Goal: Transaction & Acquisition: Purchase product/service

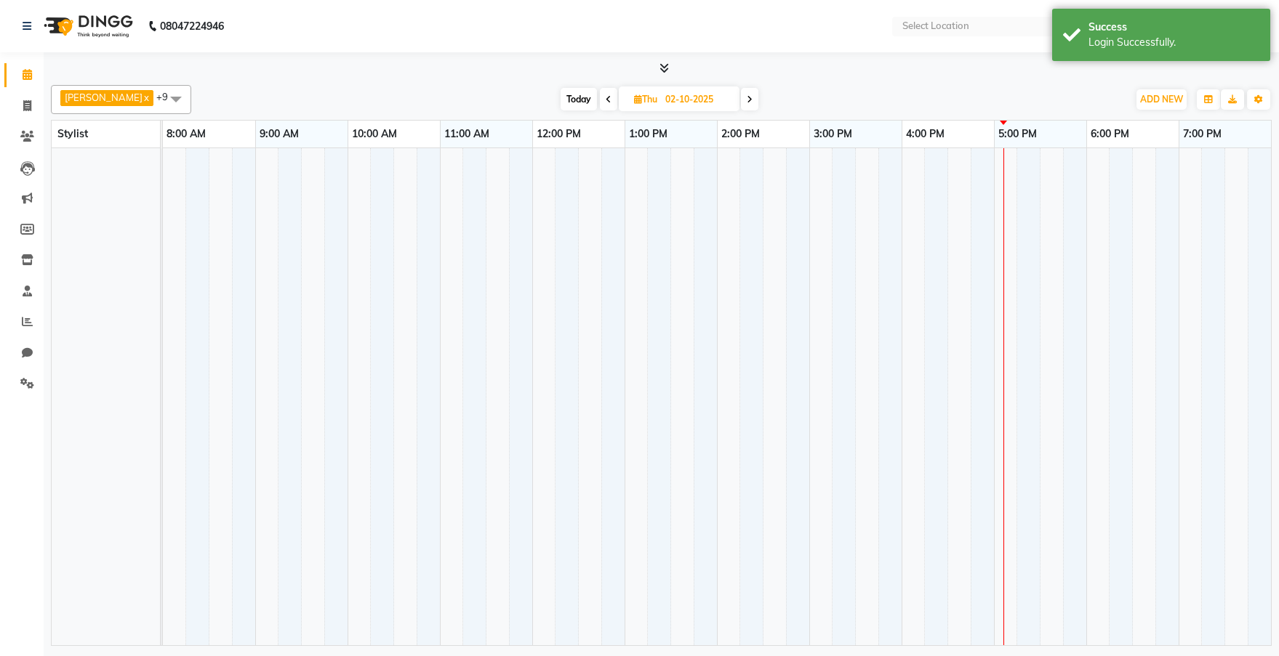
select select "en"
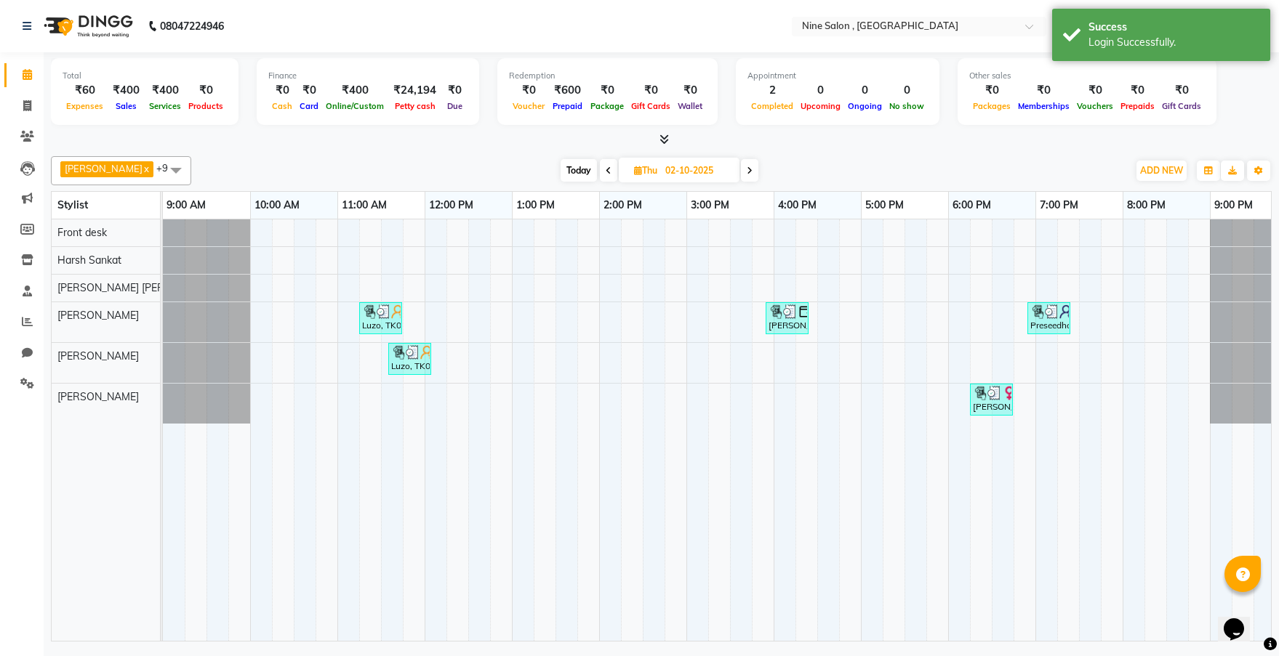
click at [747, 169] on icon at bounding box center [750, 170] width 6 height 9
type input "03-10-2025"
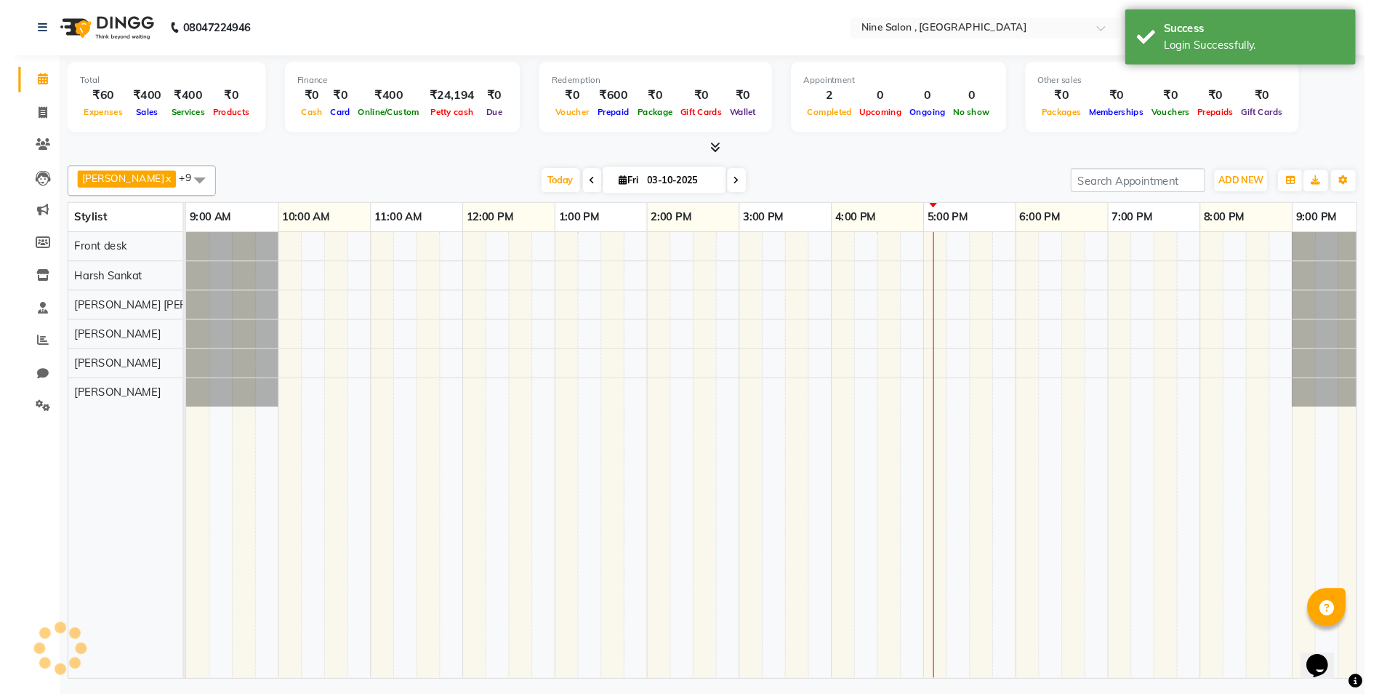
scroll to position [0, 26]
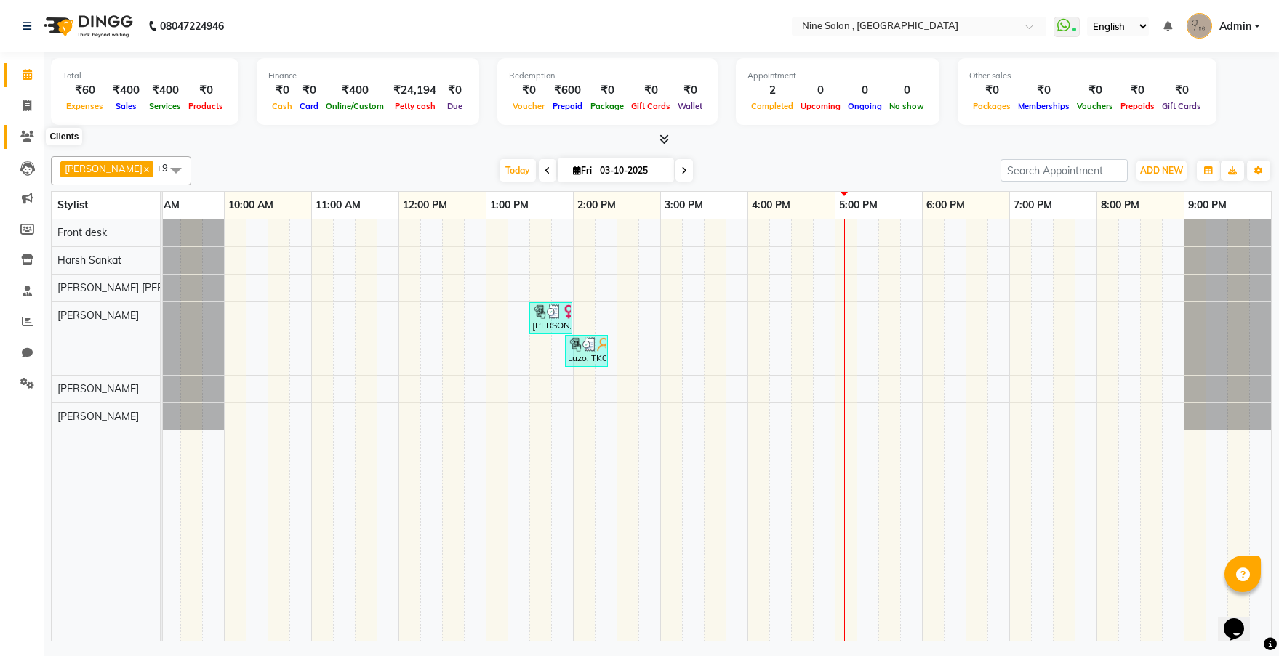
click at [27, 132] on icon at bounding box center [27, 136] width 14 height 11
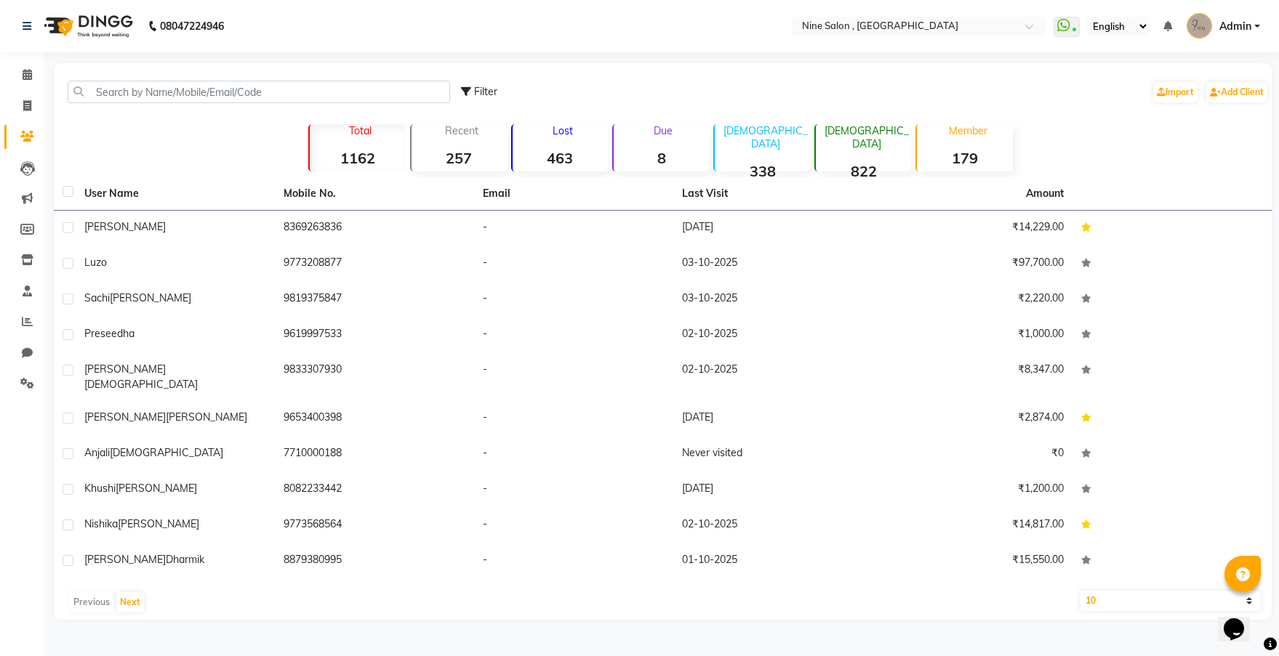
click at [571, 154] on strong "463" at bounding box center [560, 158] width 95 height 18
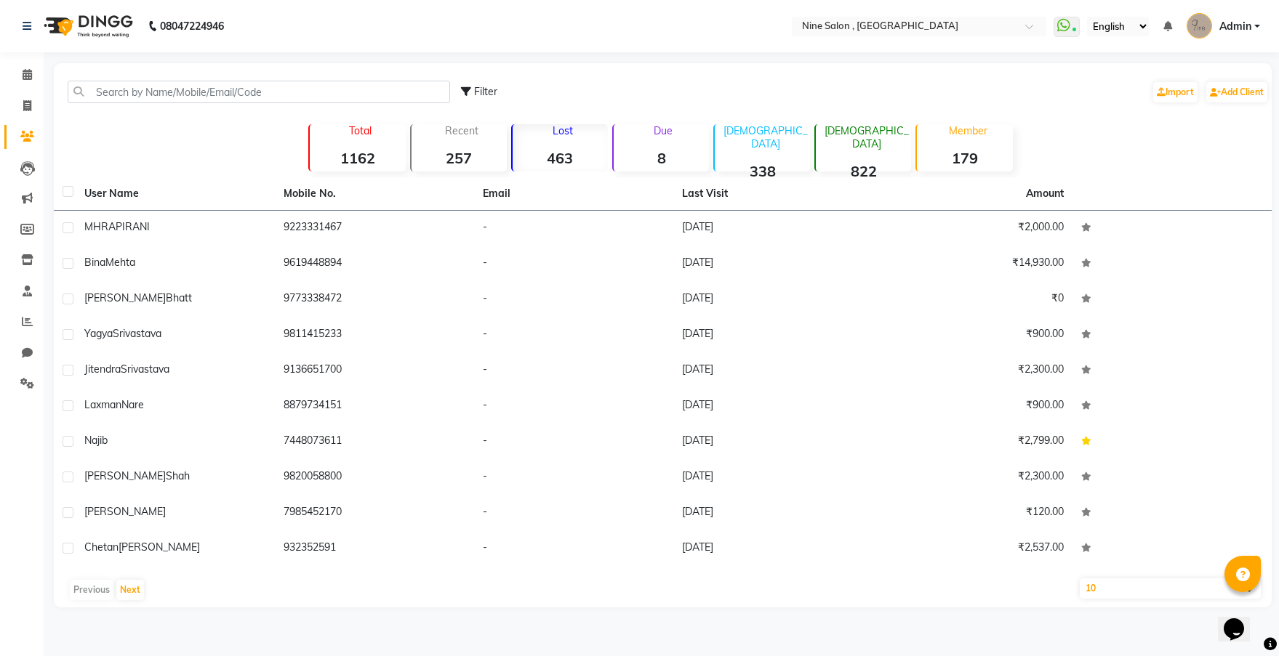
click at [574, 154] on strong "463" at bounding box center [560, 158] width 95 height 18
click at [126, 589] on button "Next" at bounding box center [130, 590] width 28 height 20
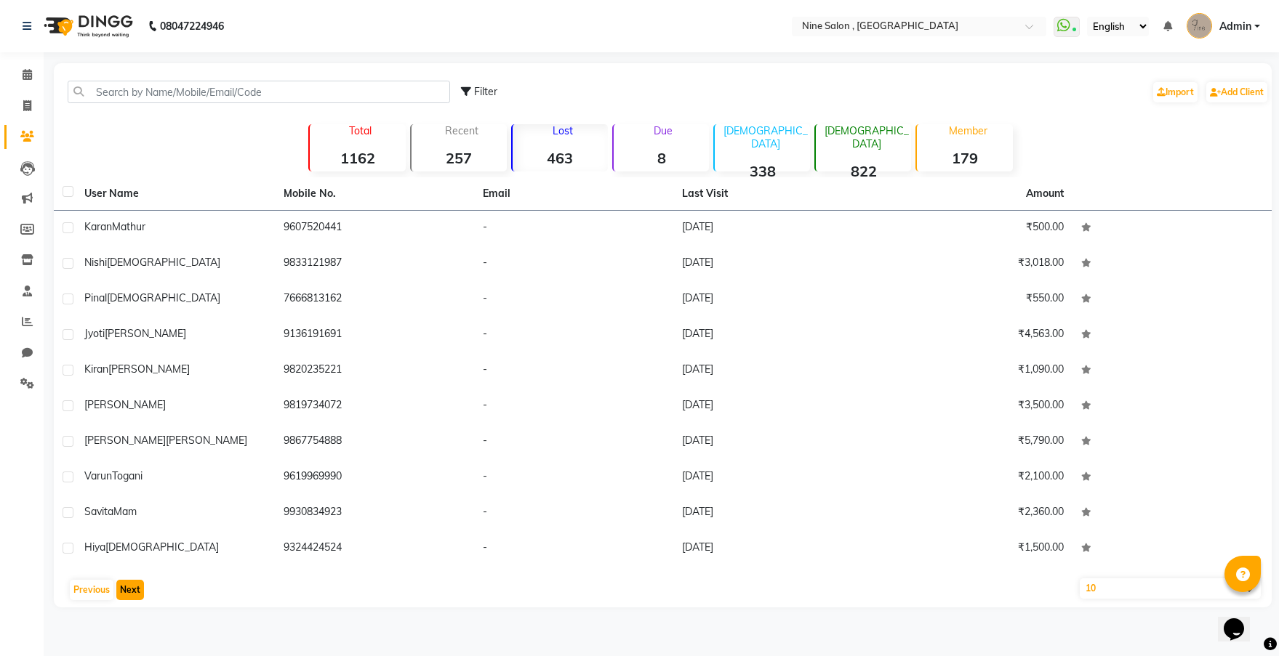
click at [126, 589] on button "Next" at bounding box center [130, 590] width 28 height 20
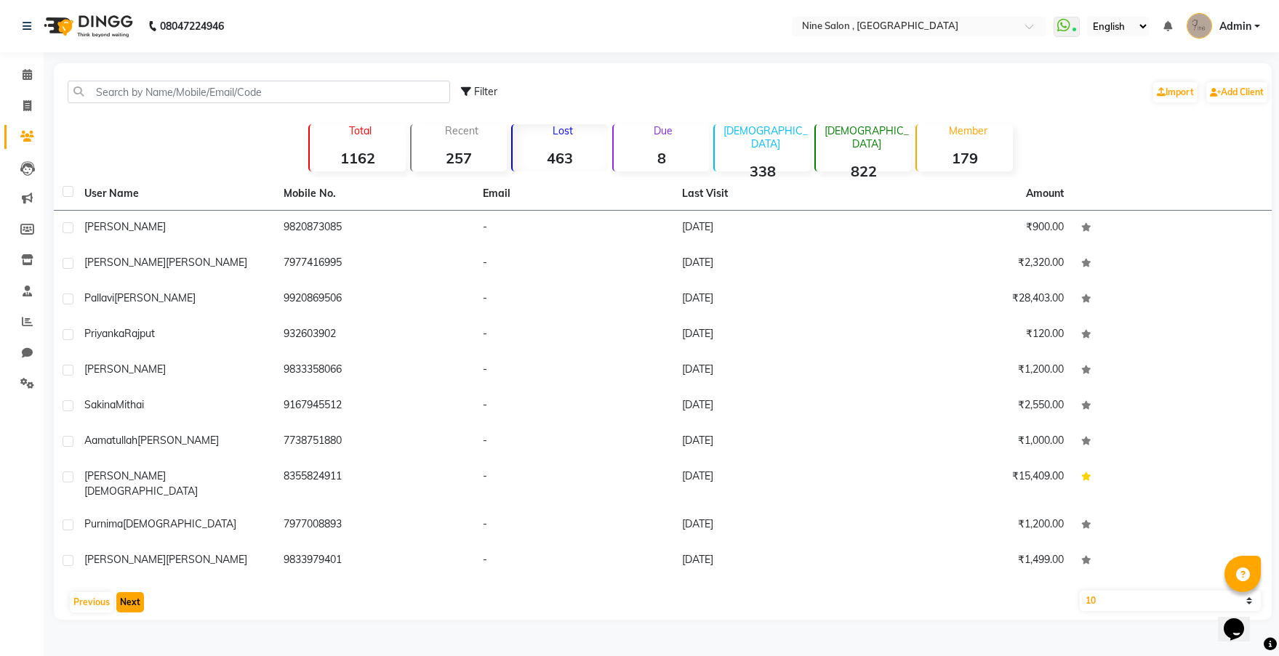
click at [126, 593] on button "Next" at bounding box center [130, 603] width 28 height 20
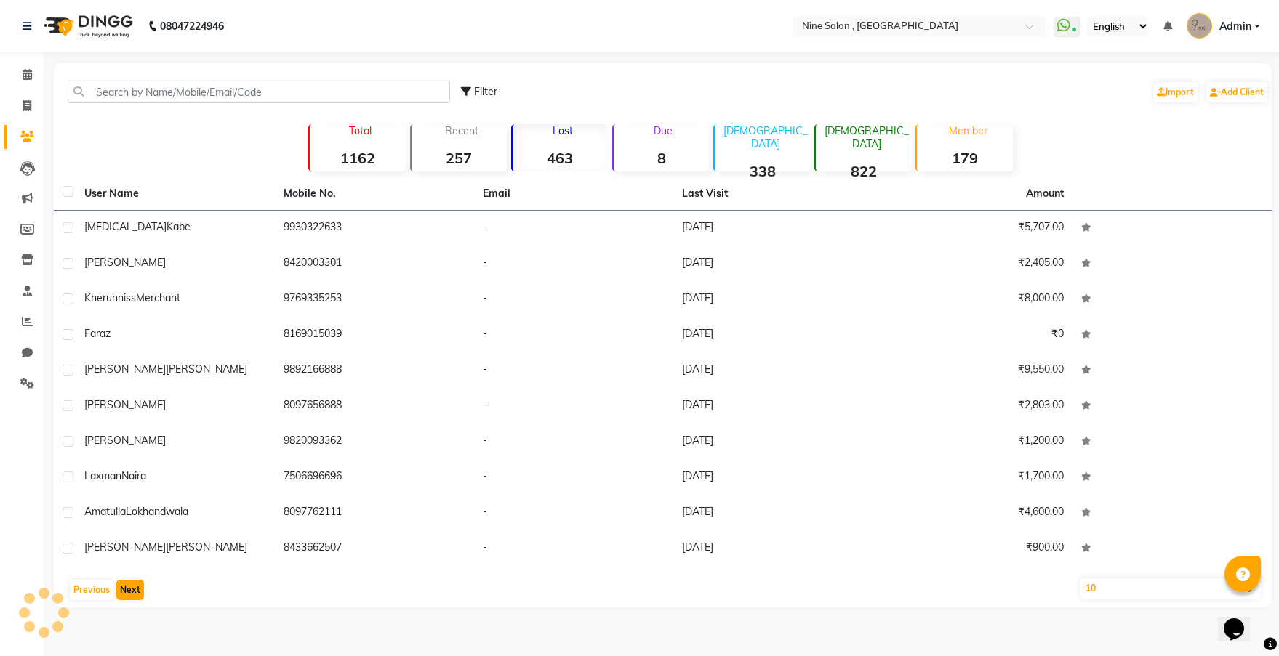
click at [126, 589] on button "Next" at bounding box center [130, 590] width 28 height 20
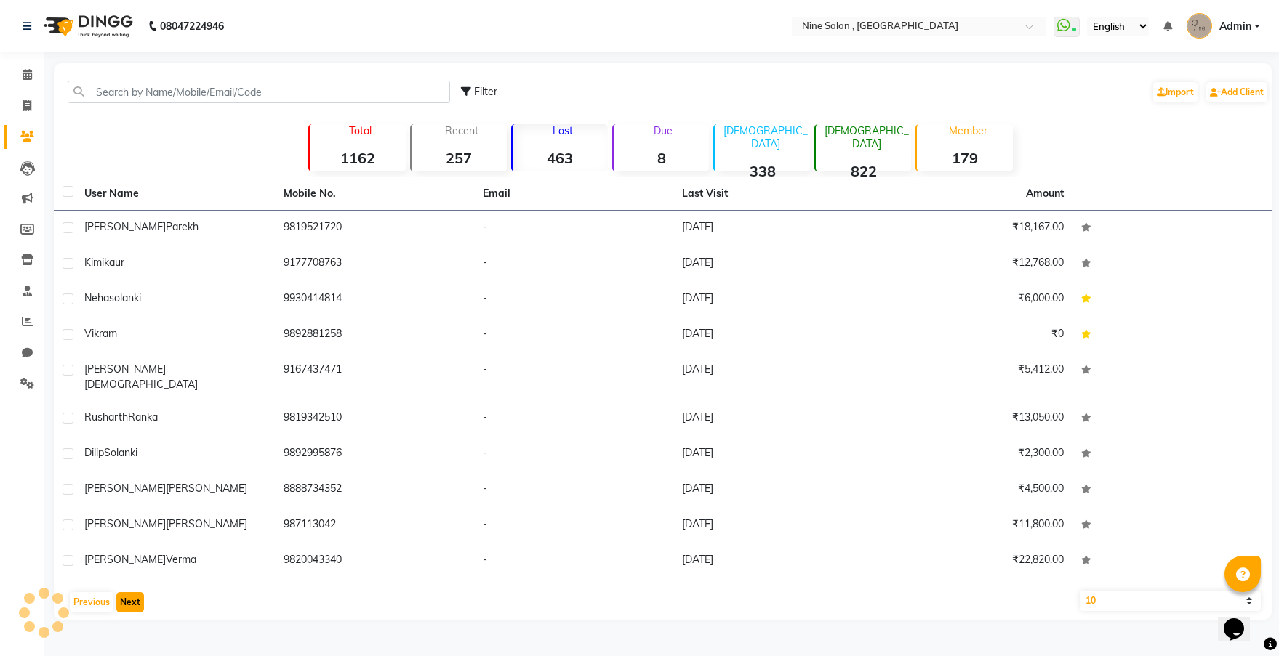
click at [126, 593] on button "Next" at bounding box center [130, 603] width 28 height 20
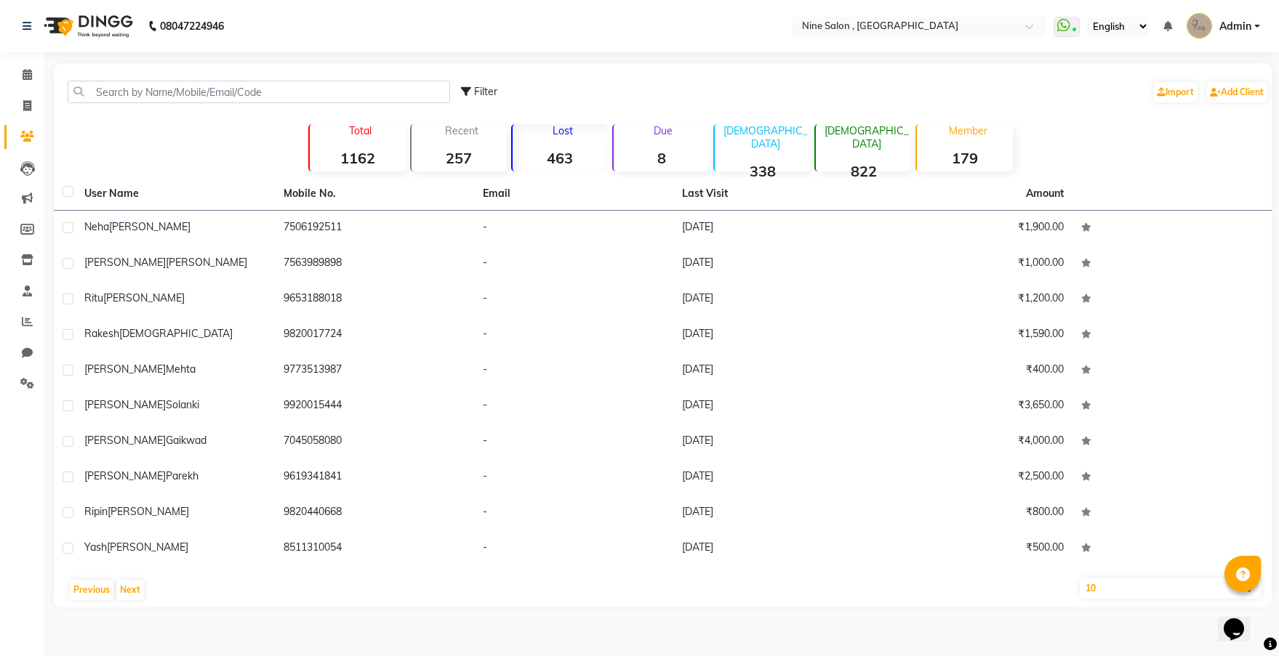
click at [1245, 592] on div at bounding box center [1242, 574] width 36 height 36
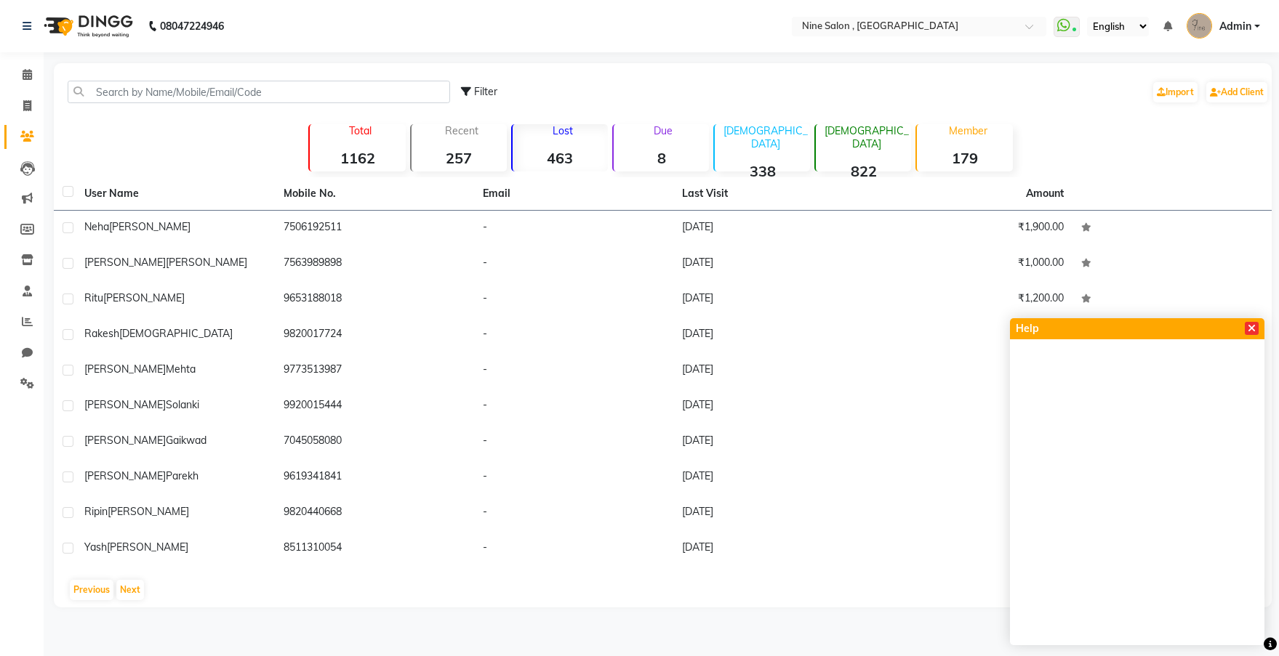
click at [1245, 329] on span at bounding box center [1252, 328] width 14 height 13
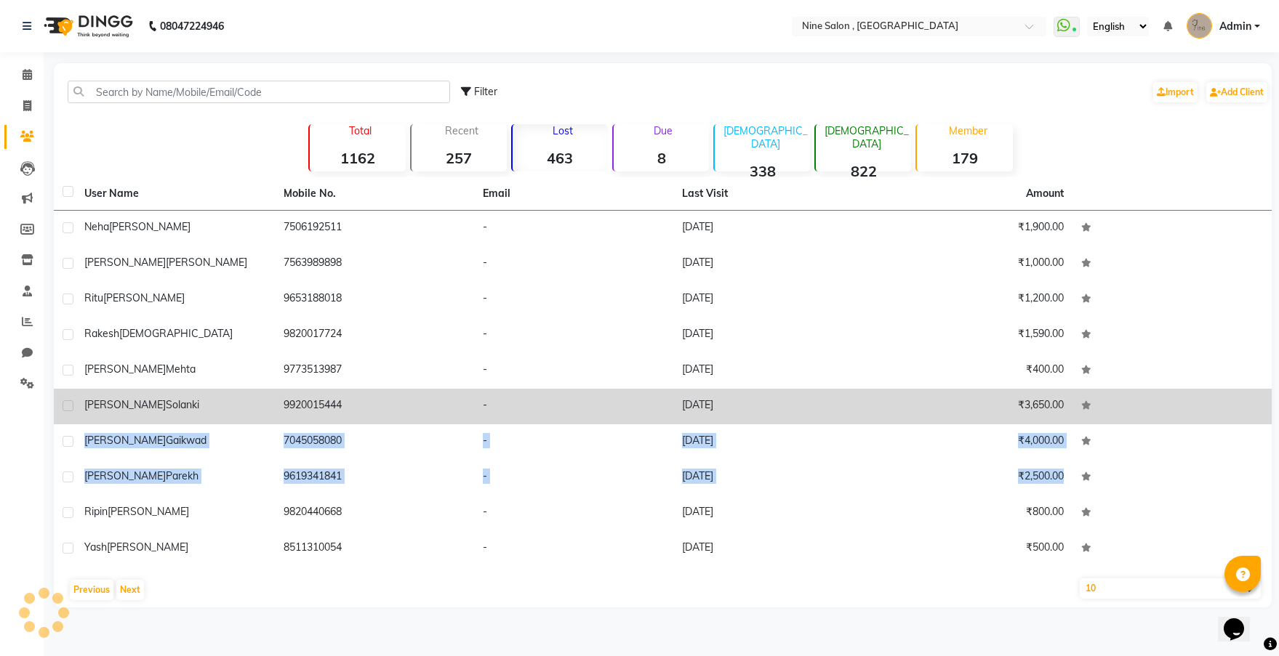
drag, startPoint x: 1231, startPoint y: 476, endPoint x: 1248, endPoint y: 422, distance: 57.2
click at [1248, 422] on tbody "[PERSON_NAME] 7506192511 - [DATE] ₹1,900.00 [PERSON_NAME] 7563989898 - [DATE] ₹…" at bounding box center [663, 389] width 1218 height 356
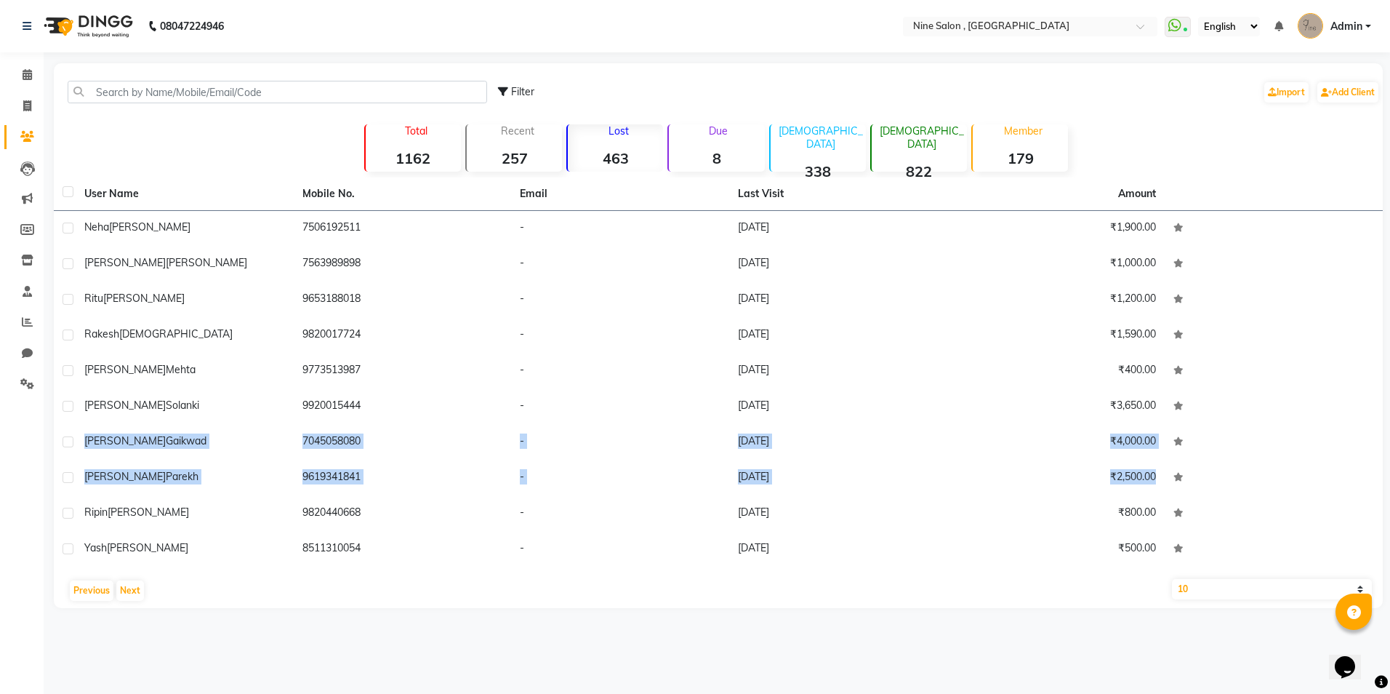
click at [1278, 585] on select "10 50 100" at bounding box center [1272, 589] width 200 height 20
select select "100"
click at [1172, 579] on select "10 50 100" at bounding box center [1272, 589] width 200 height 20
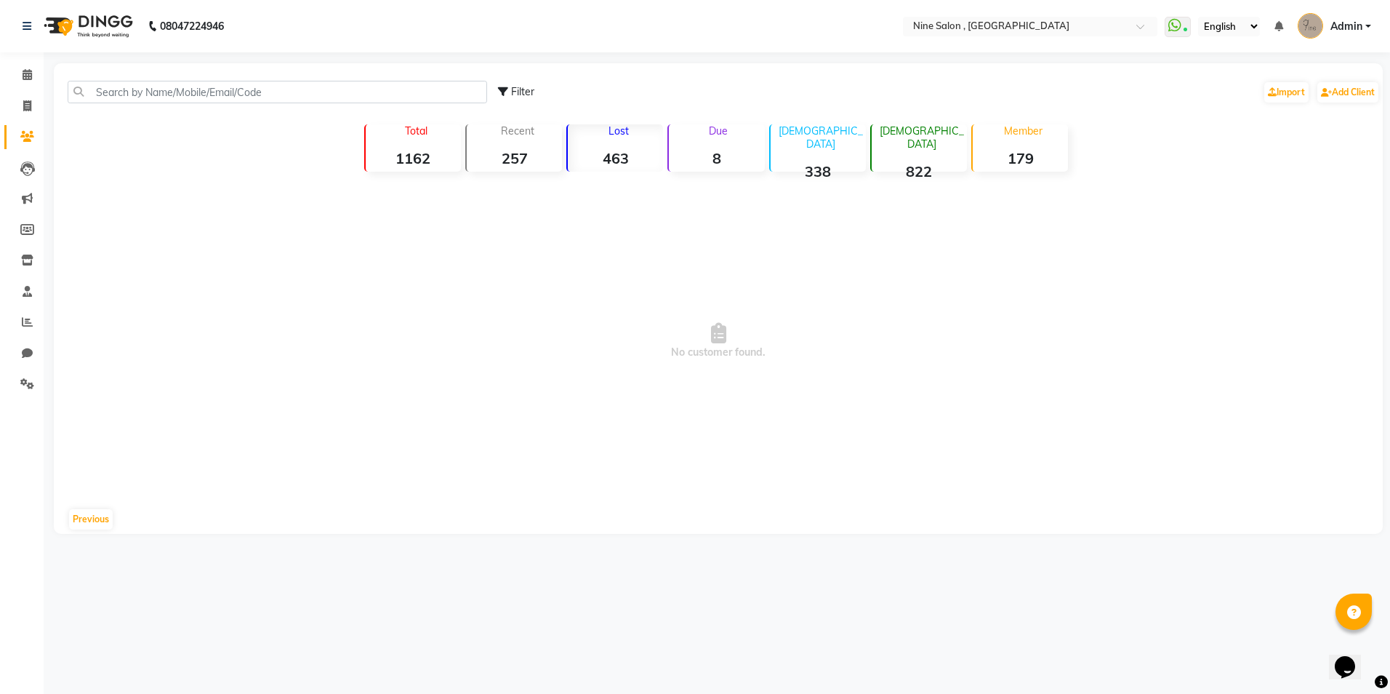
click at [627, 149] on strong "463" at bounding box center [615, 158] width 95 height 18
click at [640, 149] on strong "463" at bounding box center [615, 158] width 95 height 18
click at [21, 140] on icon at bounding box center [27, 136] width 14 height 11
click at [398, 151] on strong "1162" at bounding box center [413, 158] width 95 height 18
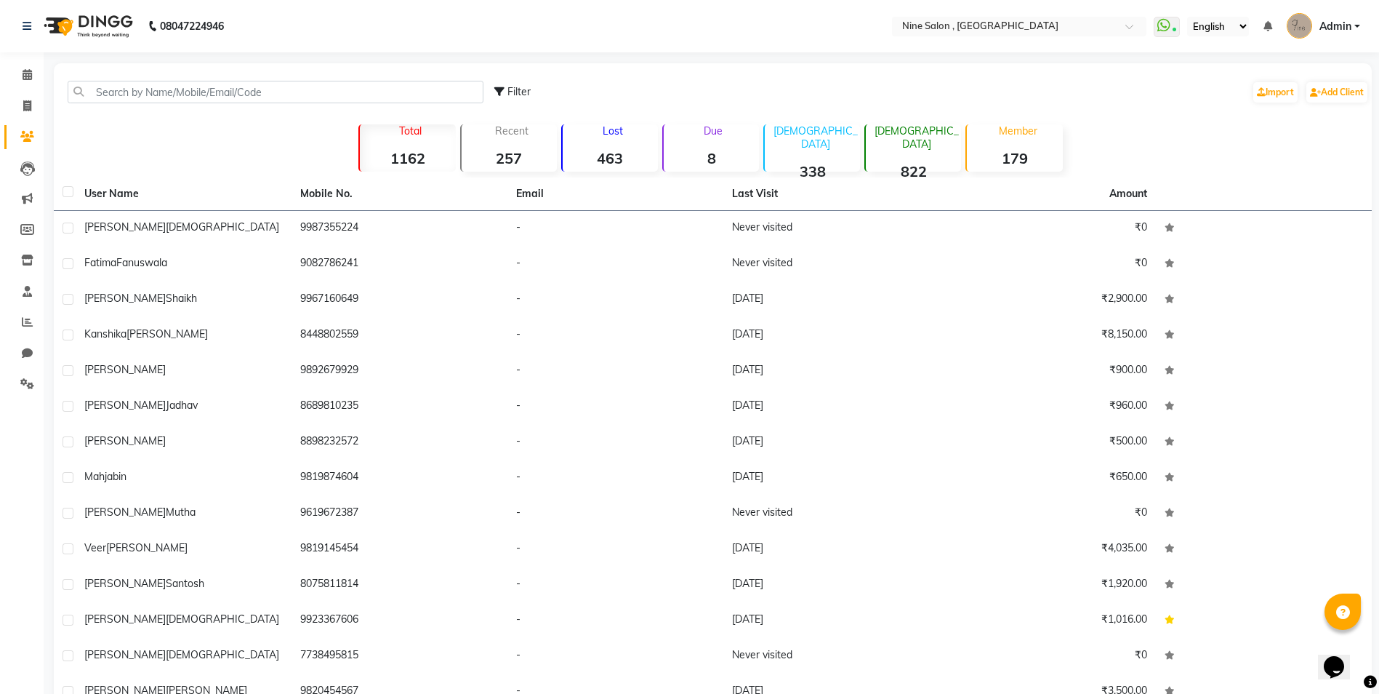
click at [635, 153] on strong "463" at bounding box center [610, 158] width 95 height 18
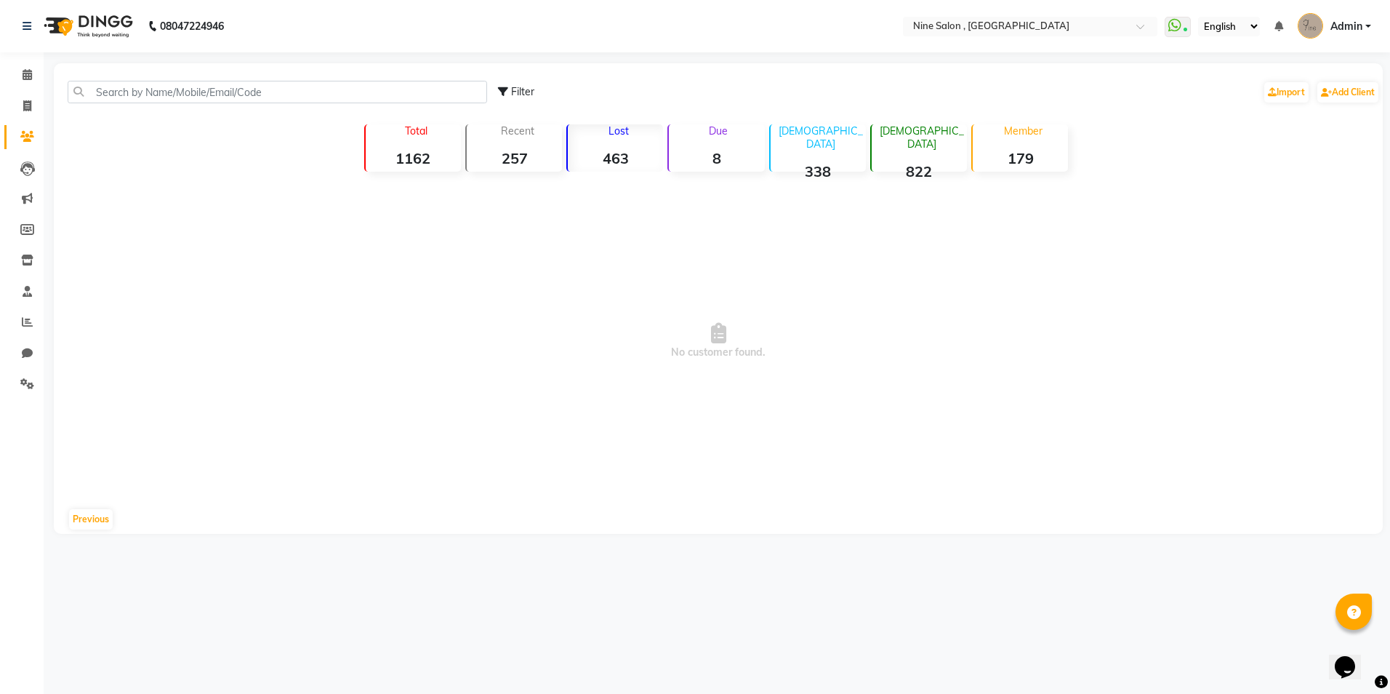
click at [806, 142] on div "[DEMOGRAPHIC_DATA] 338" at bounding box center [817, 147] width 97 height 47
click at [633, 150] on strong "463" at bounding box center [615, 158] width 95 height 18
click at [28, 101] on icon at bounding box center [27, 105] width 8 height 11
select select "7341"
select select "service"
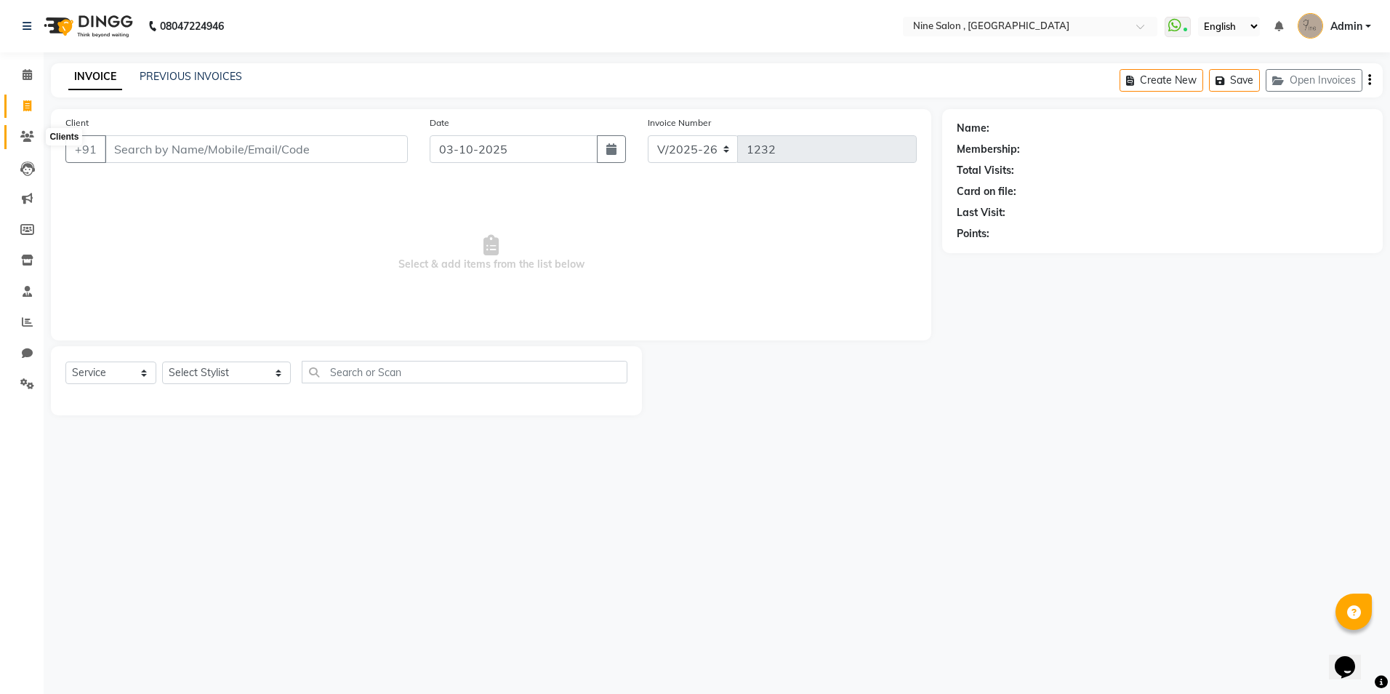
click at [28, 137] on icon at bounding box center [27, 136] width 14 height 11
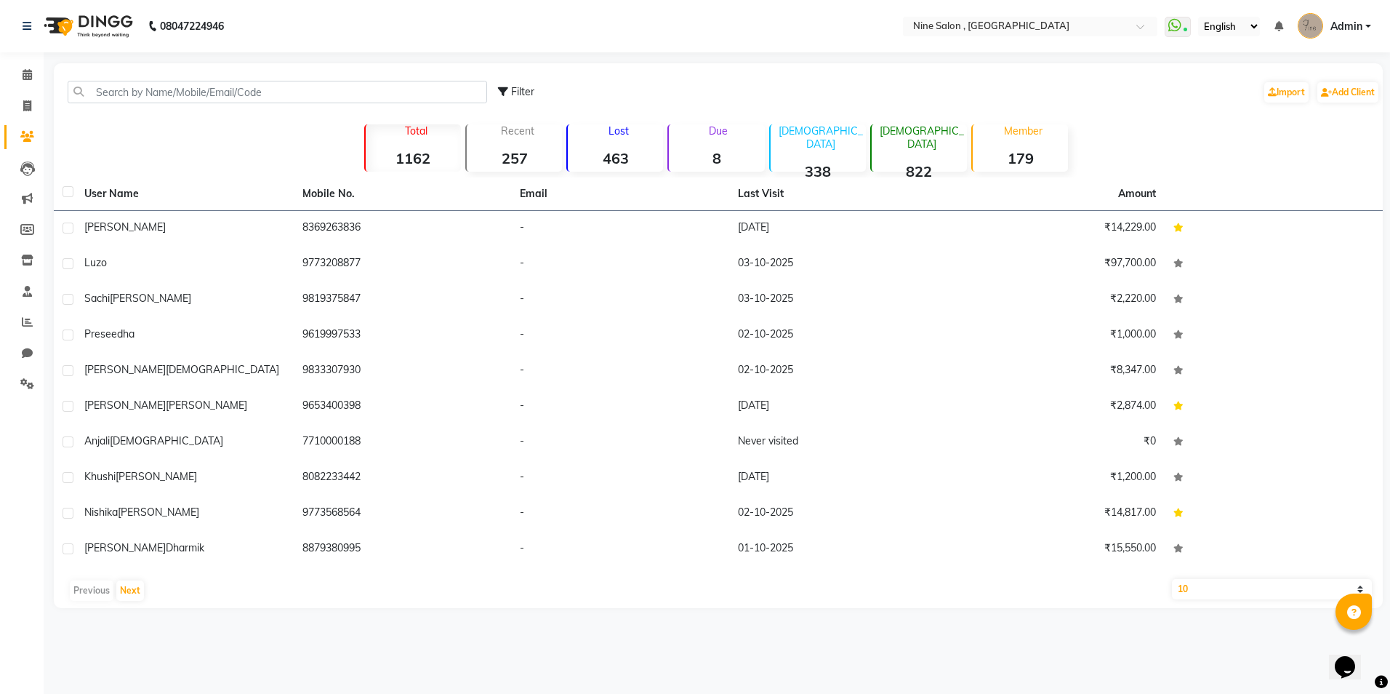
click at [423, 153] on strong "1162" at bounding box center [413, 158] width 95 height 18
click at [526, 150] on strong "257" at bounding box center [514, 158] width 95 height 18
click at [600, 153] on strong "463" at bounding box center [615, 158] width 95 height 18
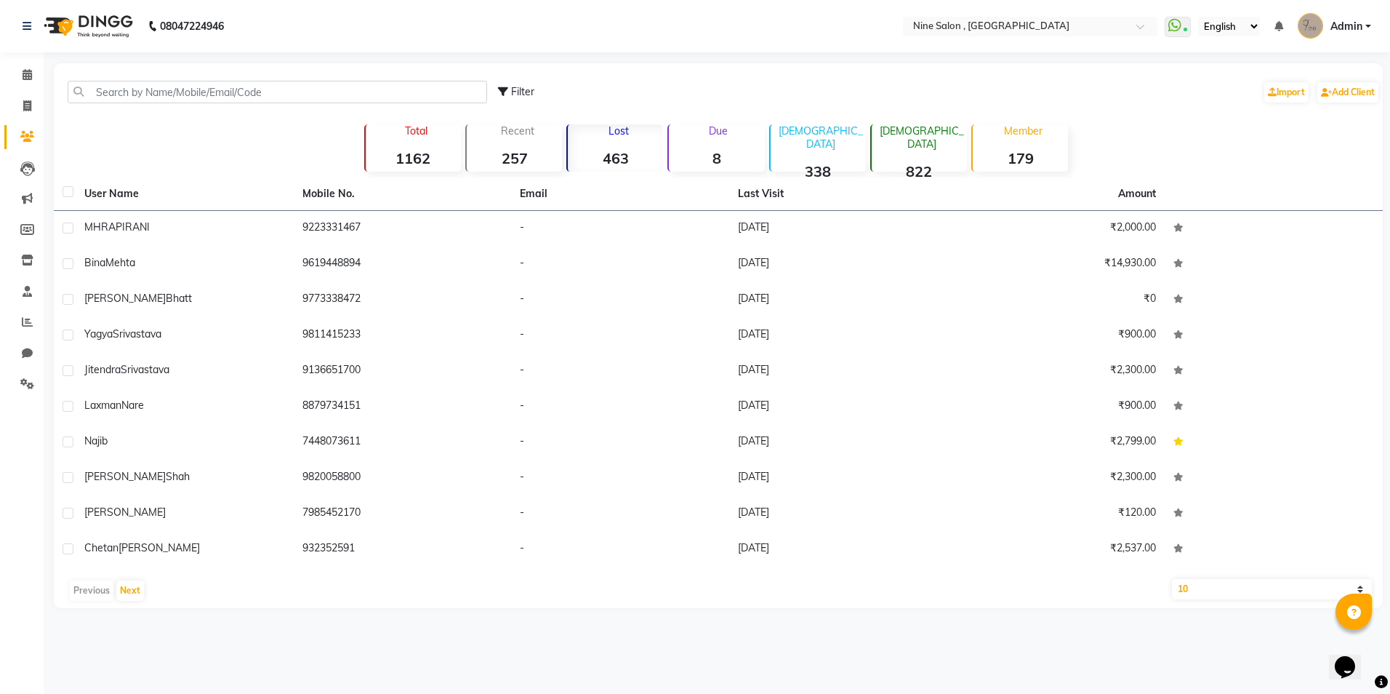
click at [1278, 590] on select "10 50 100" at bounding box center [1272, 589] width 200 height 20
select select "100"
click at [1172, 579] on select "10 50 100" at bounding box center [1272, 589] width 200 height 20
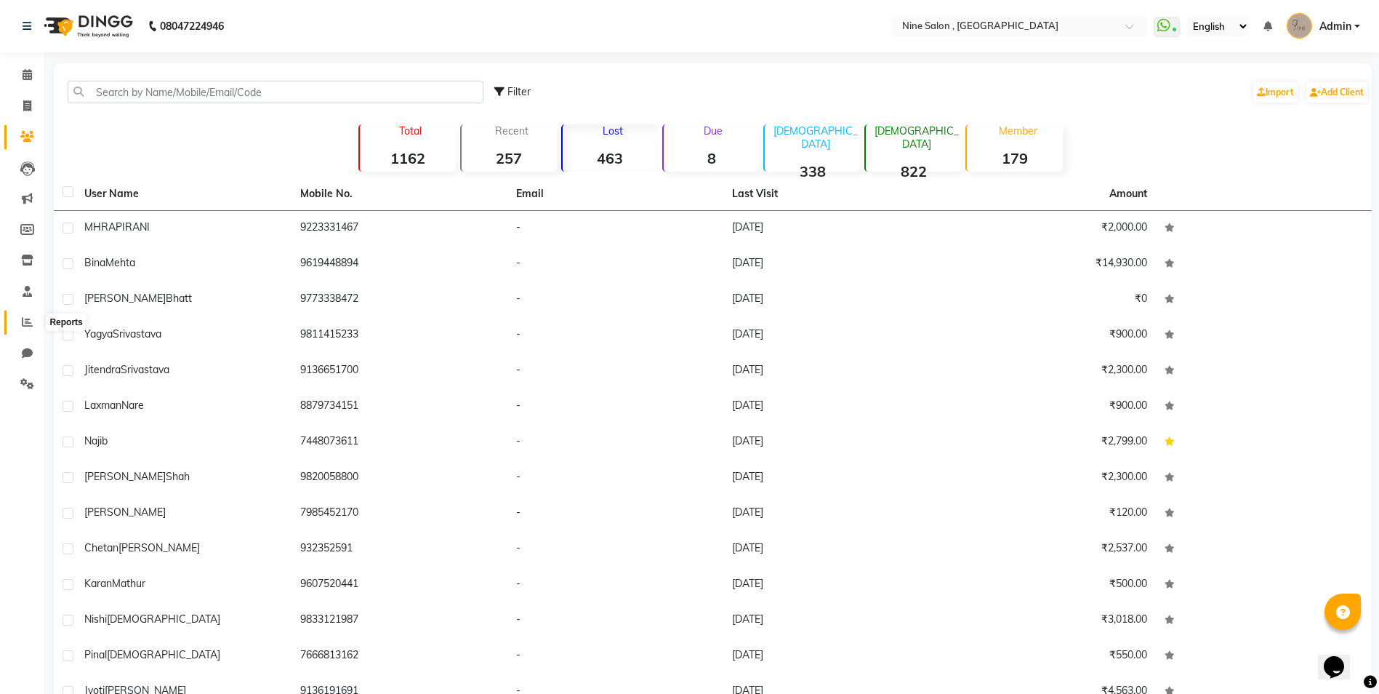
click at [28, 322] on icon at bounding box center [27, 321] width 11 height 11
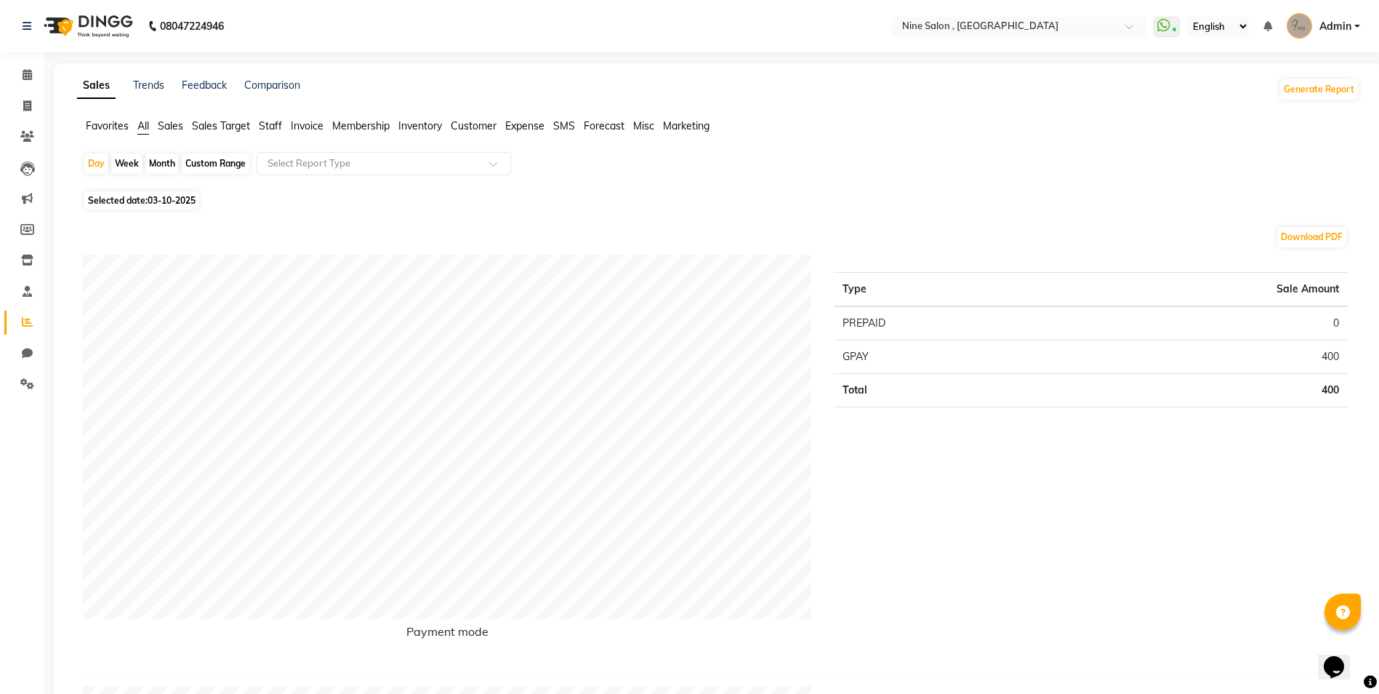
click at [217, 161] on div "Custom Range" at bounding box center [216, 163] width 68 height 20
select select "10"
select select "2025"
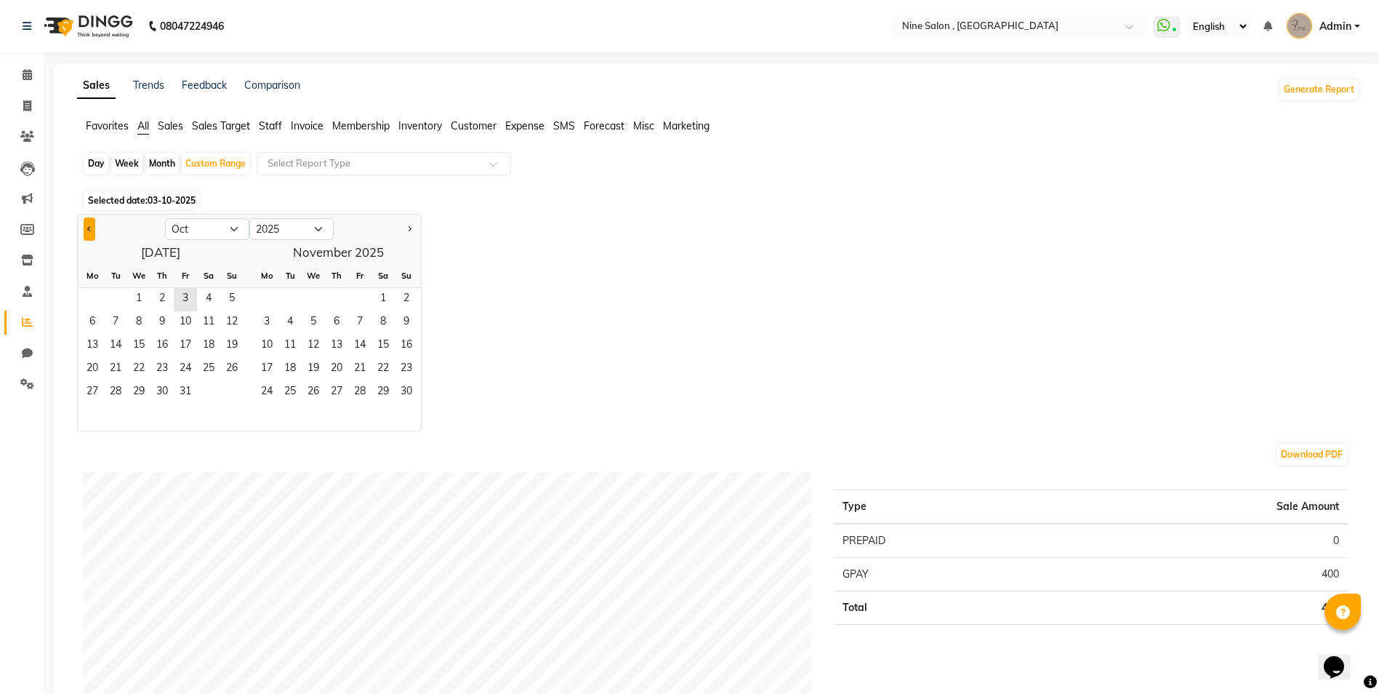
click at [87, 229] on button "Previous month" at bounding box center [90, 228] width 12 height 23
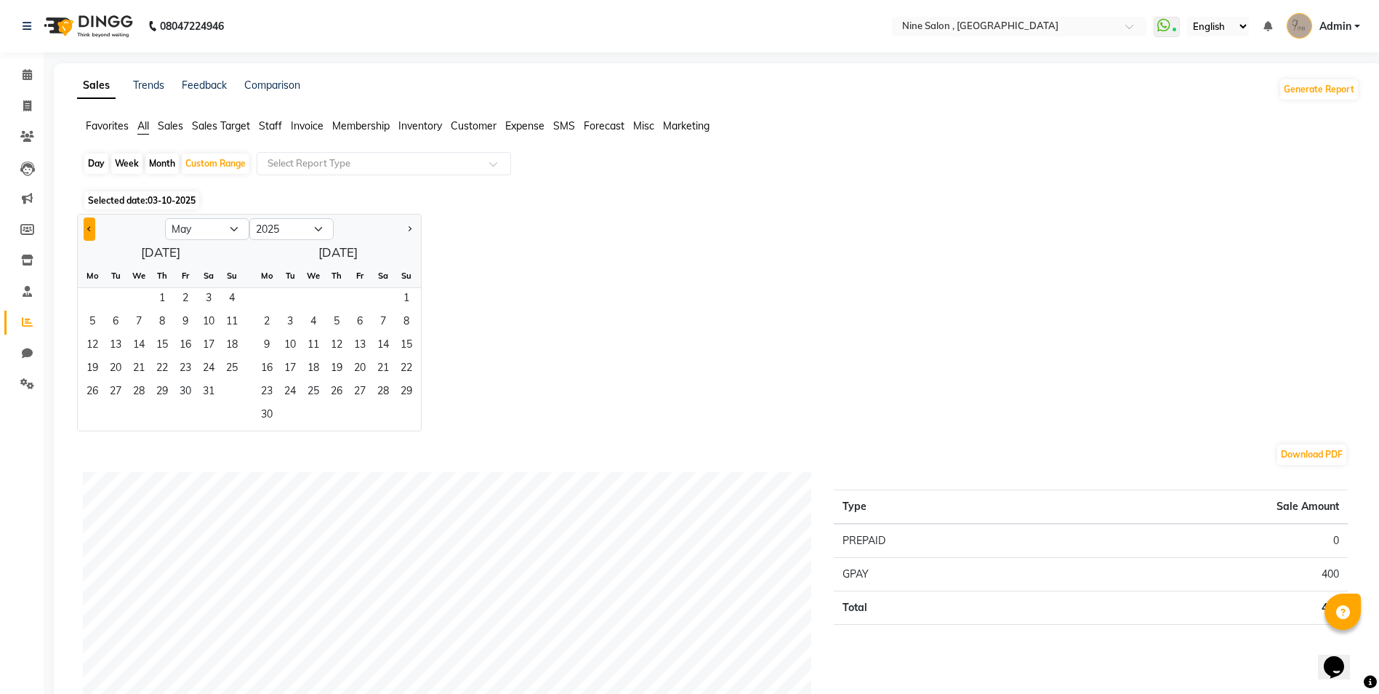
click at [87, 229] on button "Previous month" at bounding box center [90, 228] width 12 height 23
click at [141, 300] on span "1" at bounding box center [138, 299] width 23 height 23
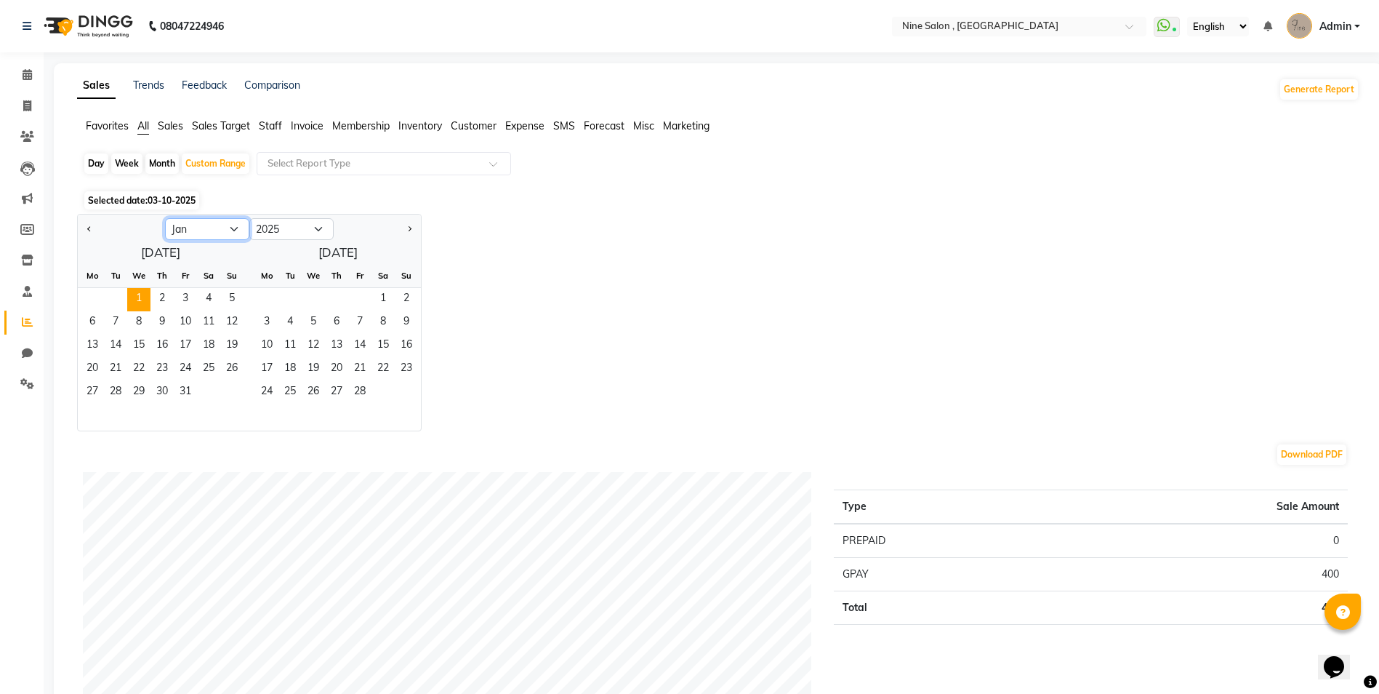
click at [233, 230] on select "Jan Feb Mar Apr May Jun [DATE] Aug Sep Oct Nov Dec" at bounding box center [207, 229] width 84 height 22
select select "10"
click at [165, 218] on select "Jan Feb Mar Apr May Jun [DATE] Aug Sep Oct Nov Dec" at bounding box center [207, 229] width 84 height 22
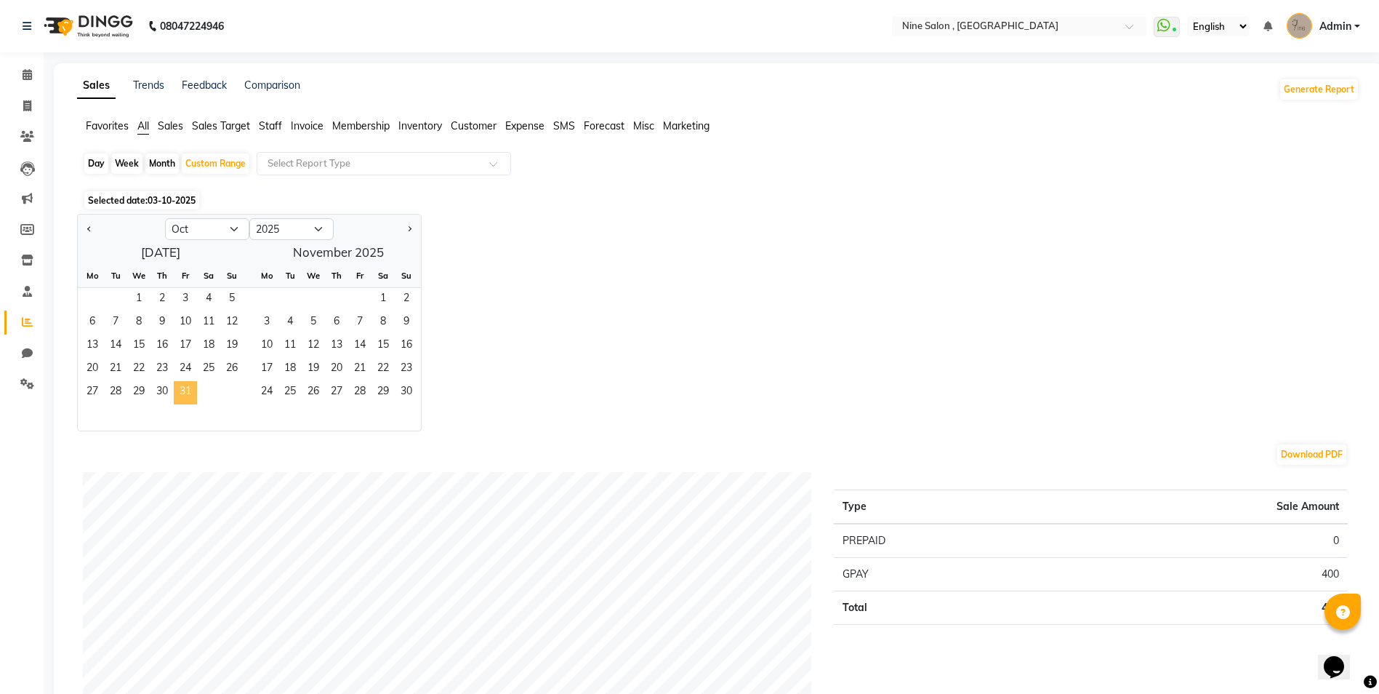
click at [181, 386] on span "31" at bounding box center [185, 392] width 23 height 23
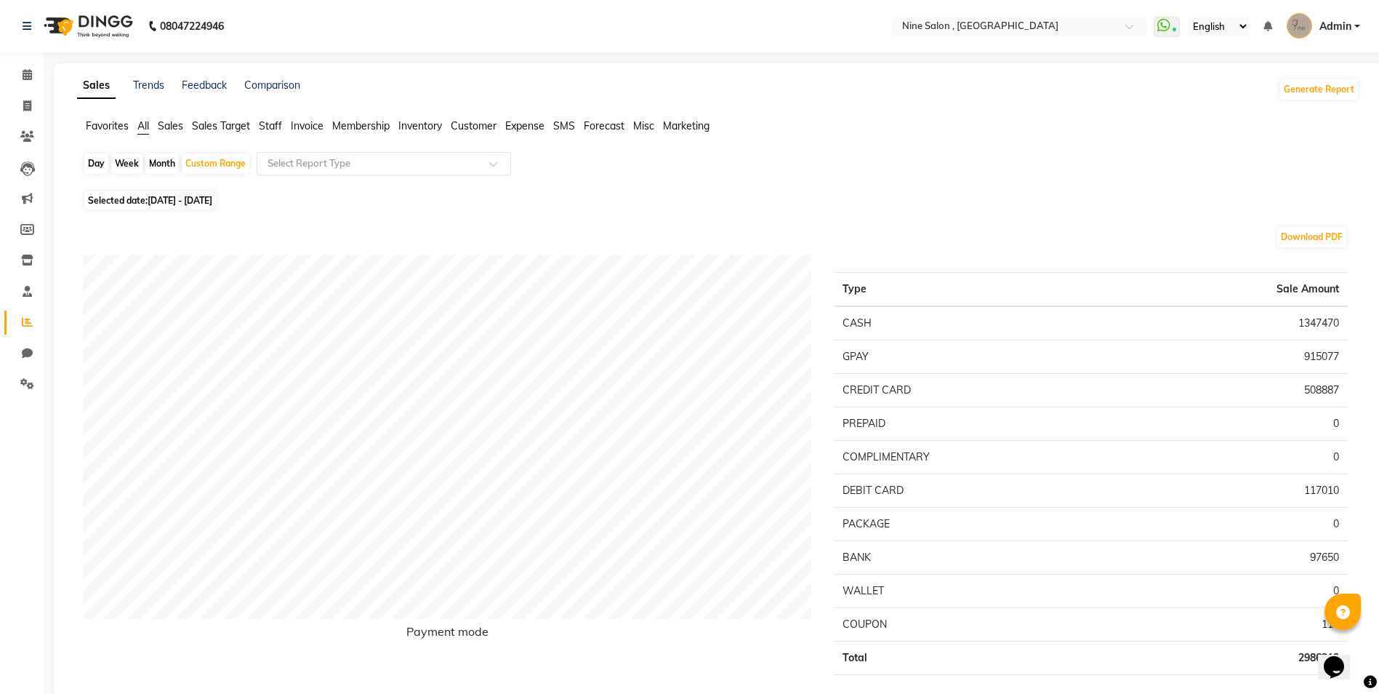
click at [475, 166] on div at bounding box center [383, 163] width 253 height 15
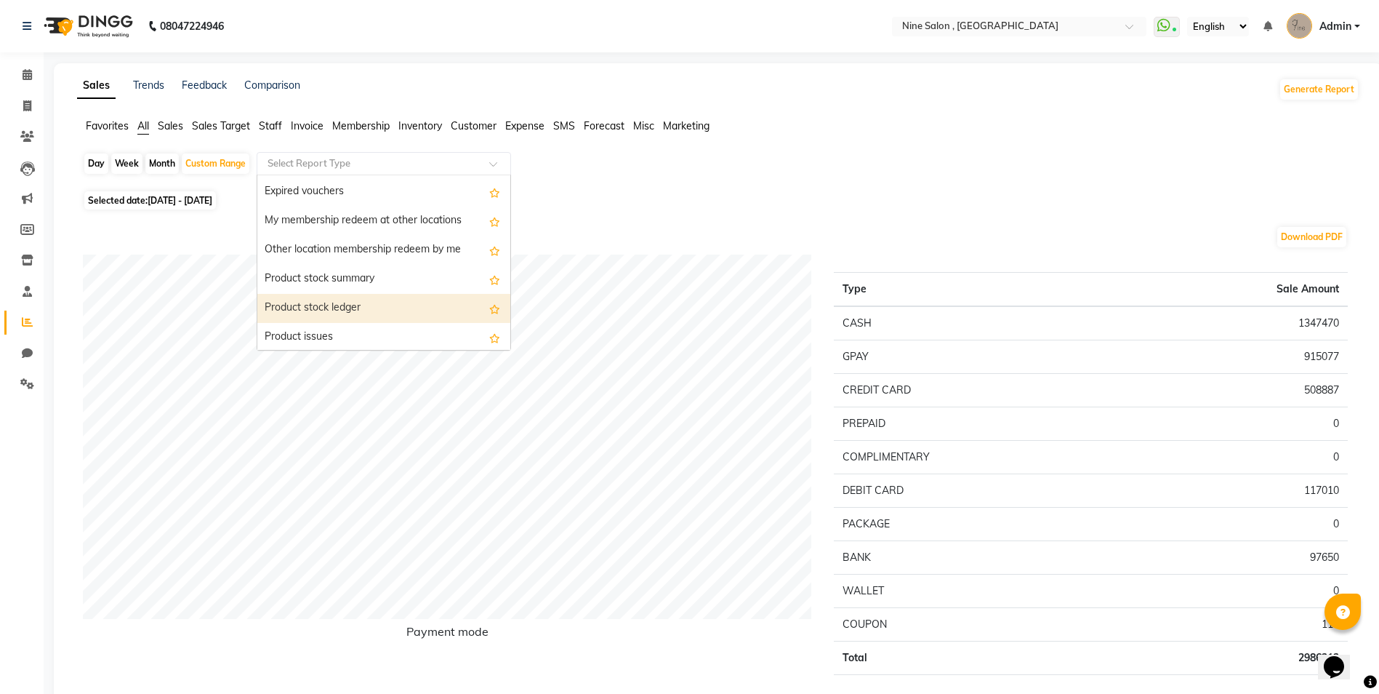
scroll to position [1570, 0]
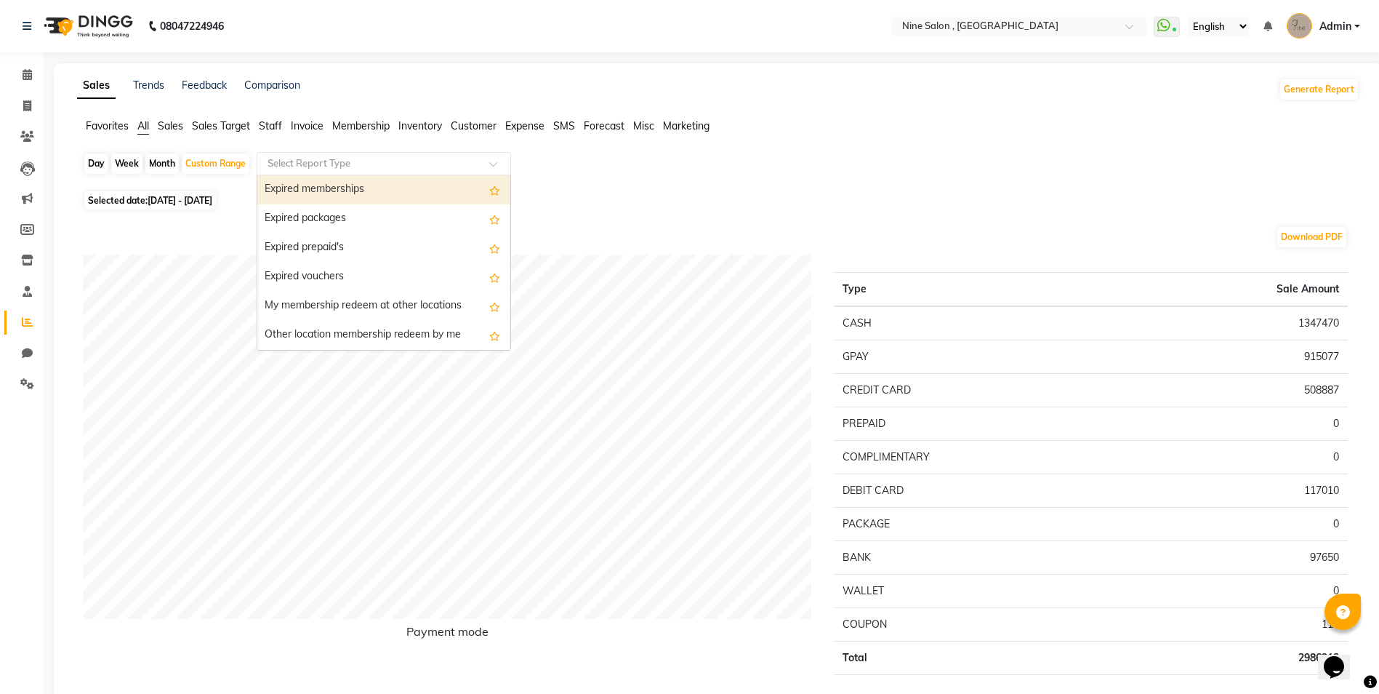
click at [378, 162] on input "text" at bounding box center [369, 163] width 209 height 15
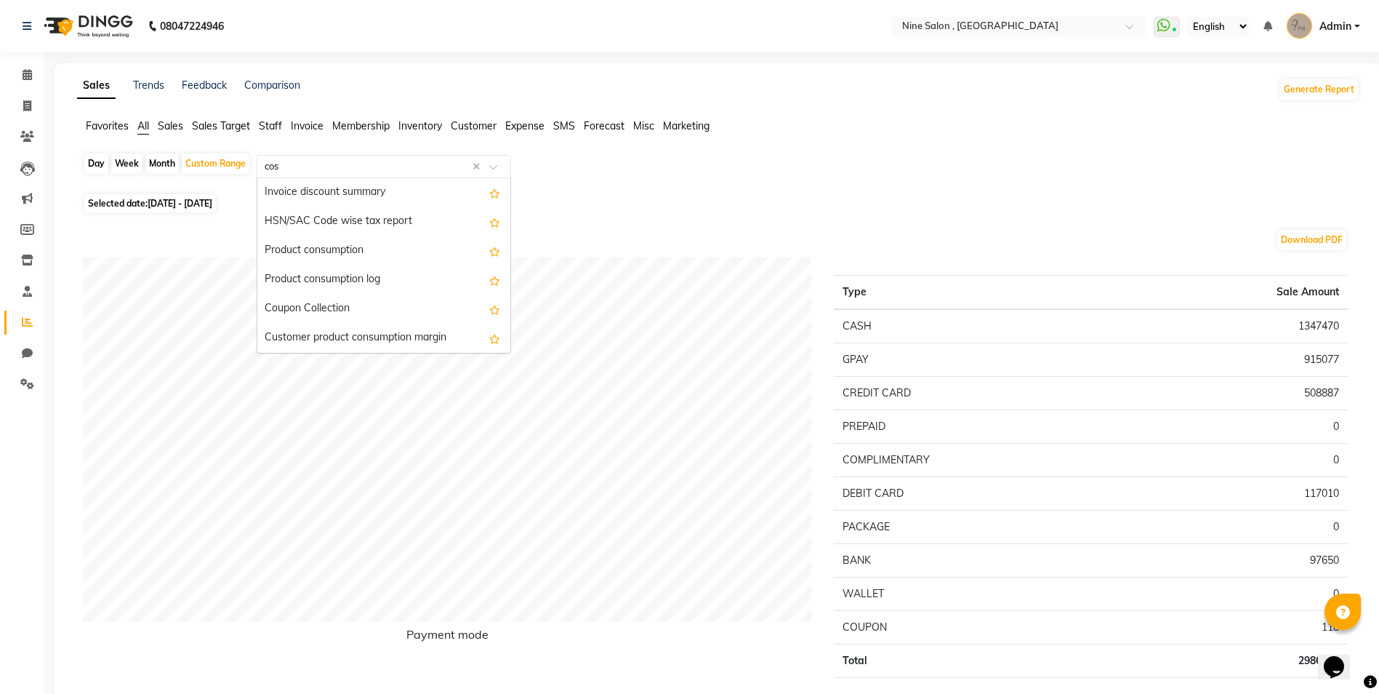
scroll to position [0, 0]
type input "cust"
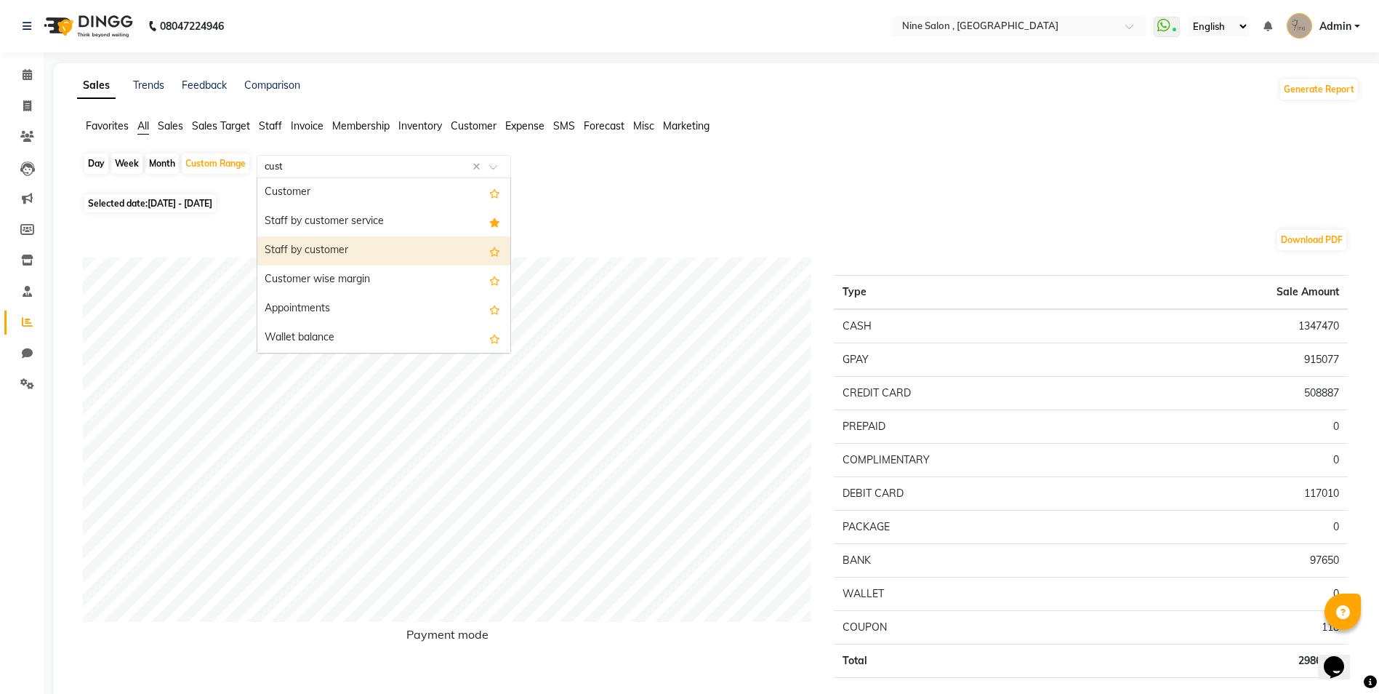
click at [335, 248] on div "Staff by customer" at bounding box center [383, 250] width 253 height 29
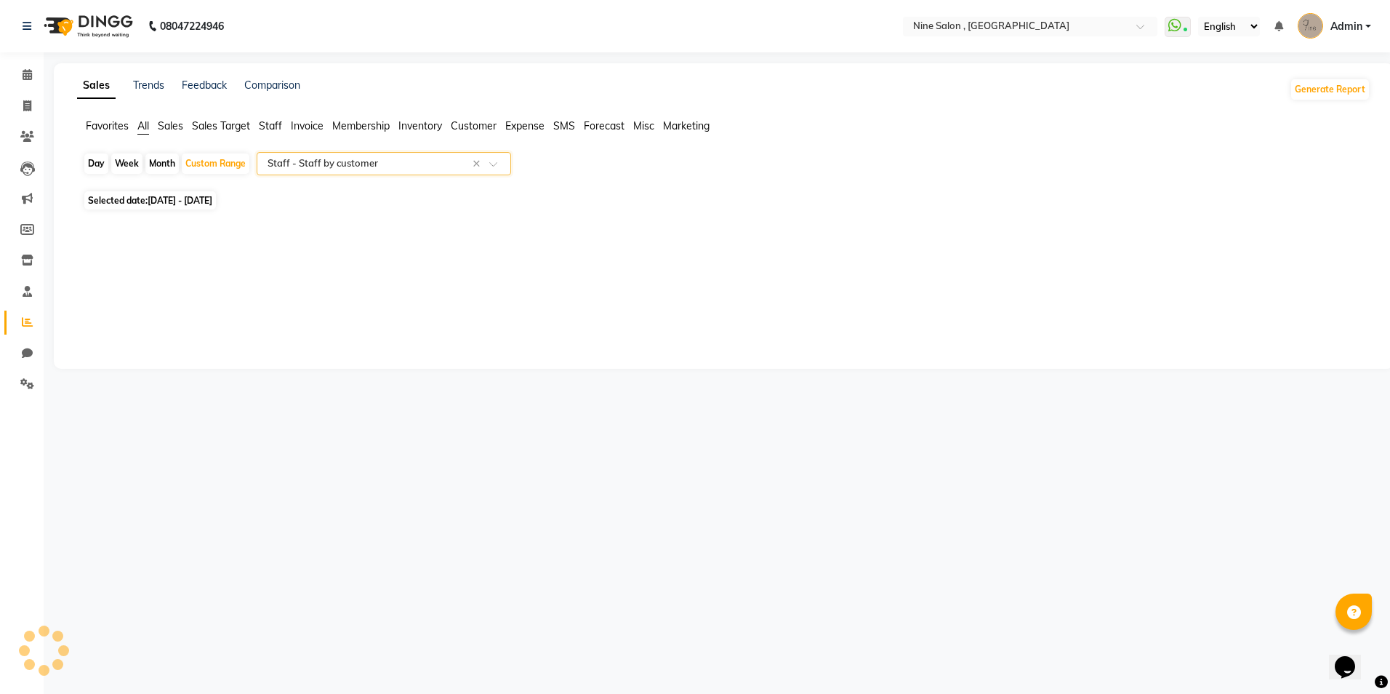
select select "full_report"
select select "csv"
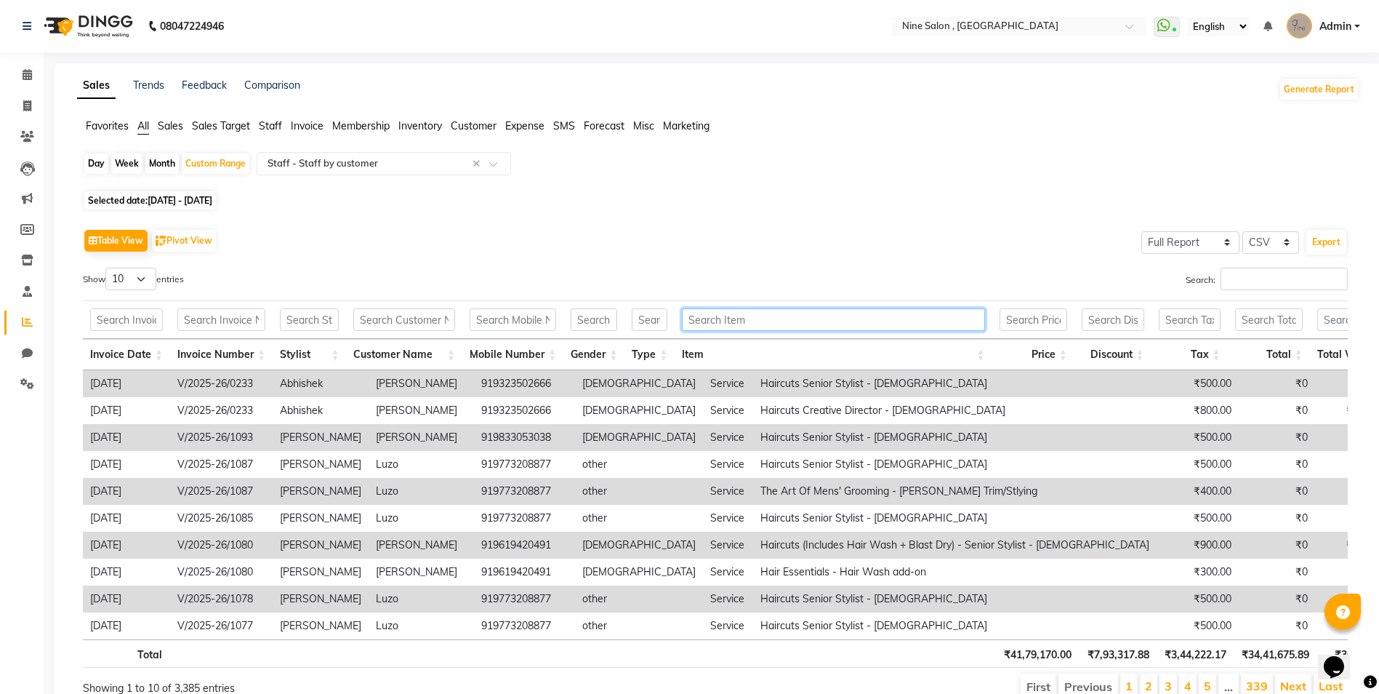
click at [766, 319] on input "text" at bounding box center [833, 319] width 302 height 23
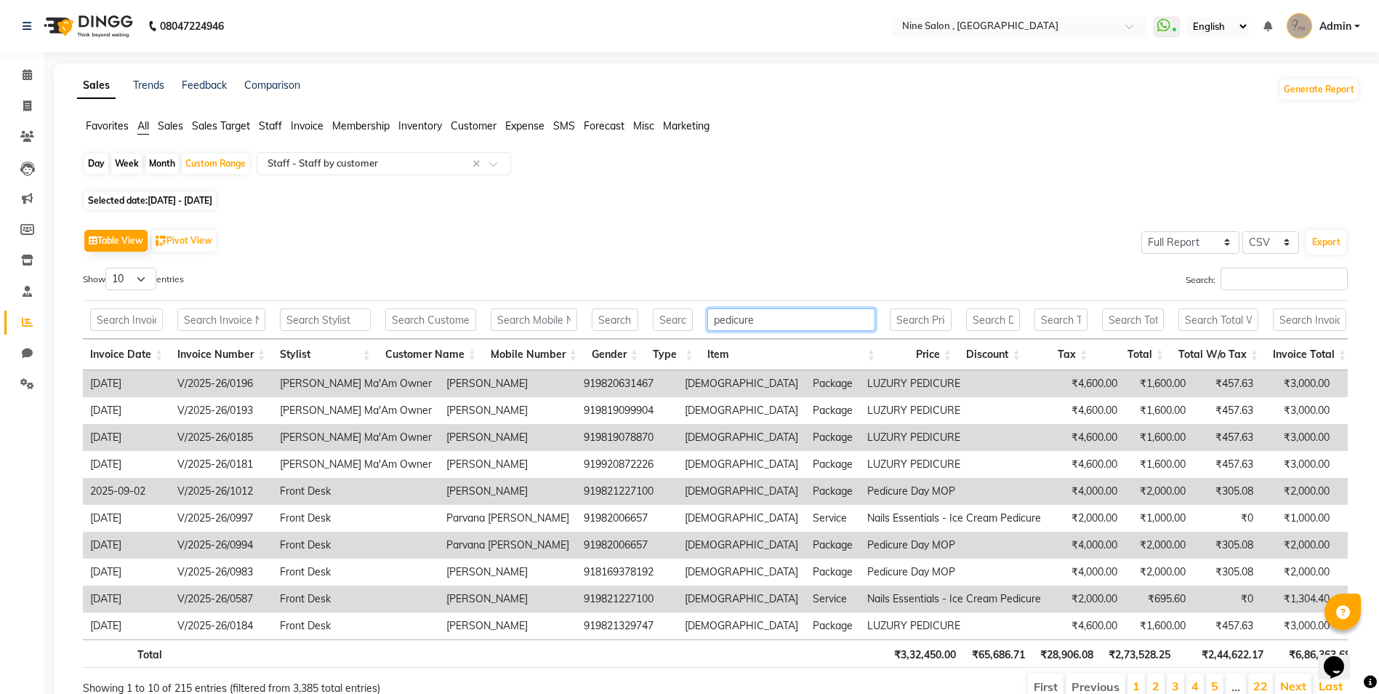
type input "pedicure"
click at [1048, 170] on div "Day Week Month Custom Range Select Report Type × Staff - Staff by customer ×" at bounding box center [718, 169] width 1271 height 35
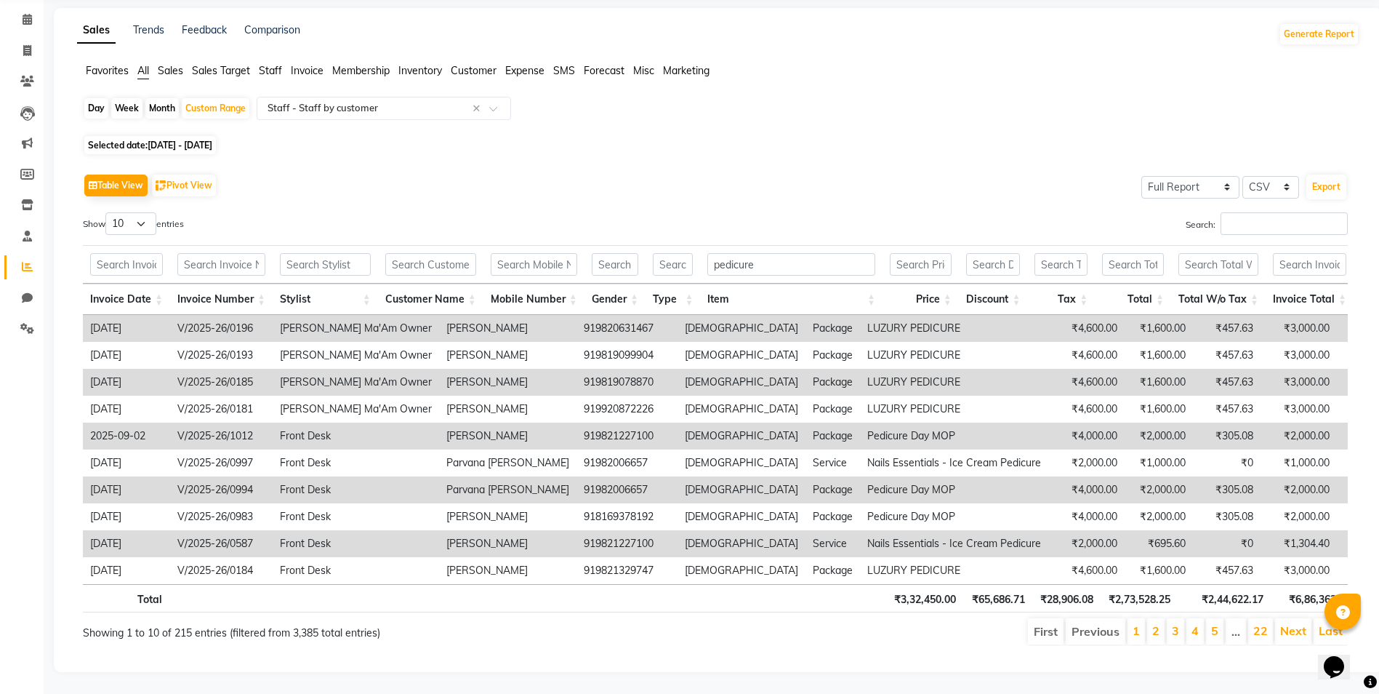
scroll to position [77, 0]
click at [145, 212] on select "10 25 50 100" at bounding box center [130, 223] width 51 height 23
select select "100"
click at [108, 212] on select "10 25 50 100" at bounding box center [130, 223] width 51 height 23
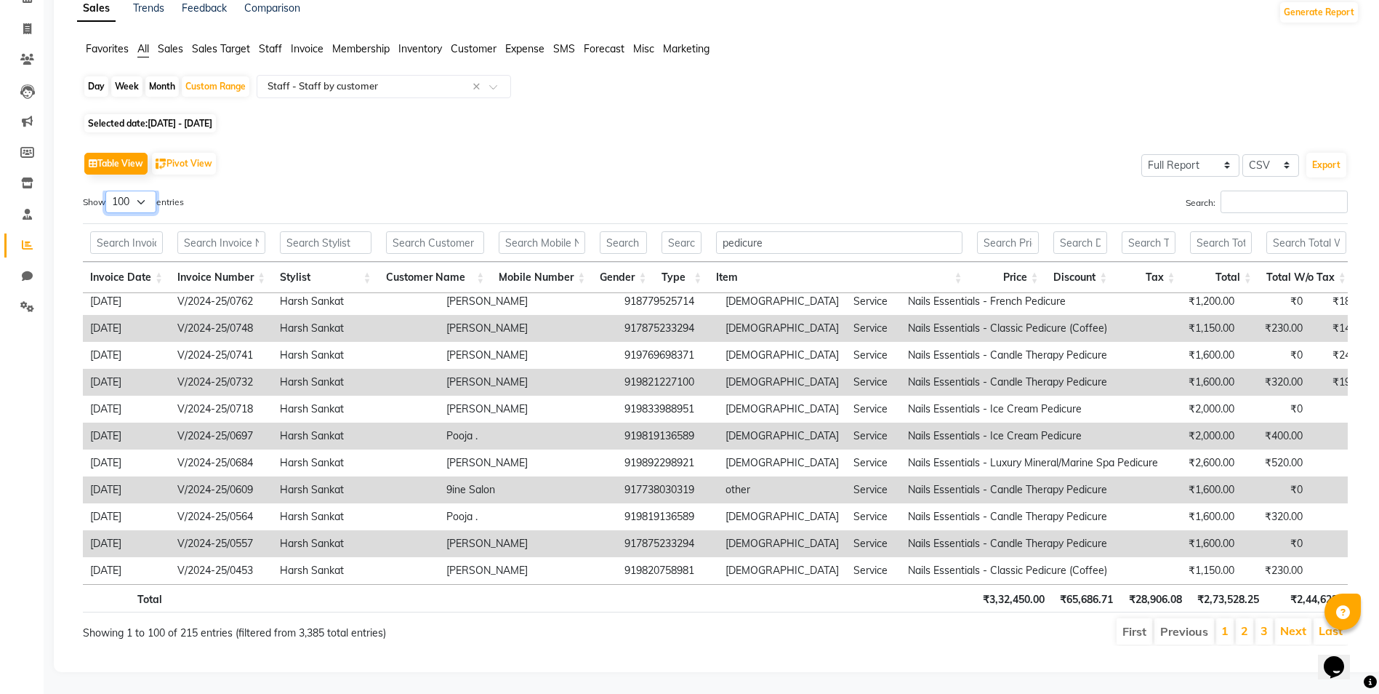
scroll to position [88, 0]
click at [1278, 625] on link "Last" at bounding box center [1331, 630] width 24 height 15
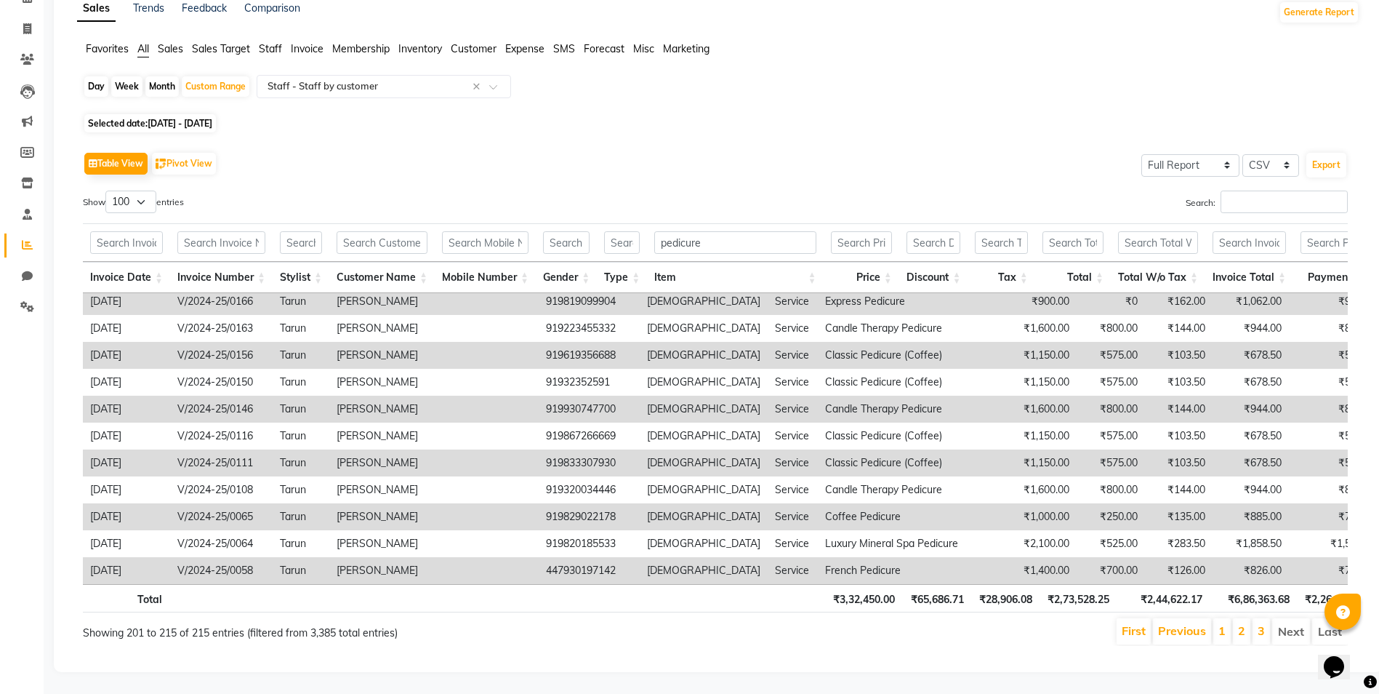
drag, startPoint x: 973, startPoint y: 111, endPoint x: 1025, endPoint y: 134, distance: 56.9
click at [973, 116] on div "Selected date: [DATE] - [DATE]" at bounding box center [721, 123] width 1277 height 15
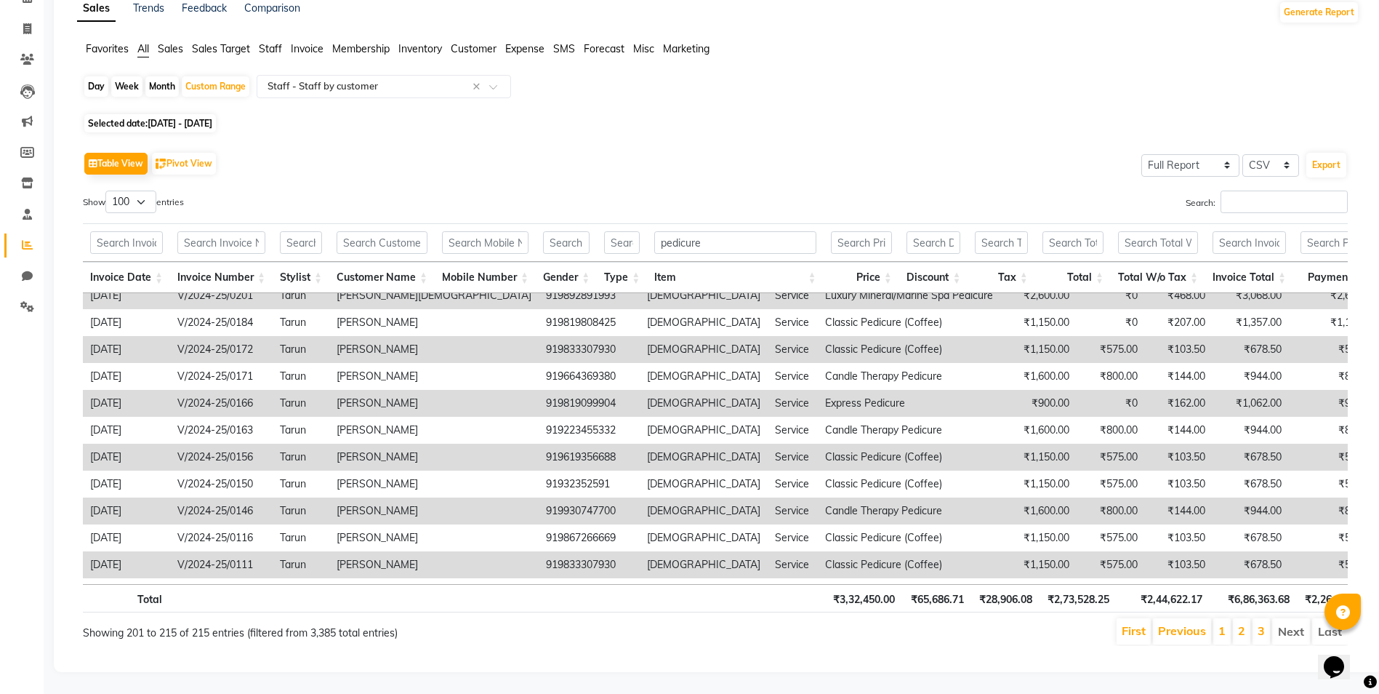
scroll to position [0, 0]
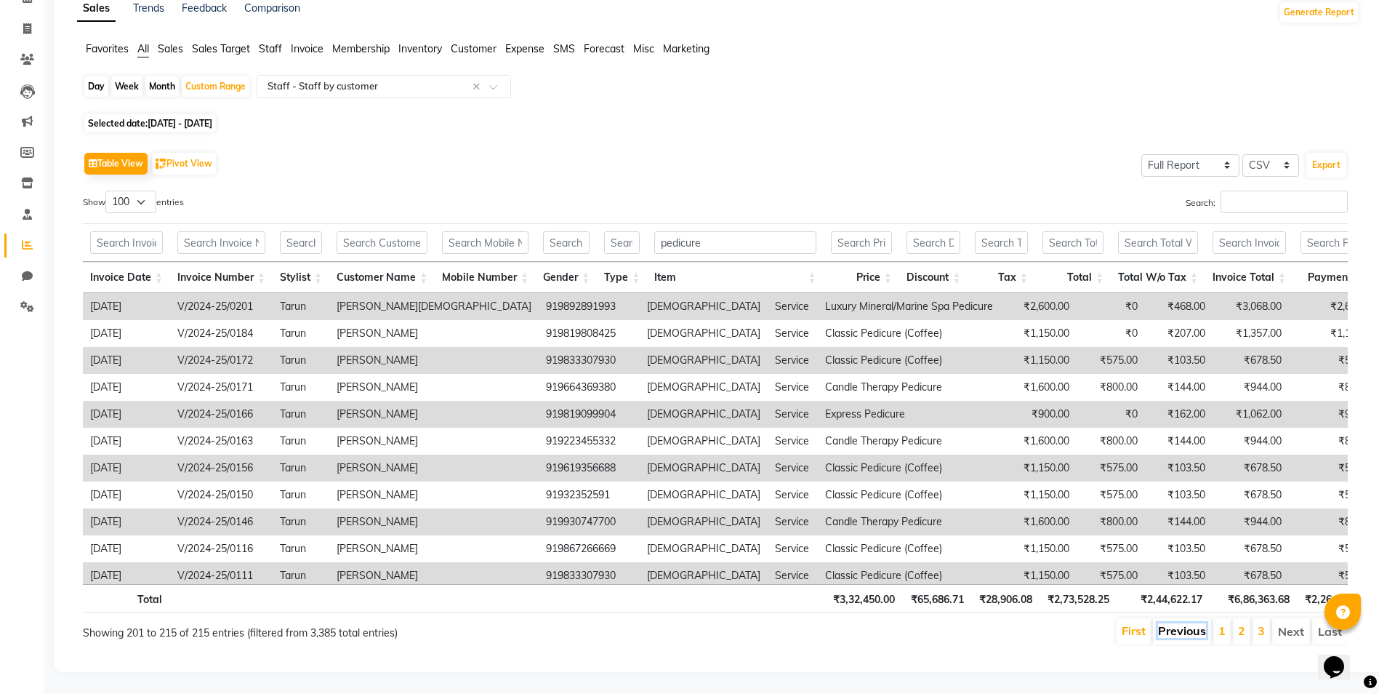
click at [1196, 623] on link "Previous" at bounding box center [1182, 630] width 48 height 15
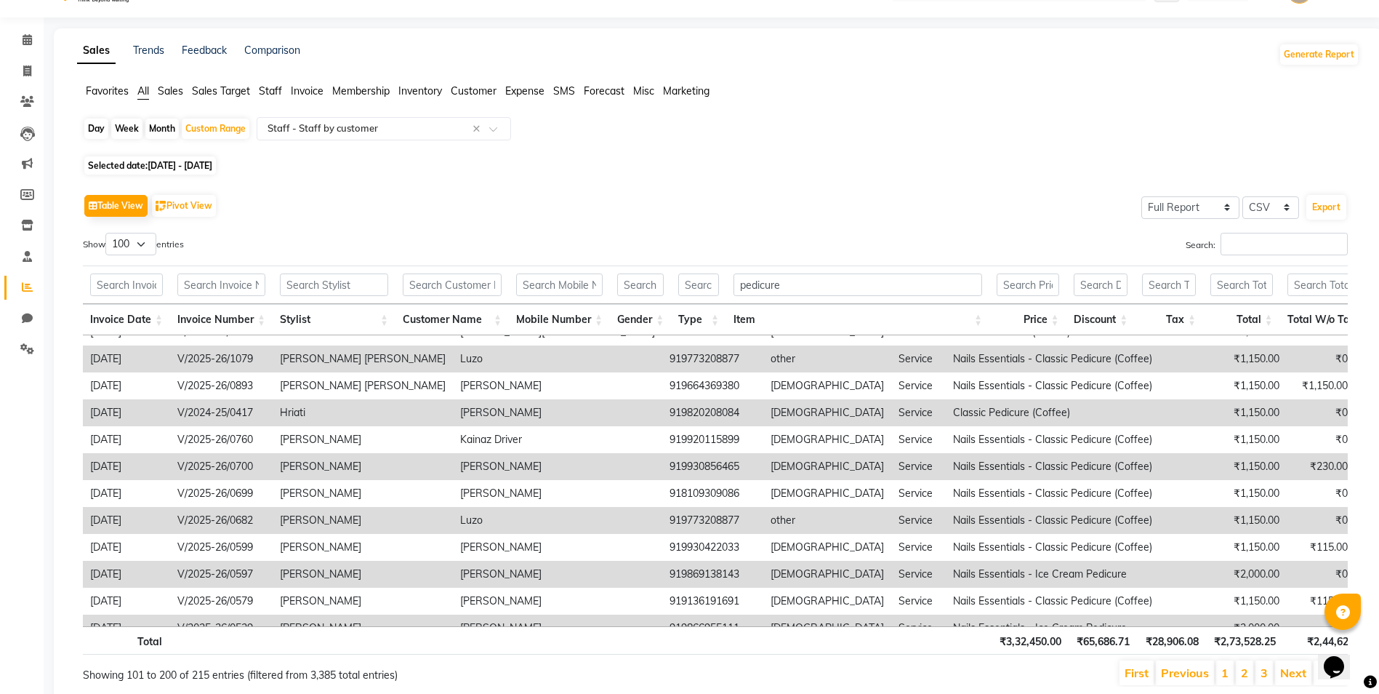
scroll to position [87, 0]
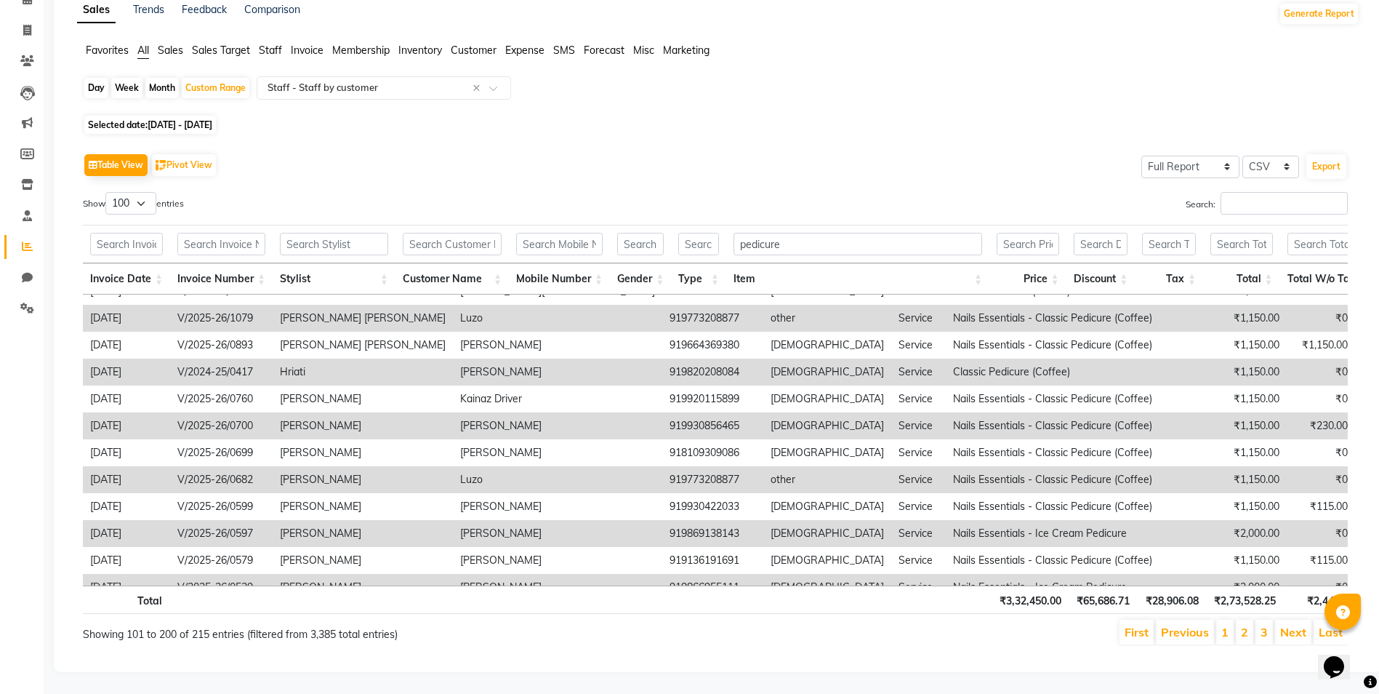
click at [1221, 619] on li "1" at bounding box center [1224, 631] width 17 height 25
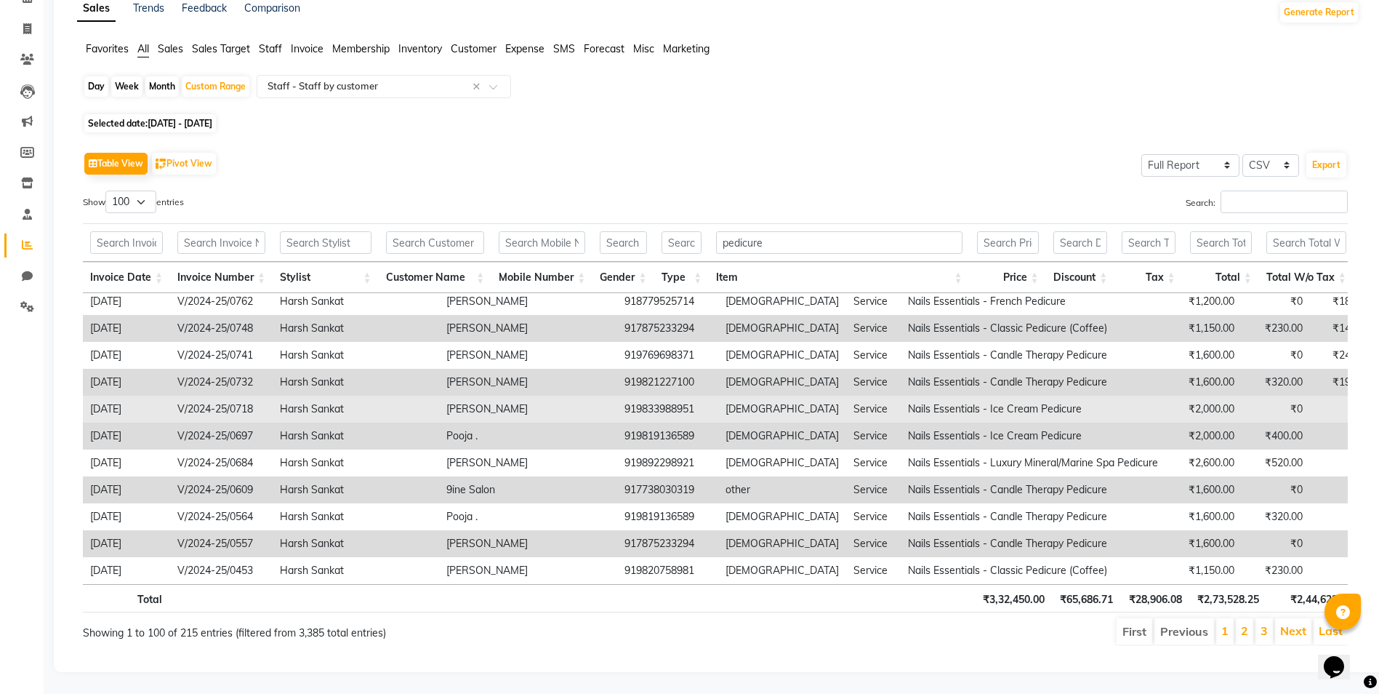
scroll to position [2410, 0]
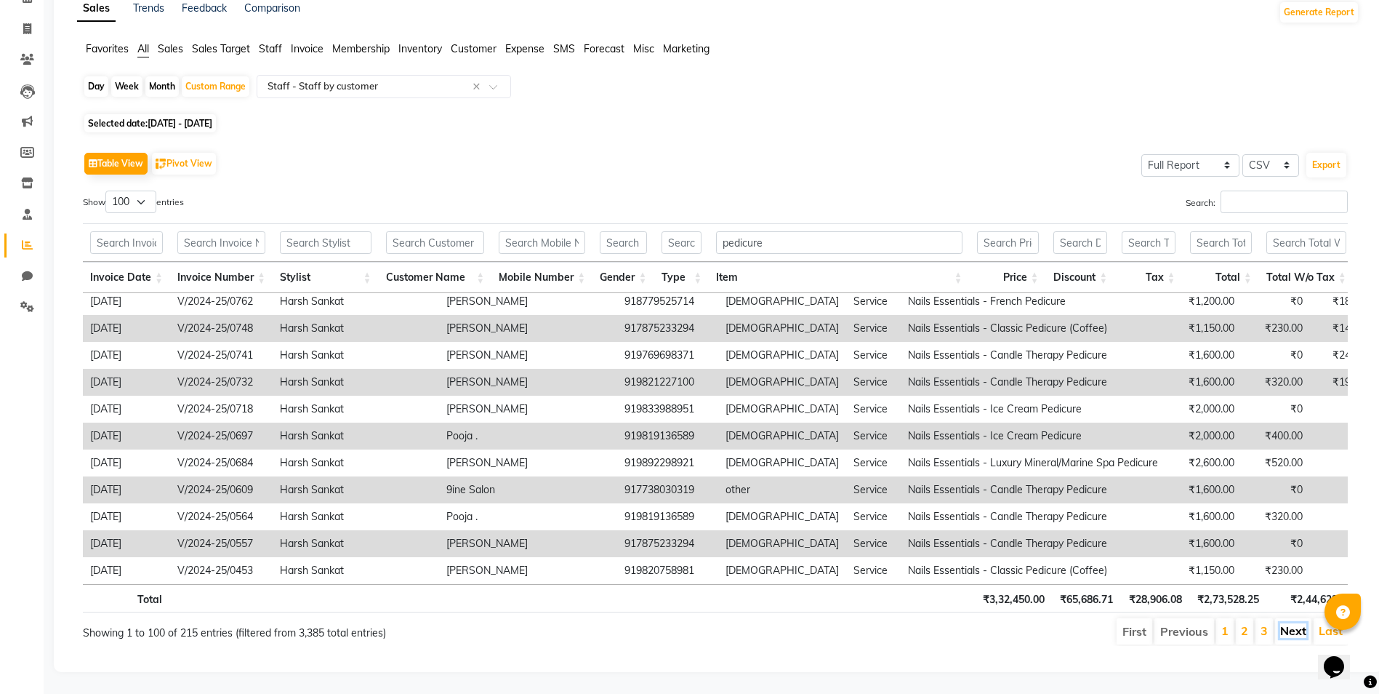
click at [1278, 623] on link "Next" at bounding box center [1293, 630] width 26 height 15
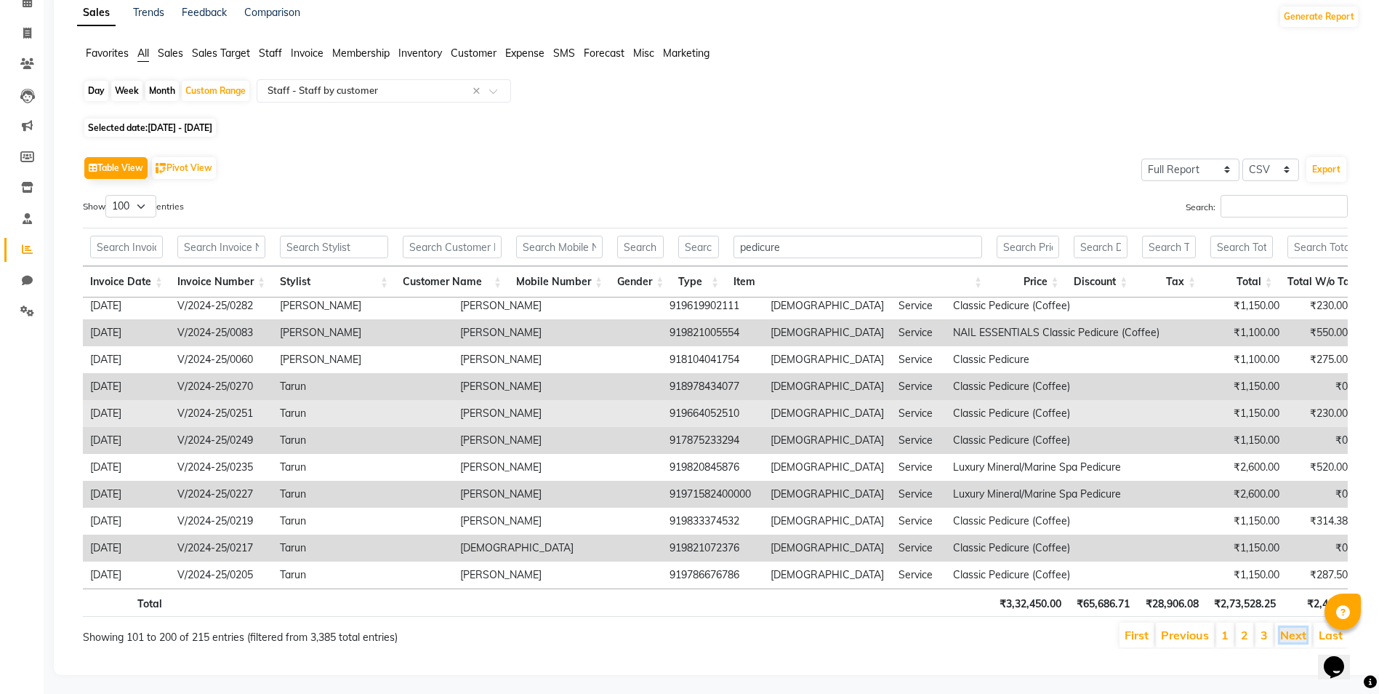
scroll to position [87, 0]
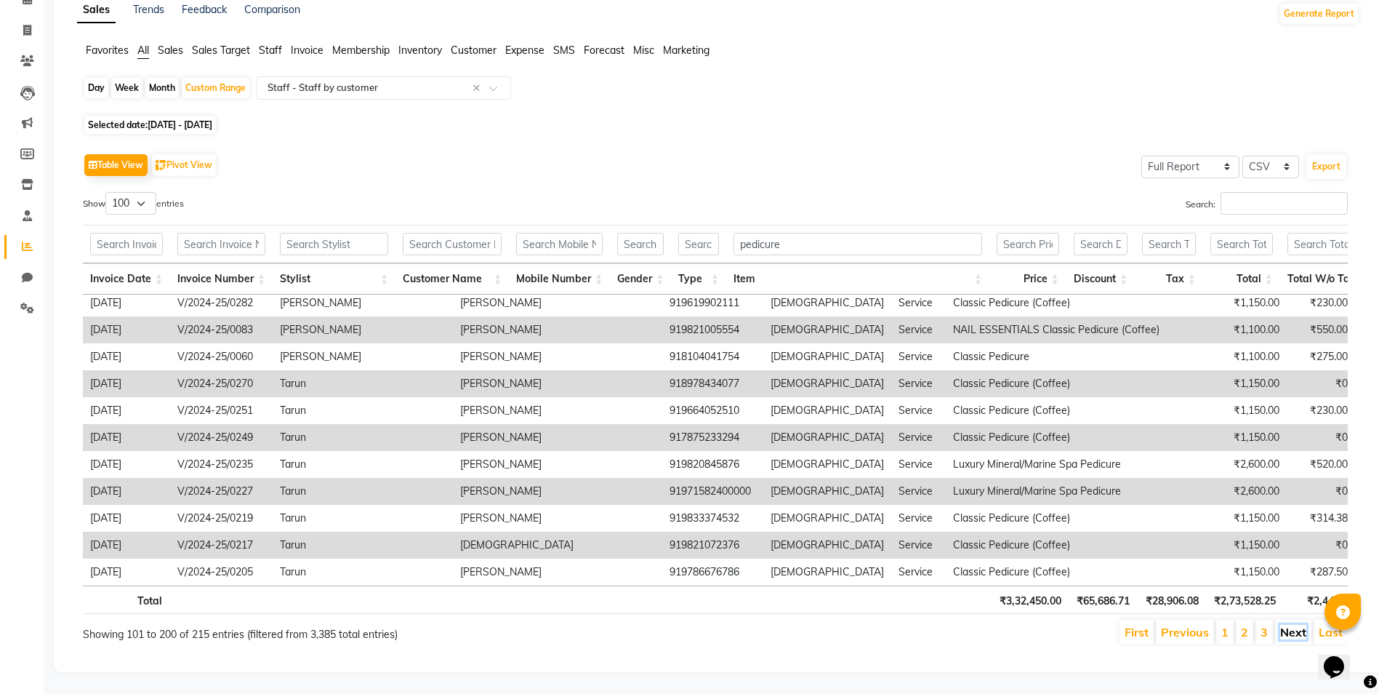
click at [1278, 624] on link "Next" at bounding box center [1293, 631] width 26 height 15
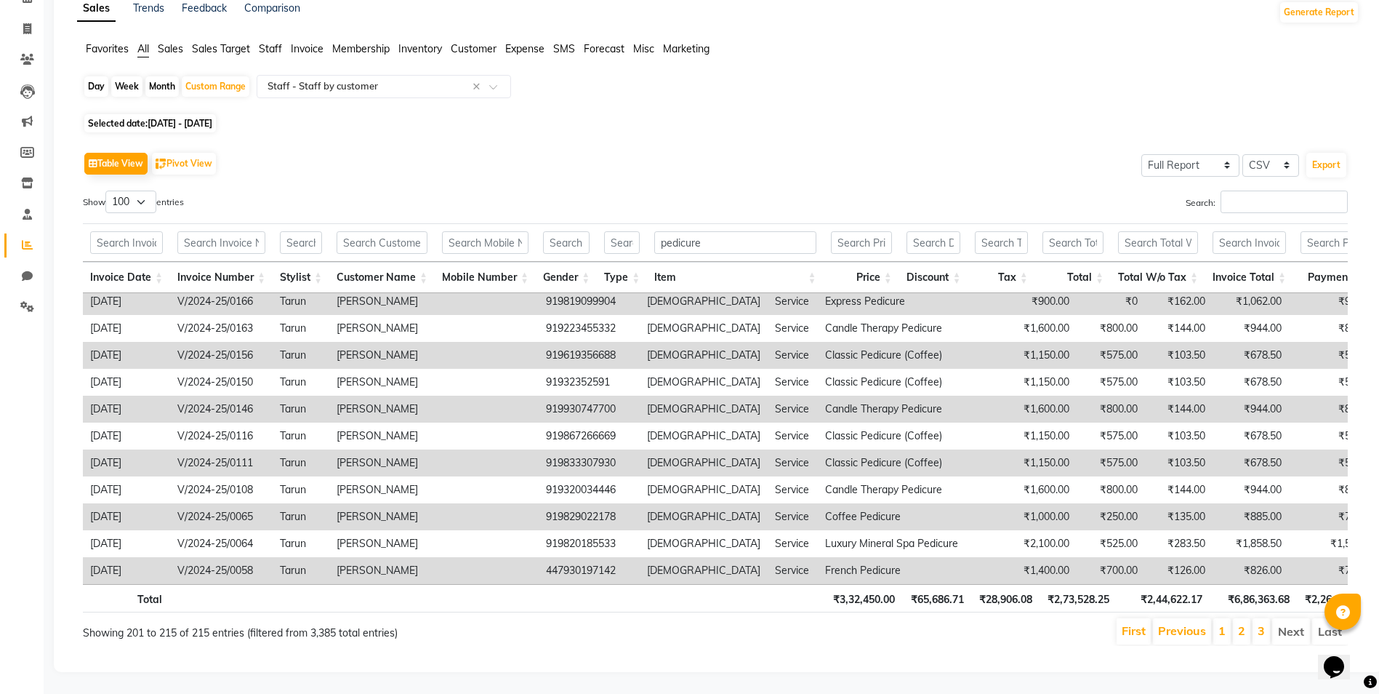
scroll to position [88, 0]
click at [1218, 619] on li "1" at bounding box center [1221, 631] width 17 height 26
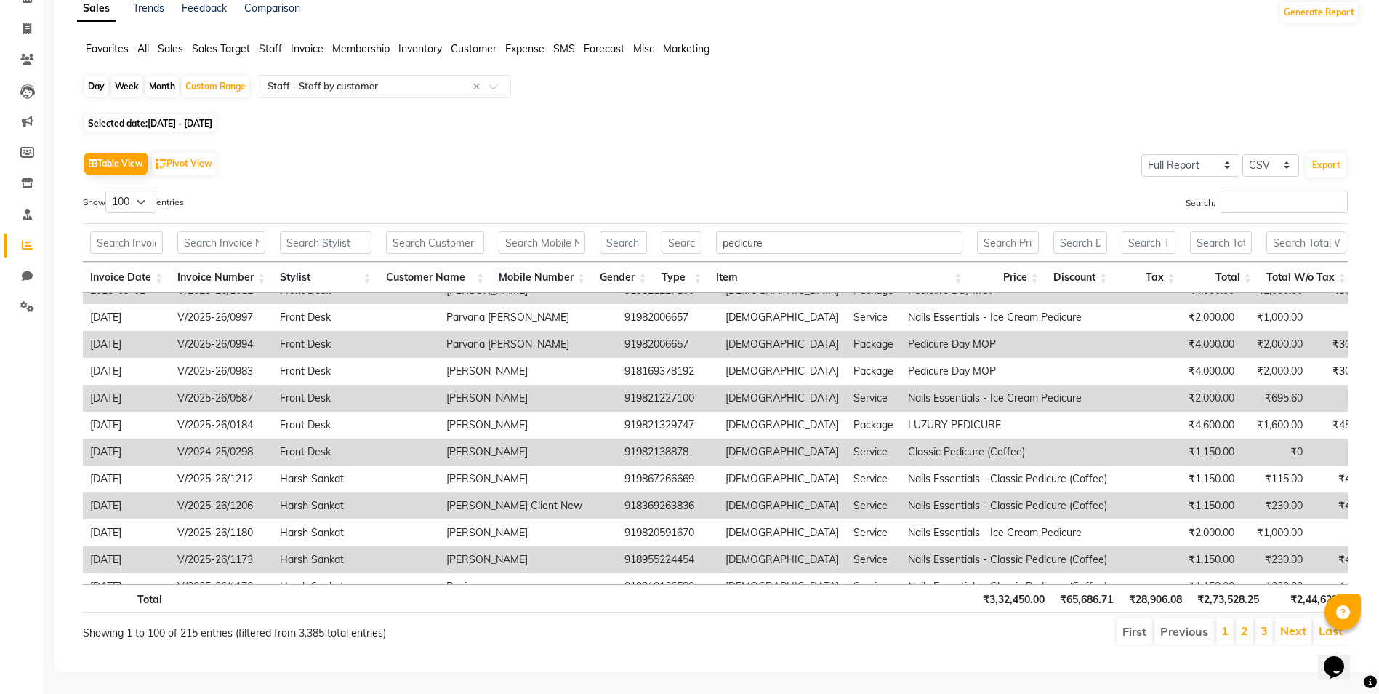
scroll to position [2410, 0]
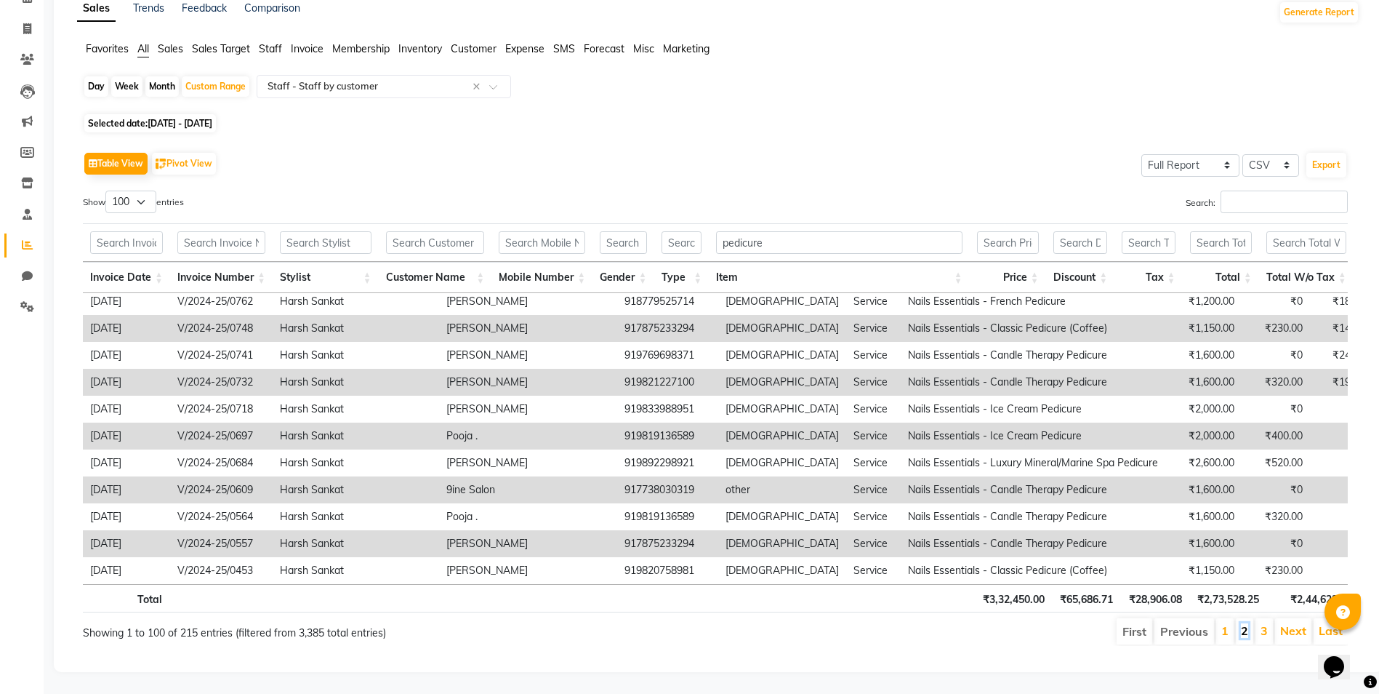
click at [1246, 623] on link "2" at bounding box center [1244, 630] width 7 height 15
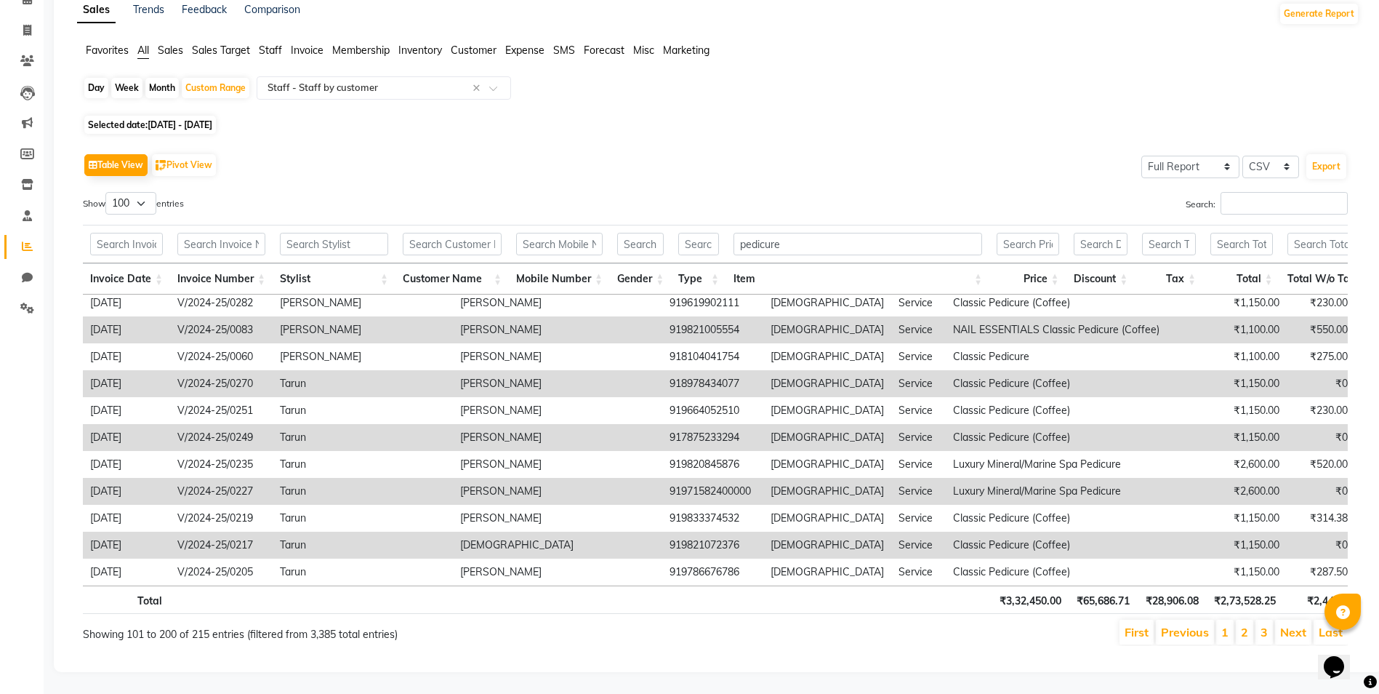
scroll to position [87, 0]
click at [1267, 624] on link "3" at bounding box center [1264, 631] width 7 height 15
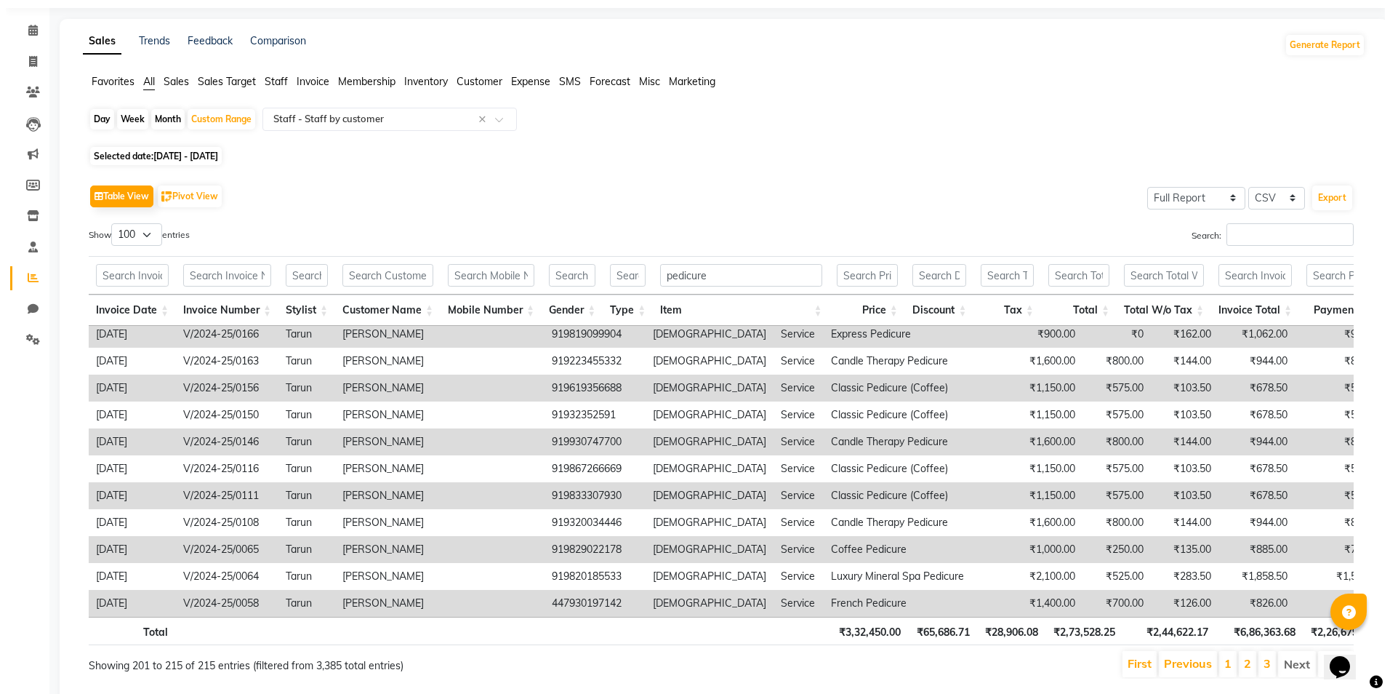
scroll to position [0, 0]
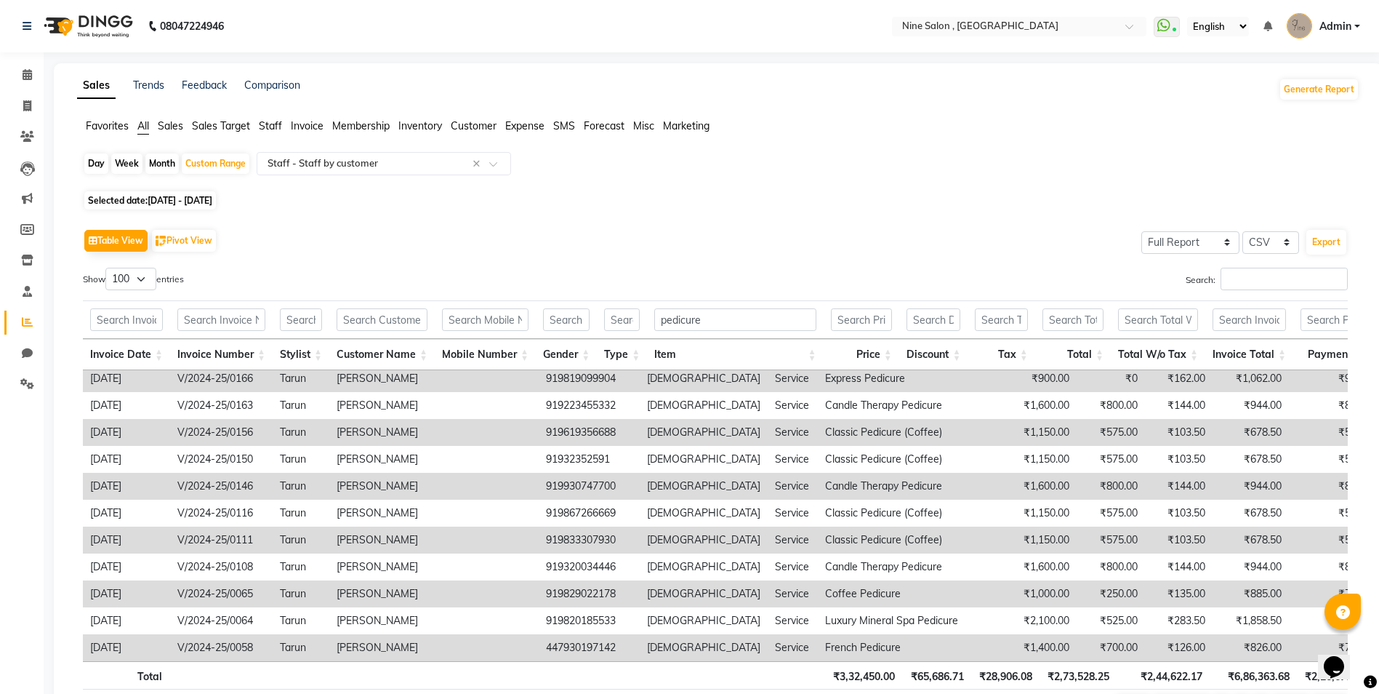
click at [1278, 24] on link "Admin" at bounding box center [1323, 27] width 73 height 24
click at [1278, 105] on link "Sign out" at bounding box center [1285, 104] width 133 height 23
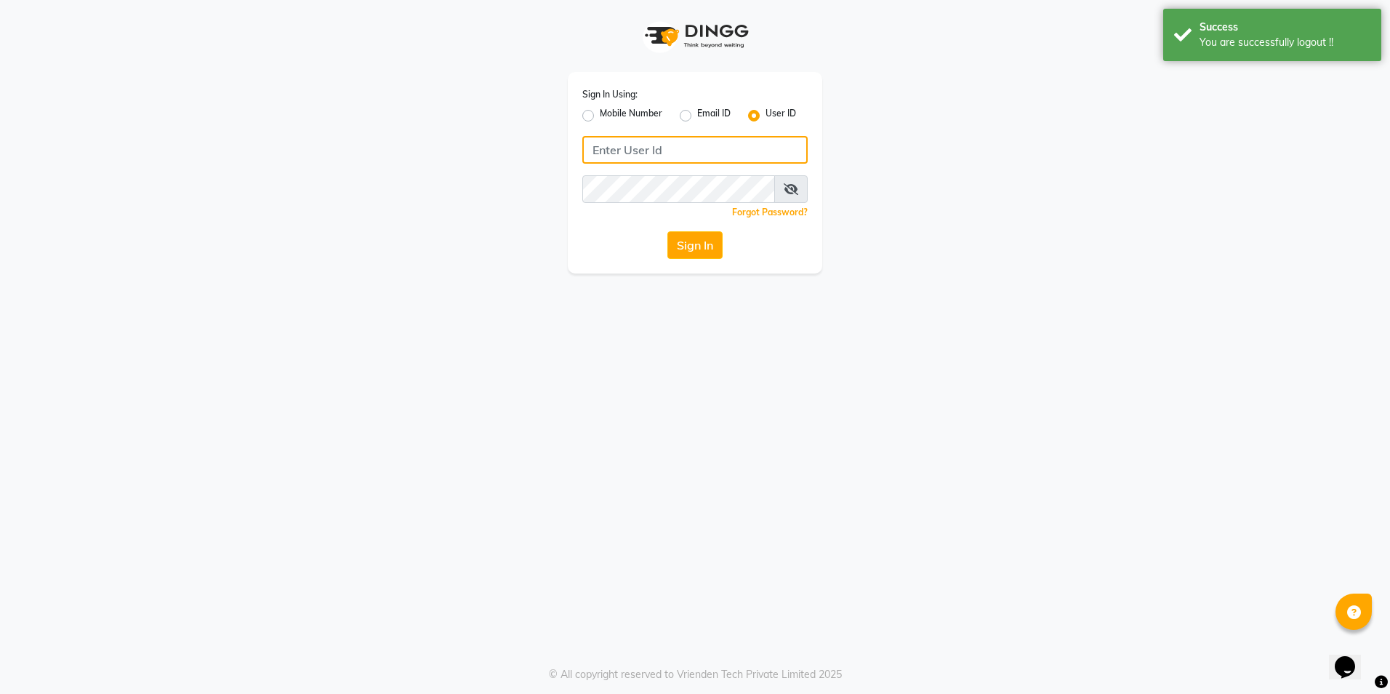
type input "8828380818"
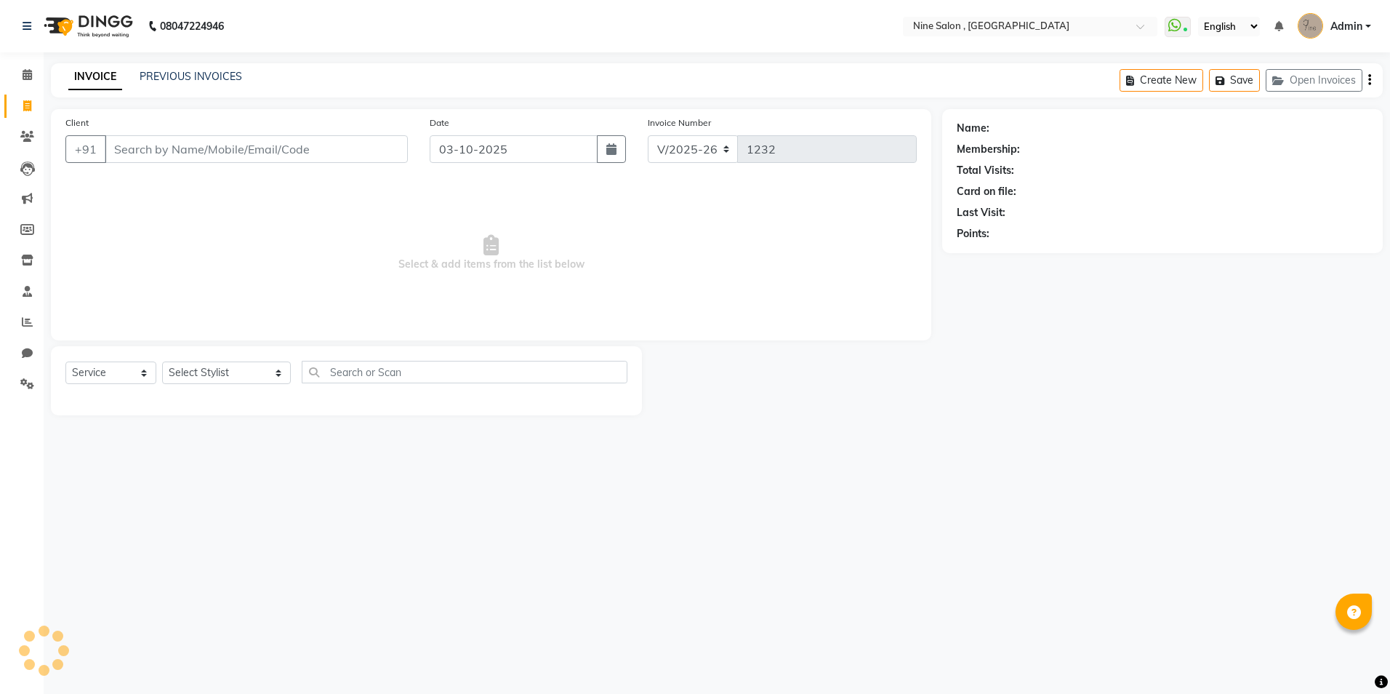
select select "7341"
select select "service"
click at [1312, 81] on button "Open Invoices" at bounding box center [1314, 80] width 97 height 23
click at [1282, 83] on icon "button" at bounding box center [1280, 81] width 17 height 10
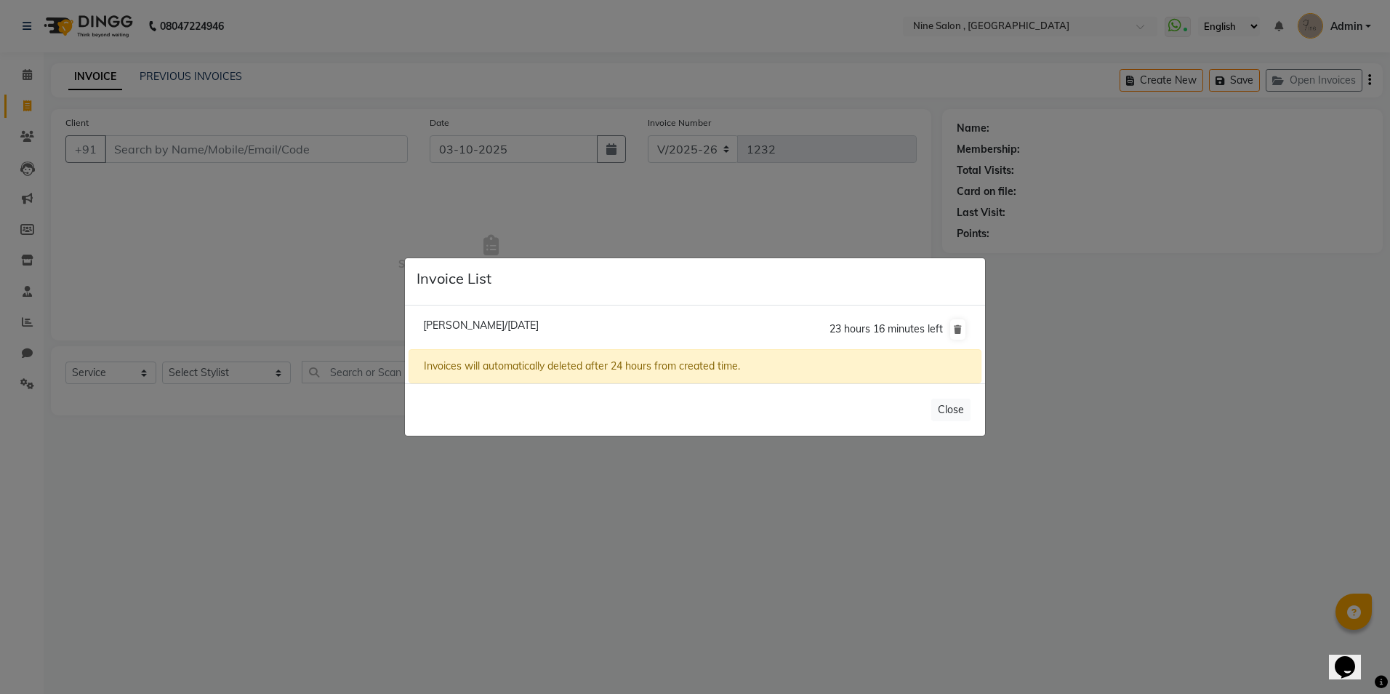
click at [539, 324] on span "Monika Hundia/03 October 2025" at bounding box center [481, 324] width 116 height 13
type input "7738993175"
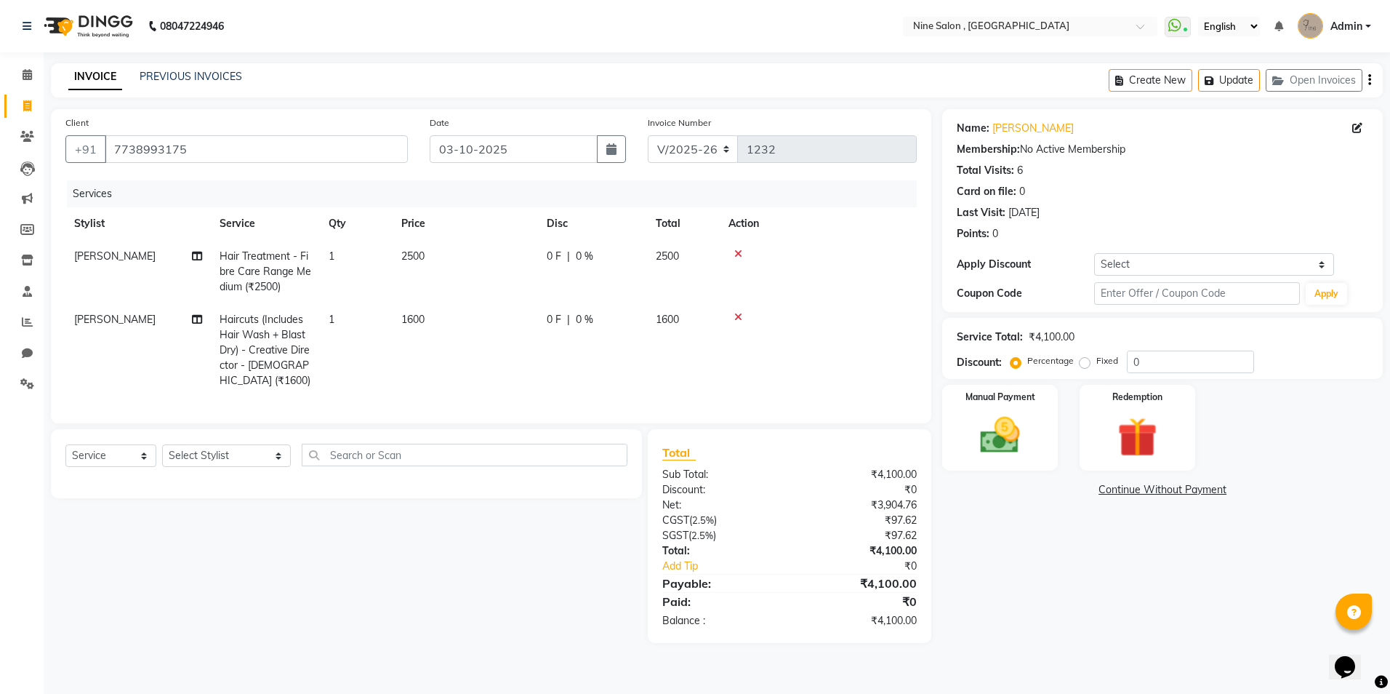
click at [427, 319] on td "1600" at bounding box center [465, 350] width 145 height 94
select select "70806"
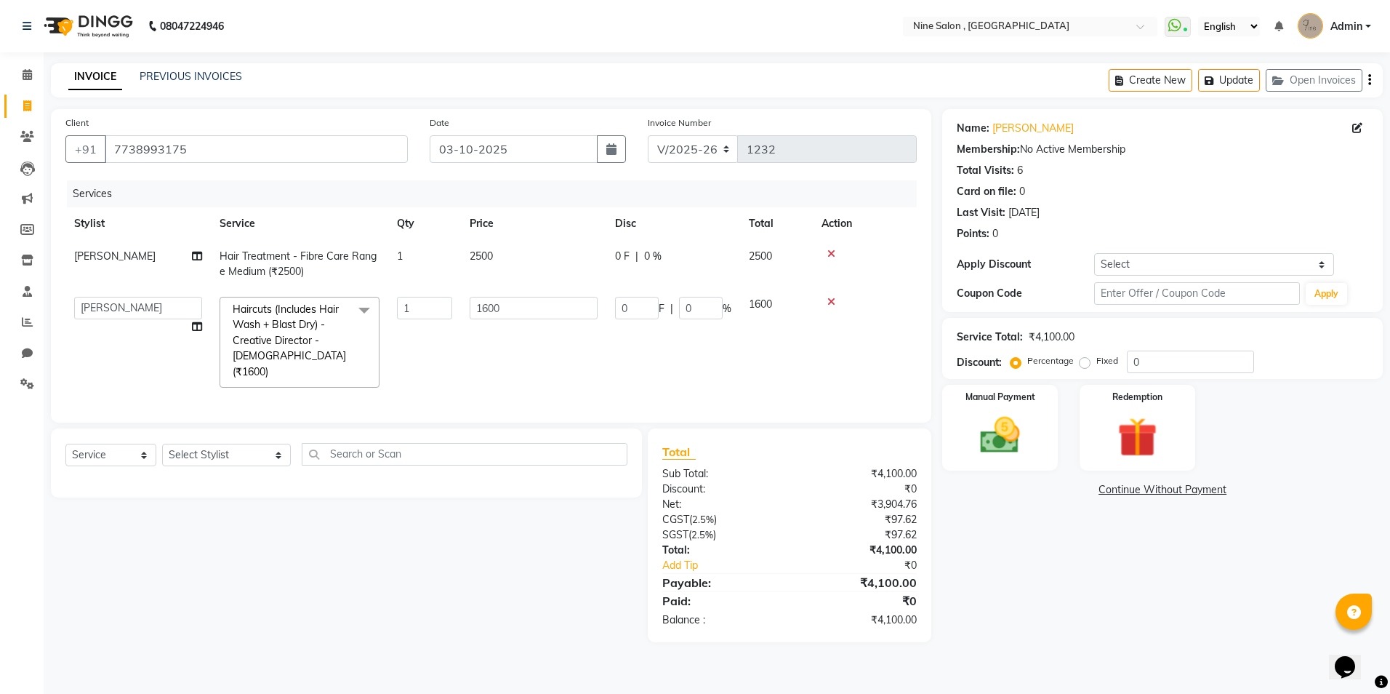
click at [358, 308] on span at bounding box center [364, 311] width 29 height 28
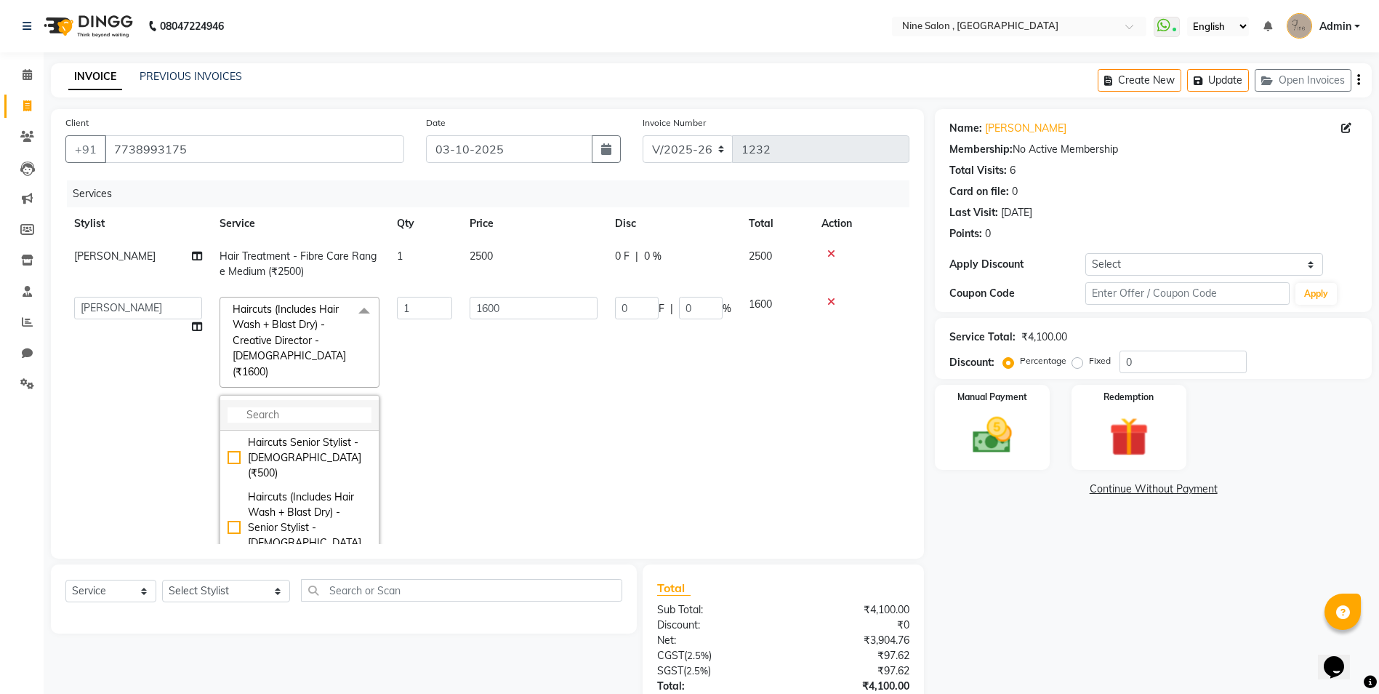
click at [325, 407] on input "multiselect-search" at bounding box center [300, 414] width 144 height 15
type input "900"
click at [446, 391] on td "1" at bounding box center [424, 435] width 73 height 295
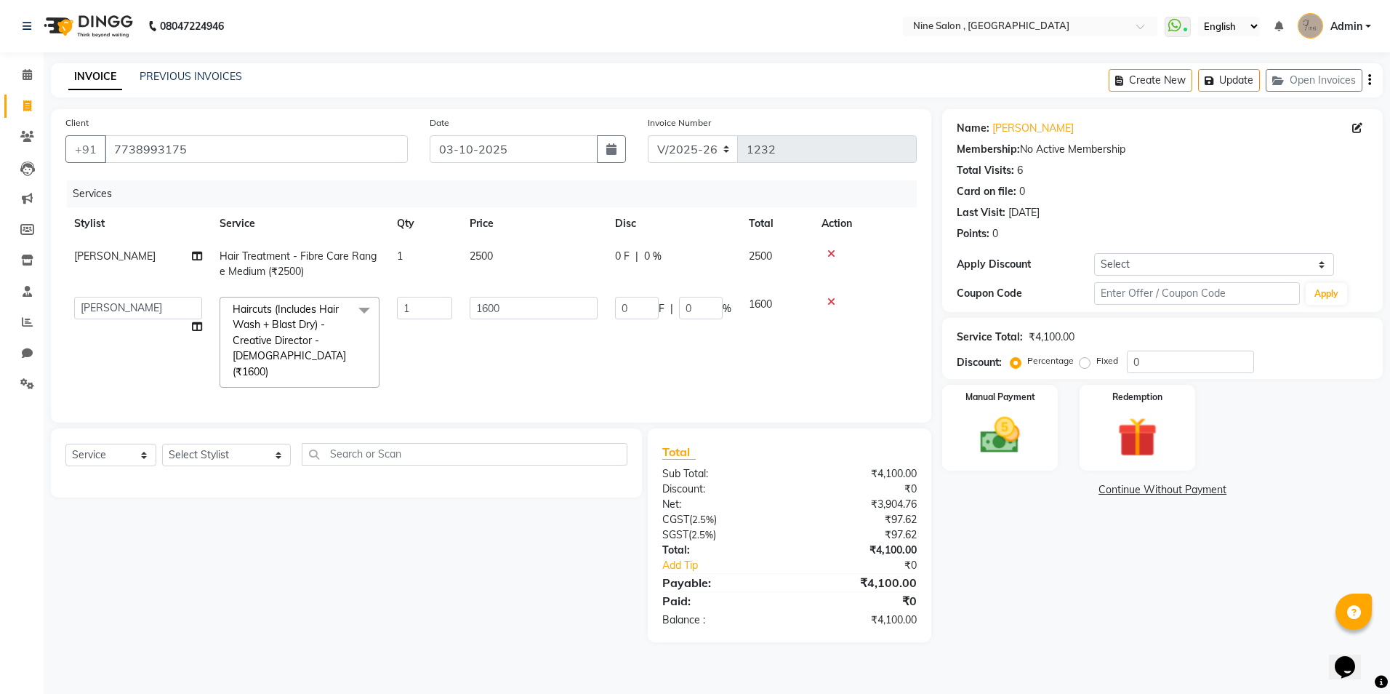
click at [364, 311] on span at bounding box center [364, 311] width 29 height 28
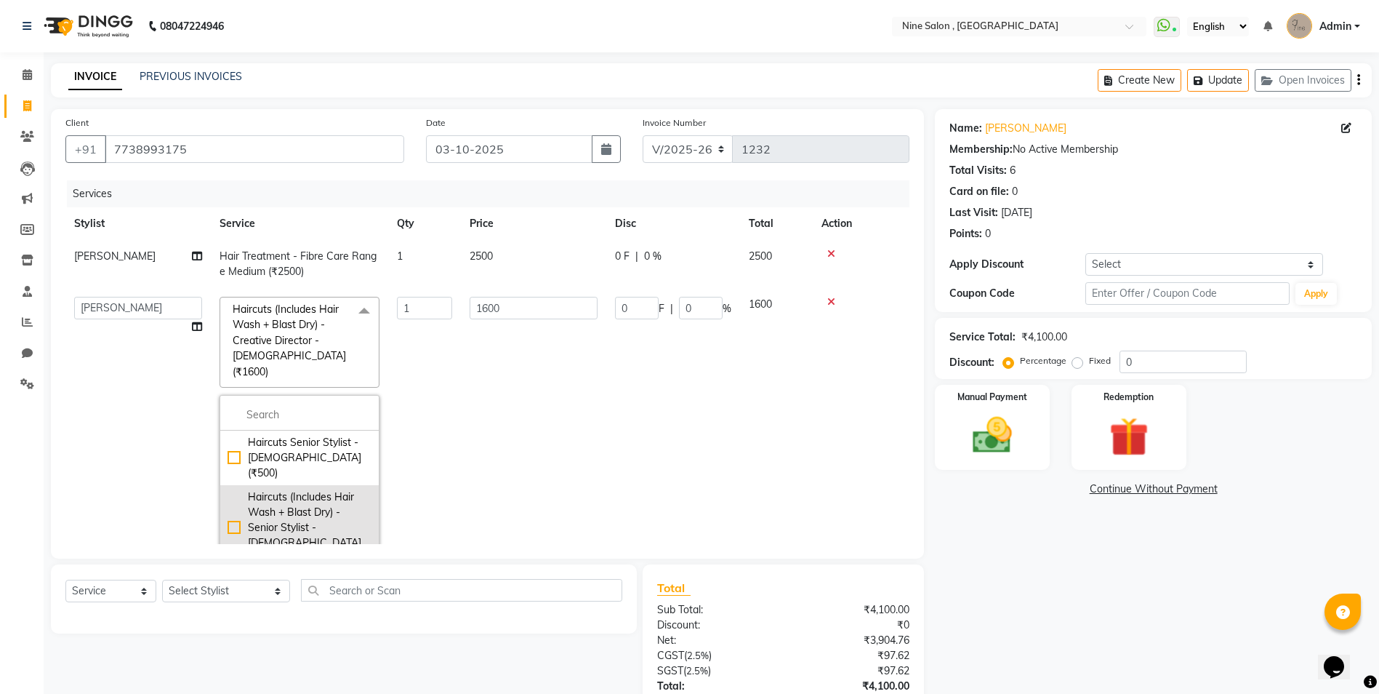
click at [238, 489] on div "Haircuts (Includes Hair Wash + Blast Dry) - Senior Stylist - Female (₹900)" at bounding box center [300, 527] width 144 height 76
checkbox input "true"
type input "900"
checkbox input "false"
click at [754, 355] on td "900" at bounding box center [776, 435] width 73 height 295
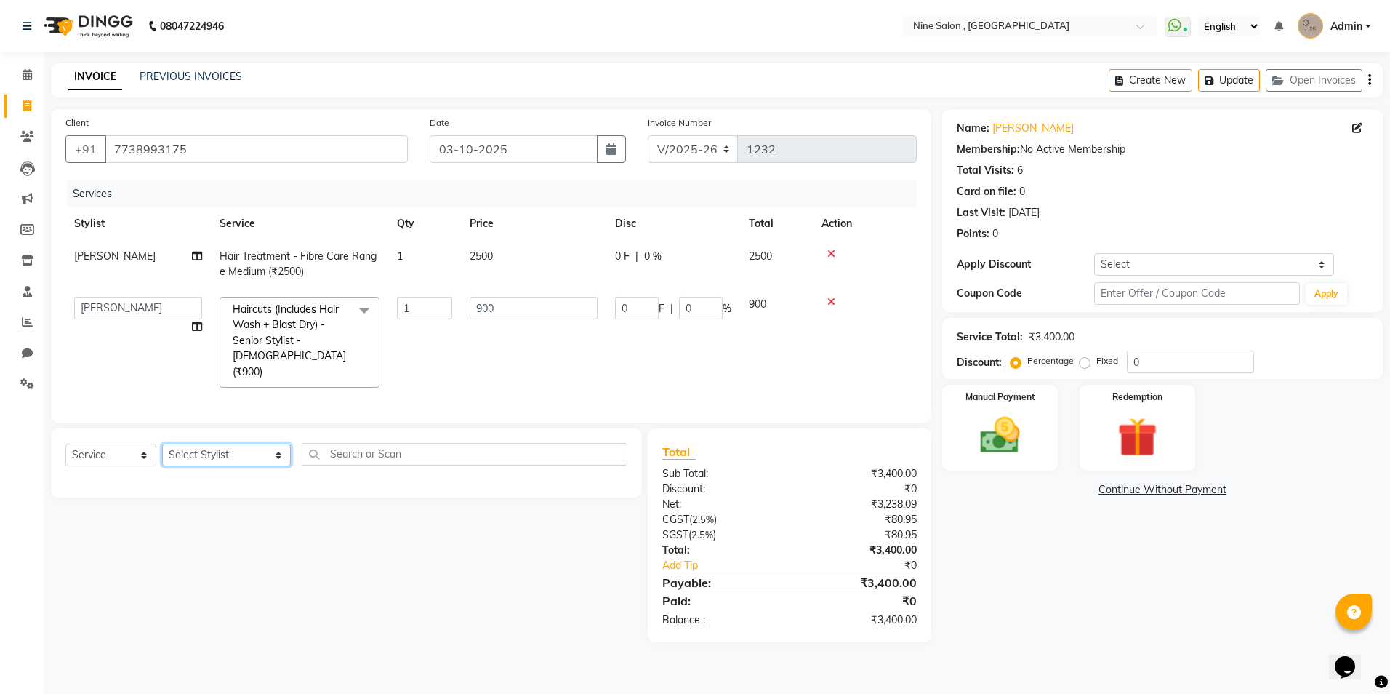
click at [251, 454] on select "Select Stylist Front desk Harsh Sankat Heena Suleman Shaikh Imran Shaikh Khushi…" at bounding box center [226, 454] width 129 height 23
select select "70806"
click at [162, 443] on select "Select Stylist Front desk Harsh Sankat Heena Suleman Shaikh Imran Shaikh Khushi…" at bounding box center [226, 454] width 129 height 23
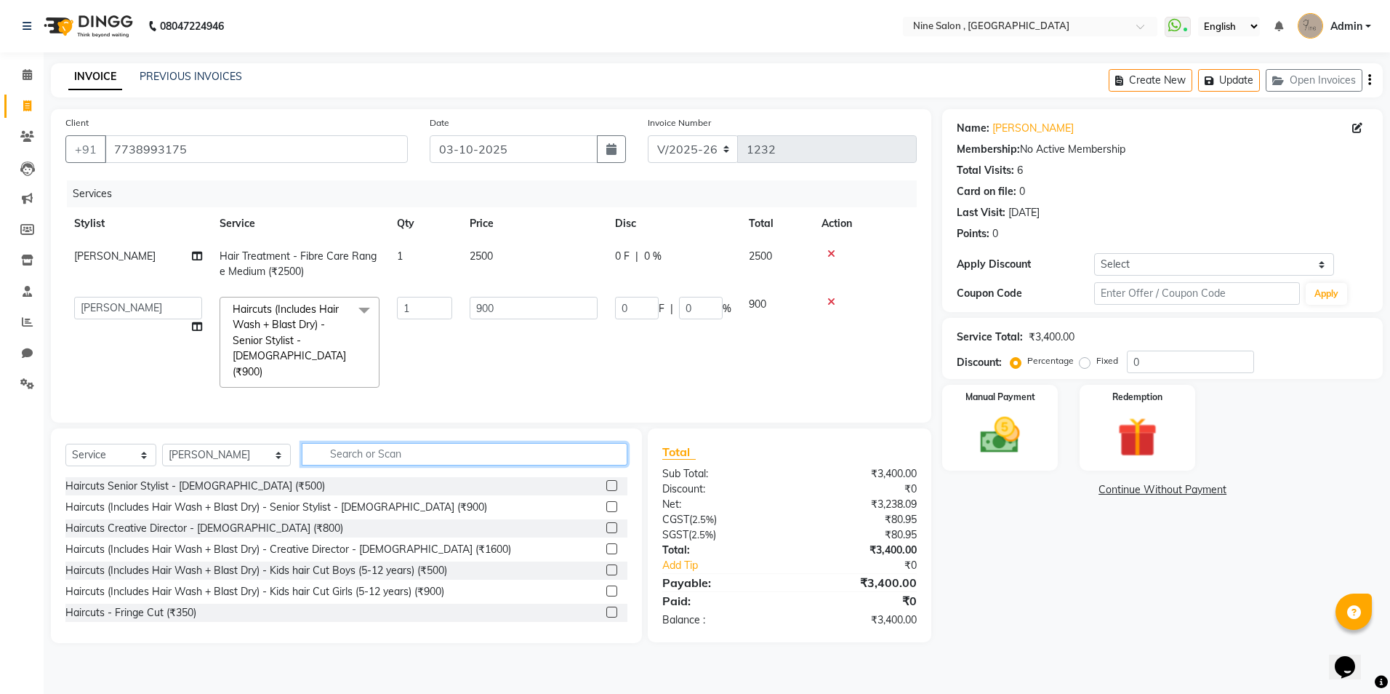
click at [485, 452] on input "text" at bounding box center [465, 454] width 326 height 23
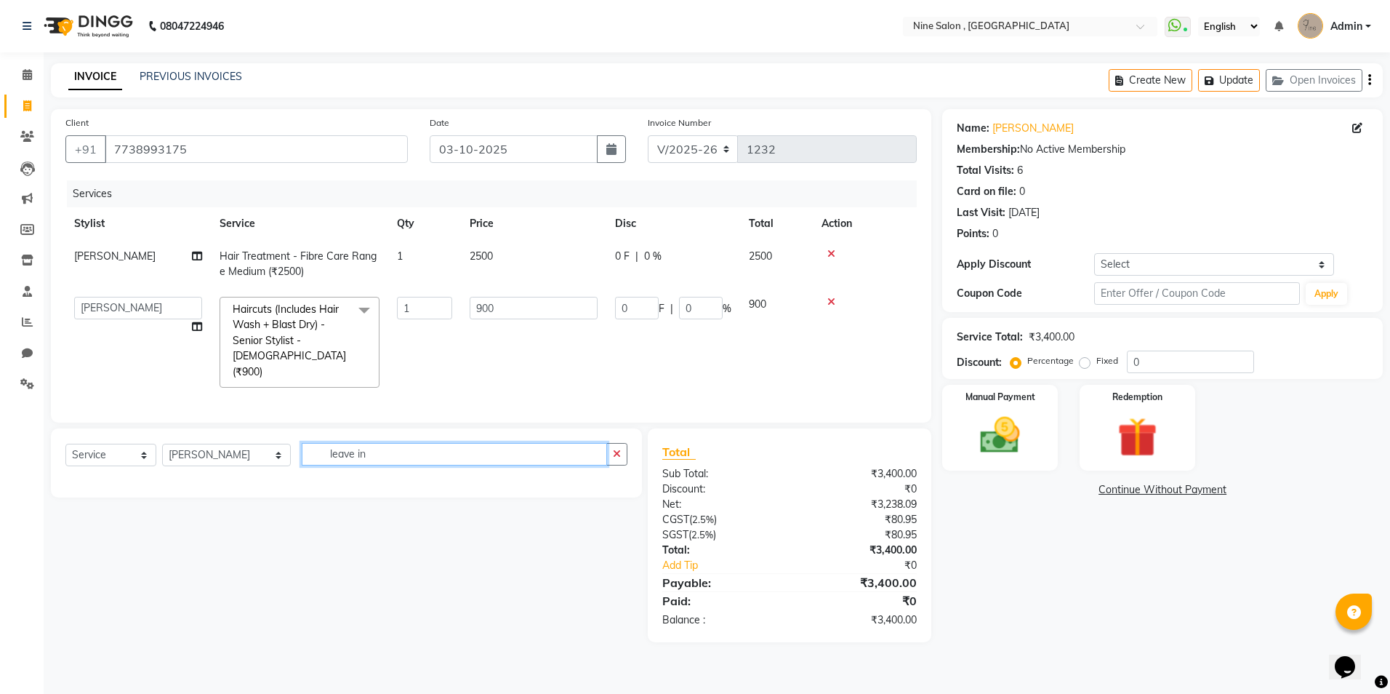
type input "leave in"
click at [131, 457] on select "Select Service Product Membership Package Voucher Prepaid Gift Card" at bounding box center [110, 454] width 91 height 23
select select "product"
click at [65, 443] on select "Select Service Product Membership Package Voucher Prepaid Gift Card" at bounding box center [110, 454] width 91 height 23
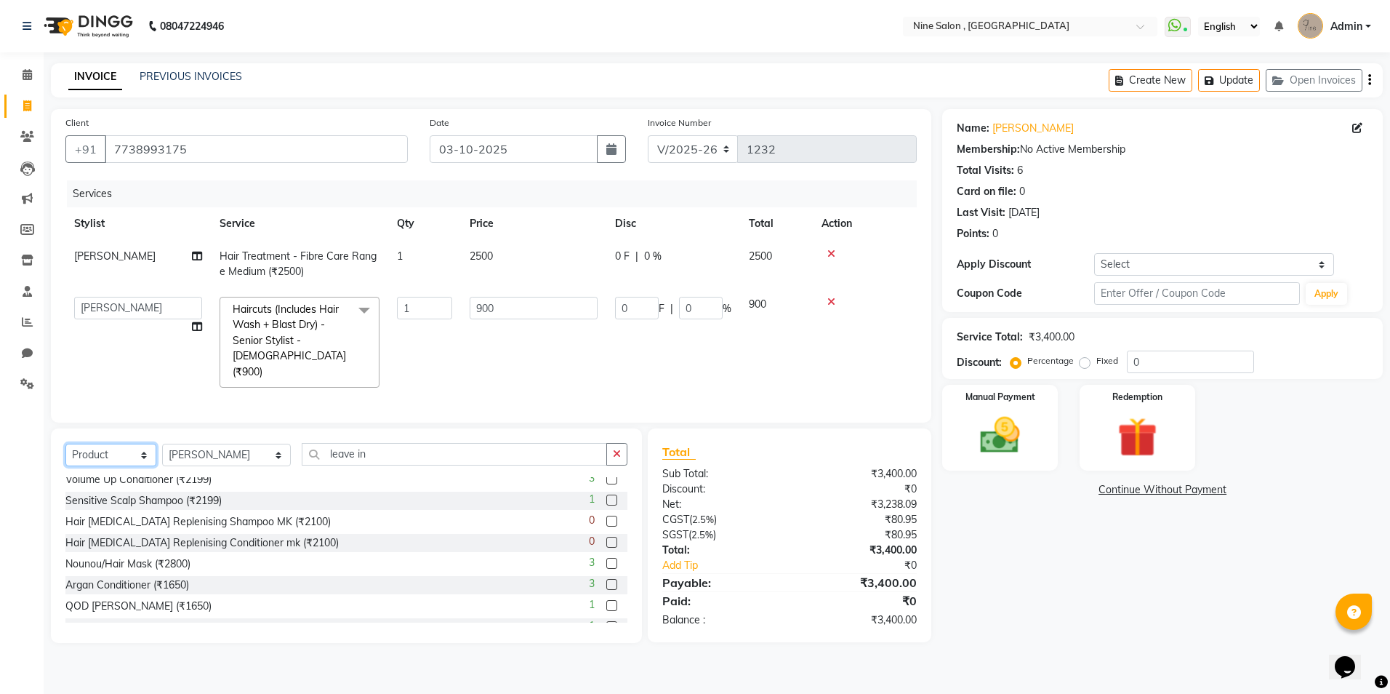
scroll to position [291, 0]
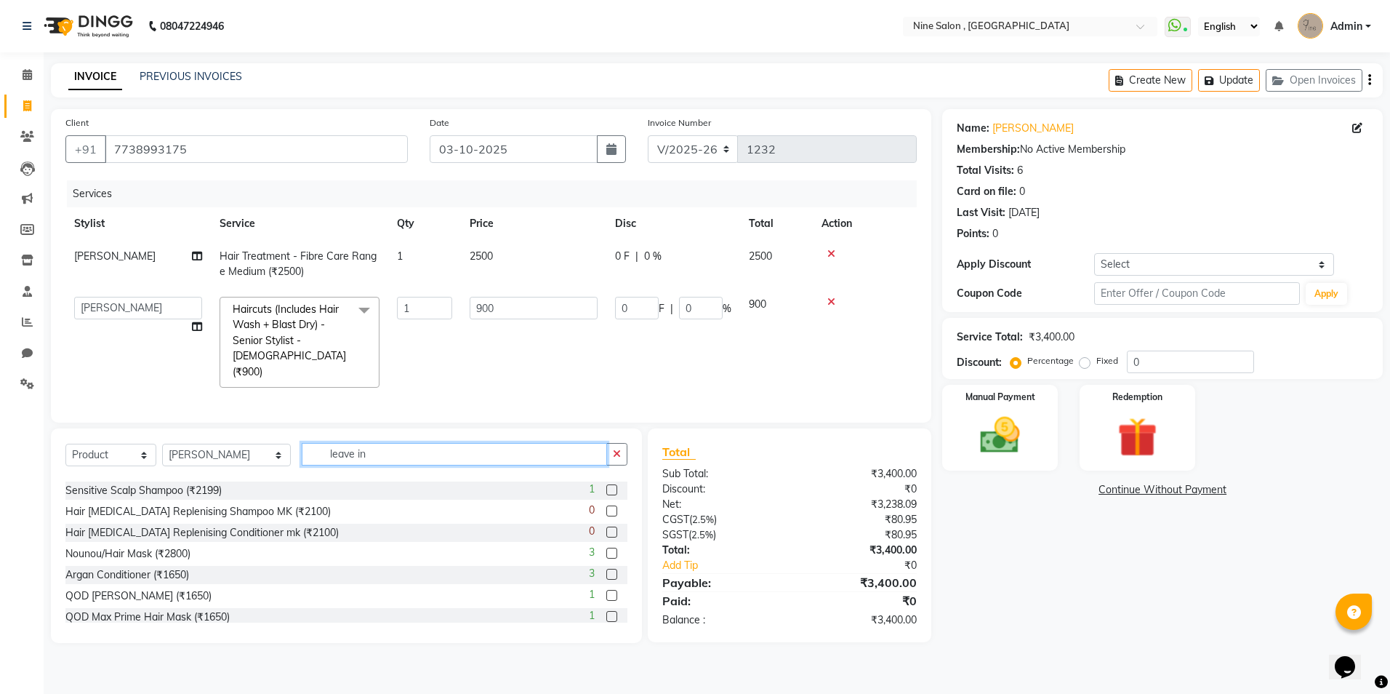
click at [358, 452] on input "leave in" at bounding box center [454, 454] width 305 height 23
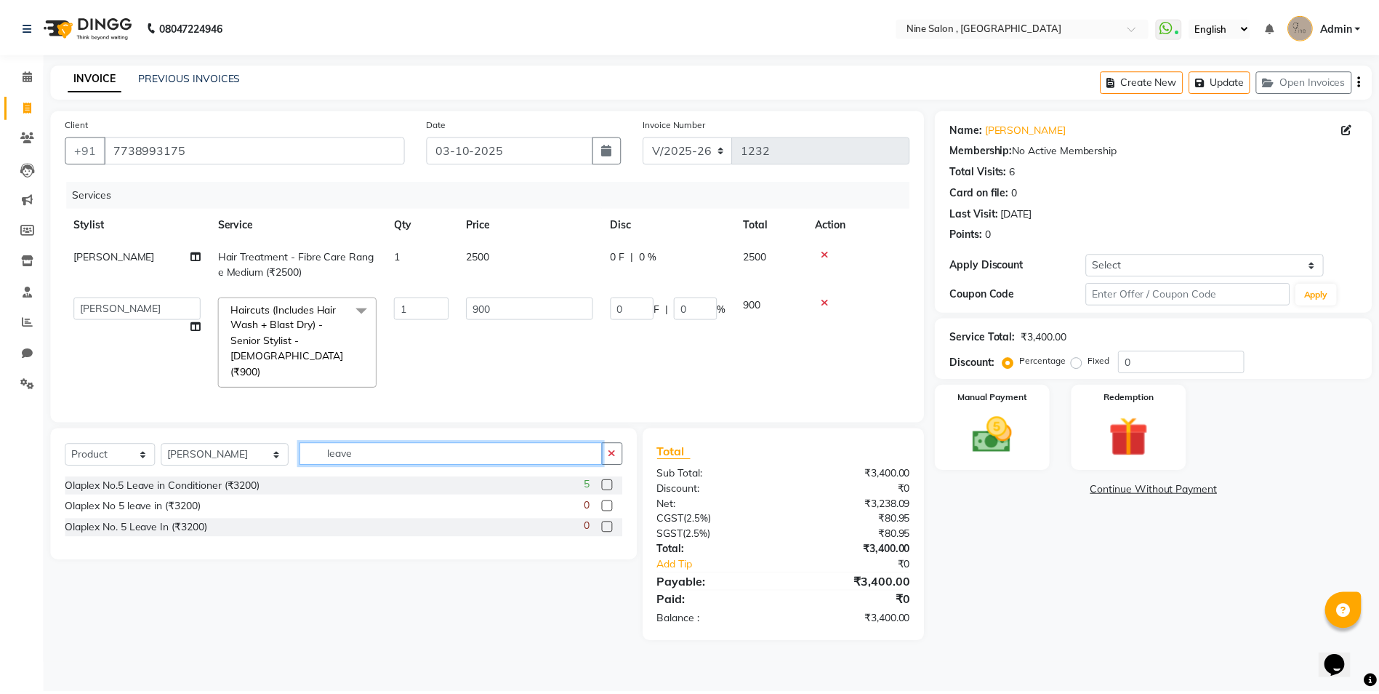
scroll to position [0, 0]
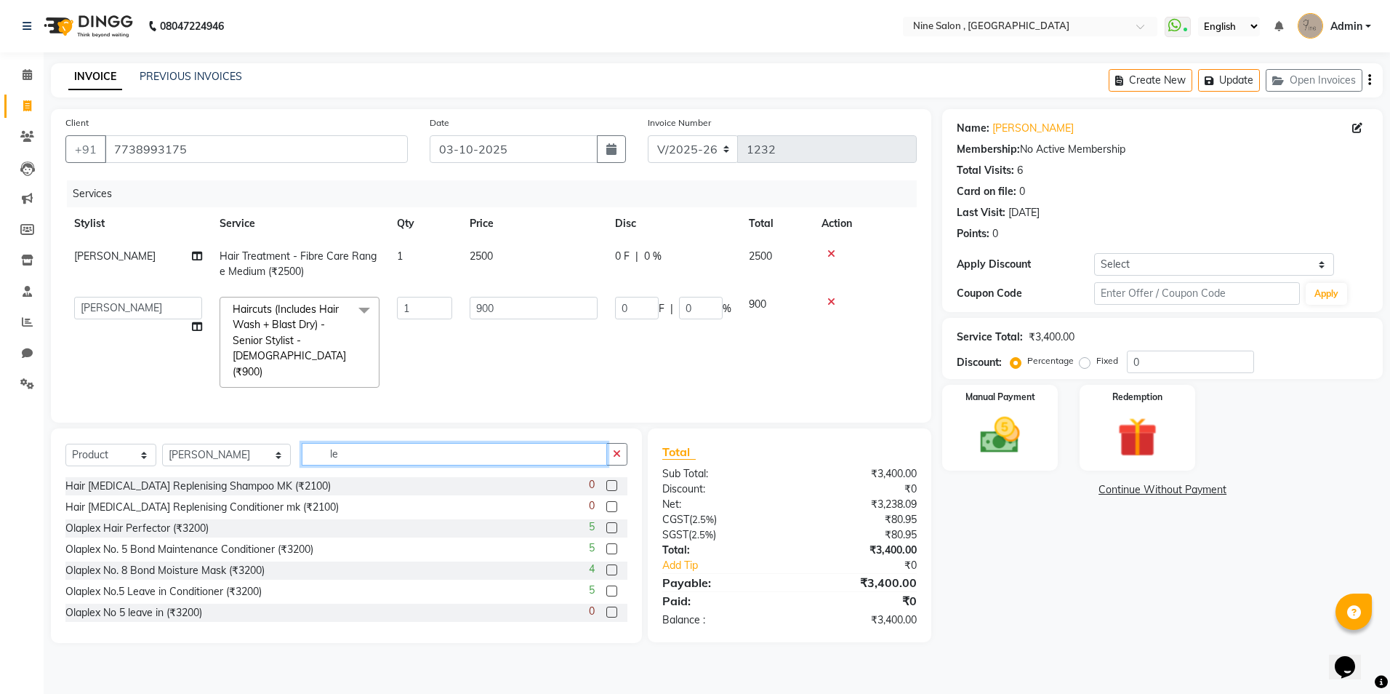
type input "l"
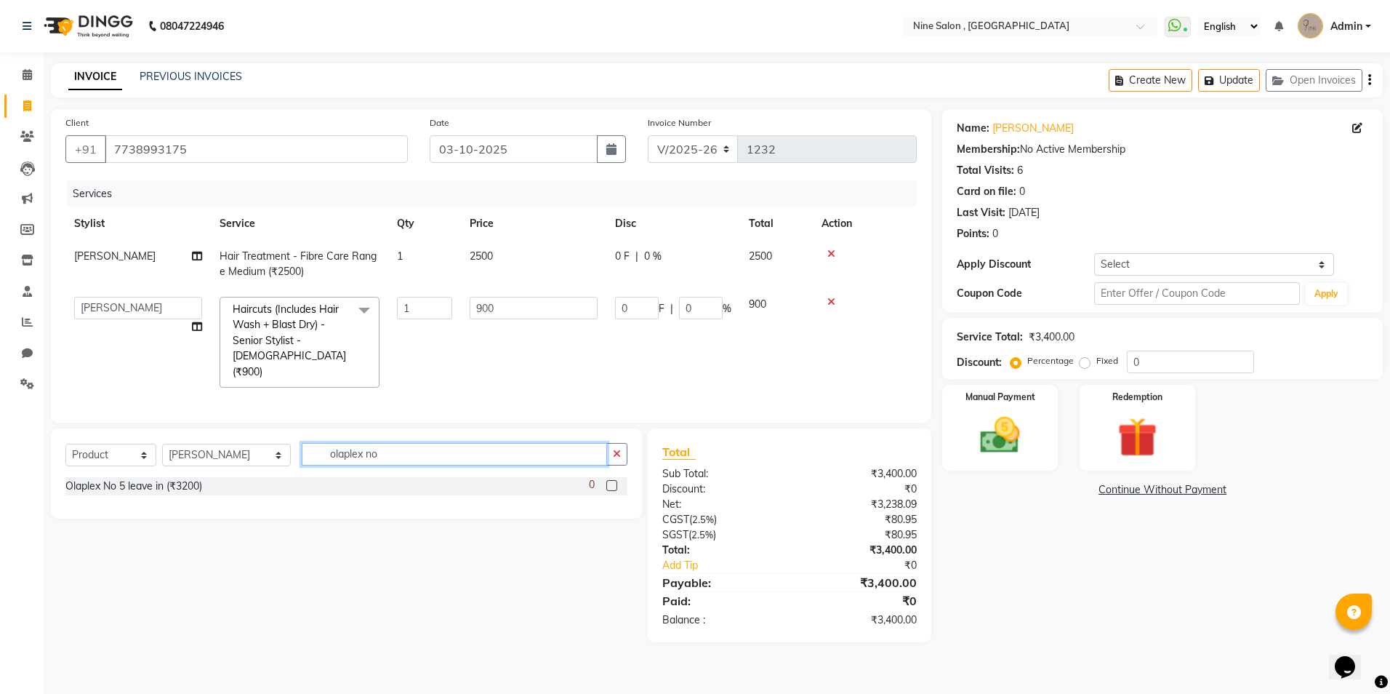
type input "olaplex no"
click at [609, 480] on label at bounding box center [611, 485] width 11 height 11
click at [609, 481] on input "checkbox" at bounding box center [610, 485] width 9 height 9
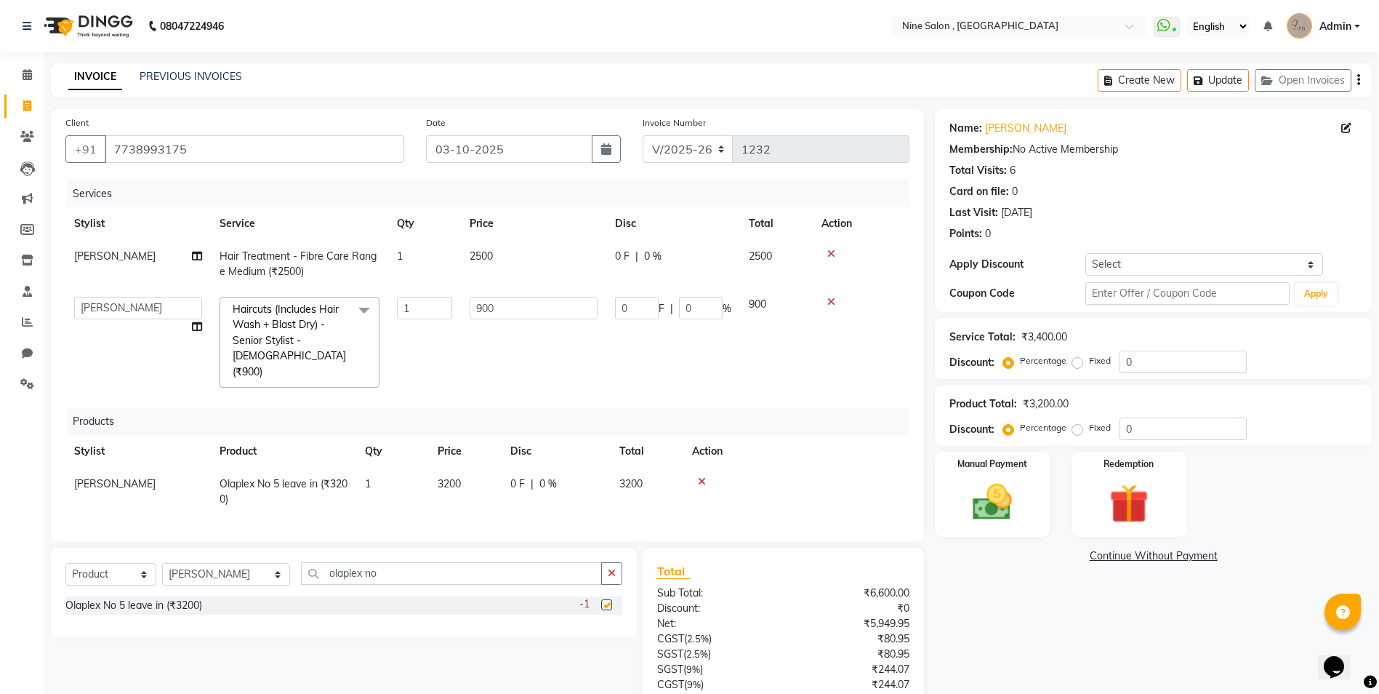
checkbox input "false"
click at [653, 254] on span "0 %" at bounding box center [652, 256] width 17 height 15
select select "70806"
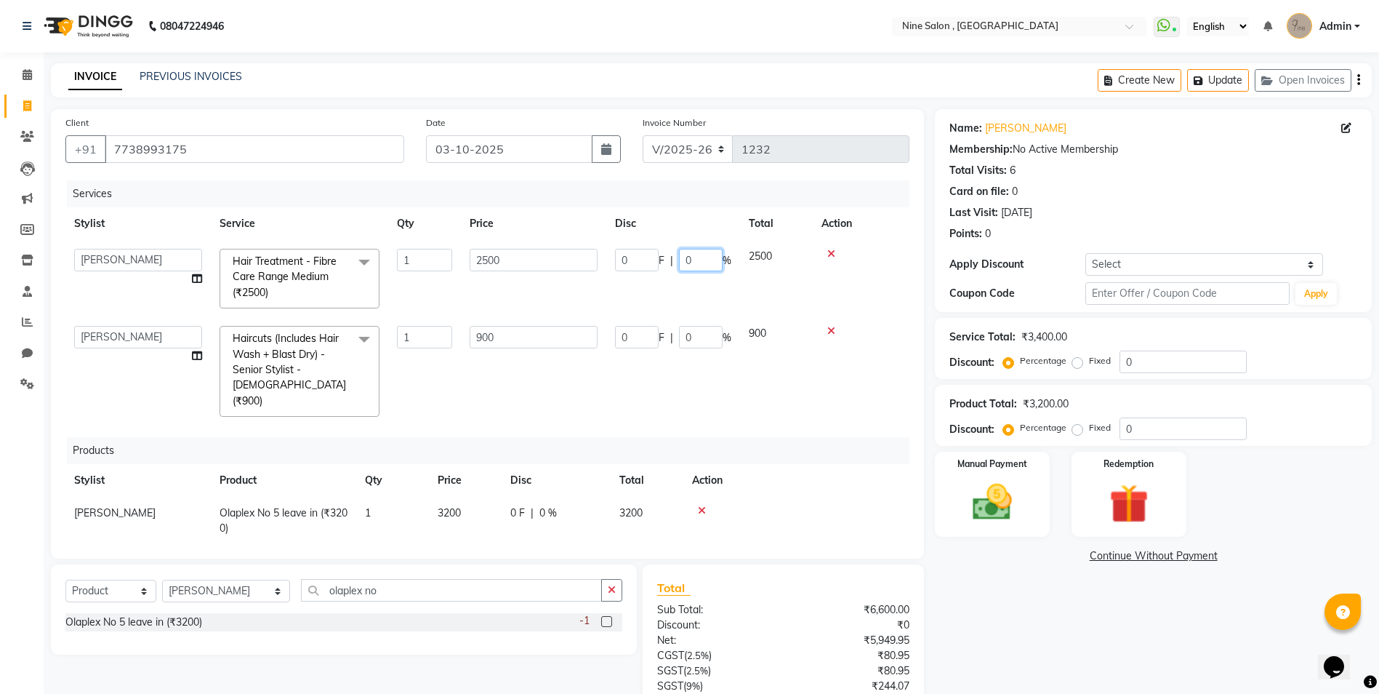
click at [694, 254] on input "0" at bounding box center [701, 260] width 44 height 23
type input "20"
click at [705, 338] on td "0 F | 0 %" at bounding box center [673, 371] width 134 height 108
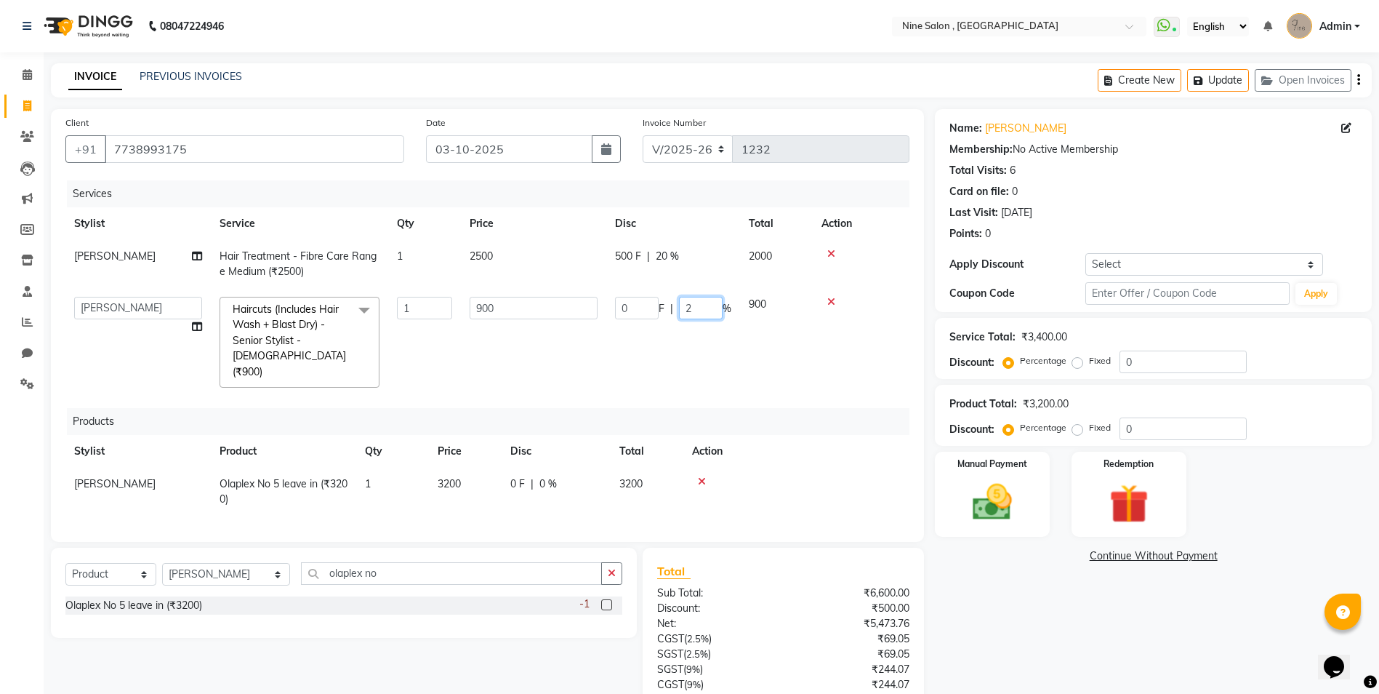
type input "20"
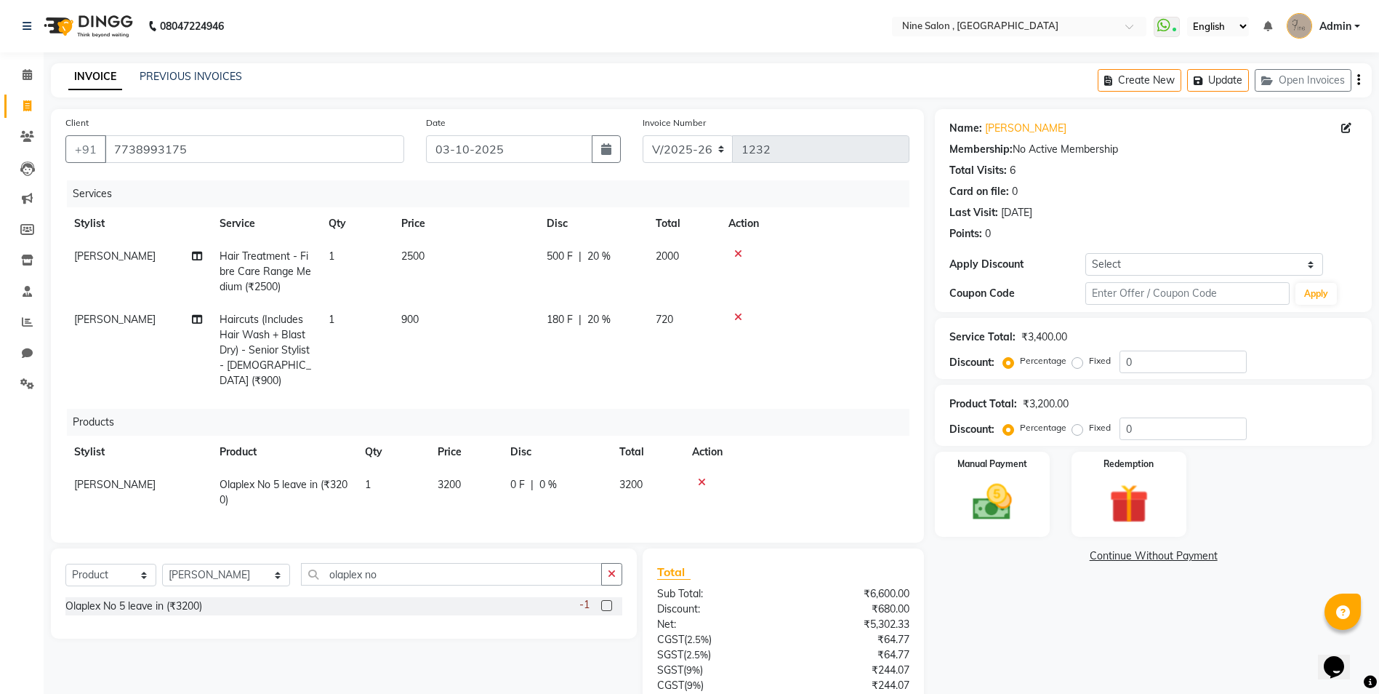
click at [736, 349] on tr "Sohaib Iqbal Haircuts (Includes Hair Wash + Blast Dry) - Senior Stylist - Femal…" at bounding box center [487, 350] width 844 height 94
click at [1223, 84] on button "Update" at bounding box center [1218, 80] width 62 height 23
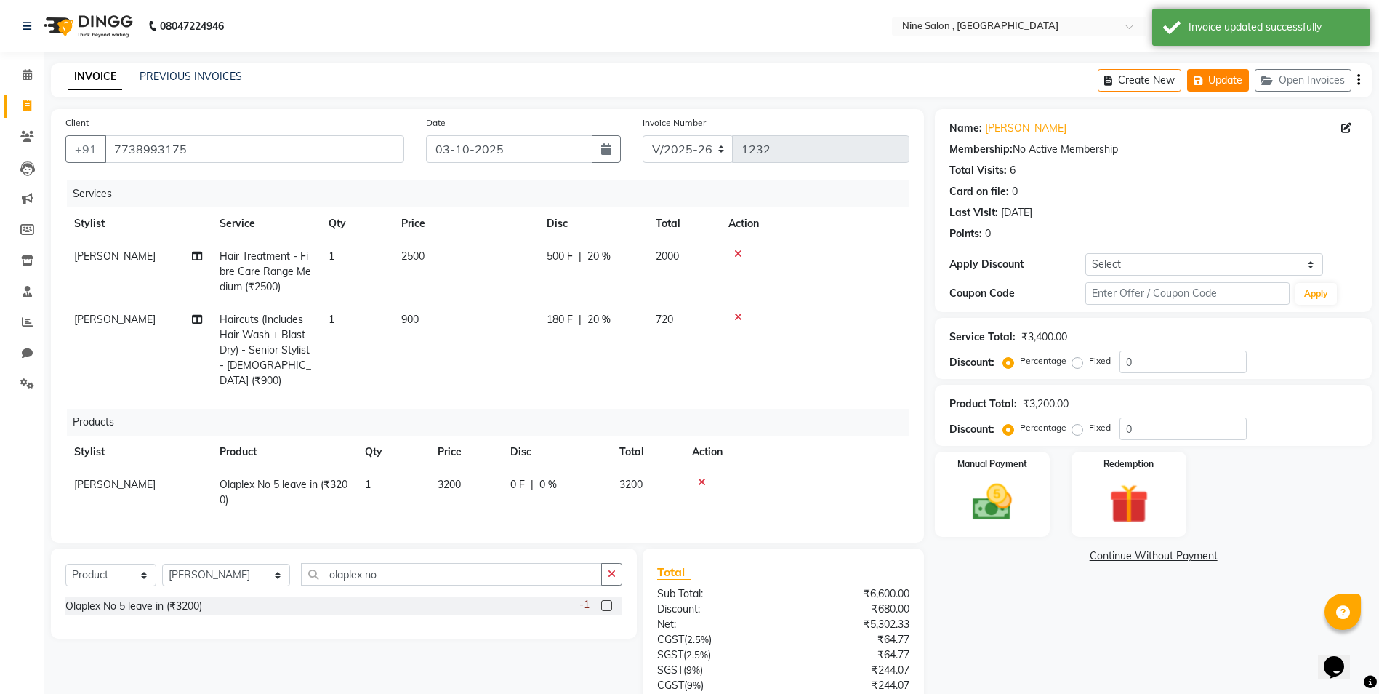
click at [1210, 73] on button "Update" at bounding box center [1218, 80] width 62 height 23
click at [1233, 81] on button "Update" at bounding box center [1218, 80] width 62 height 23
click at [1316, 81] on button "Open Invoices" at bounding box center [1303, 80] width 97 height 23
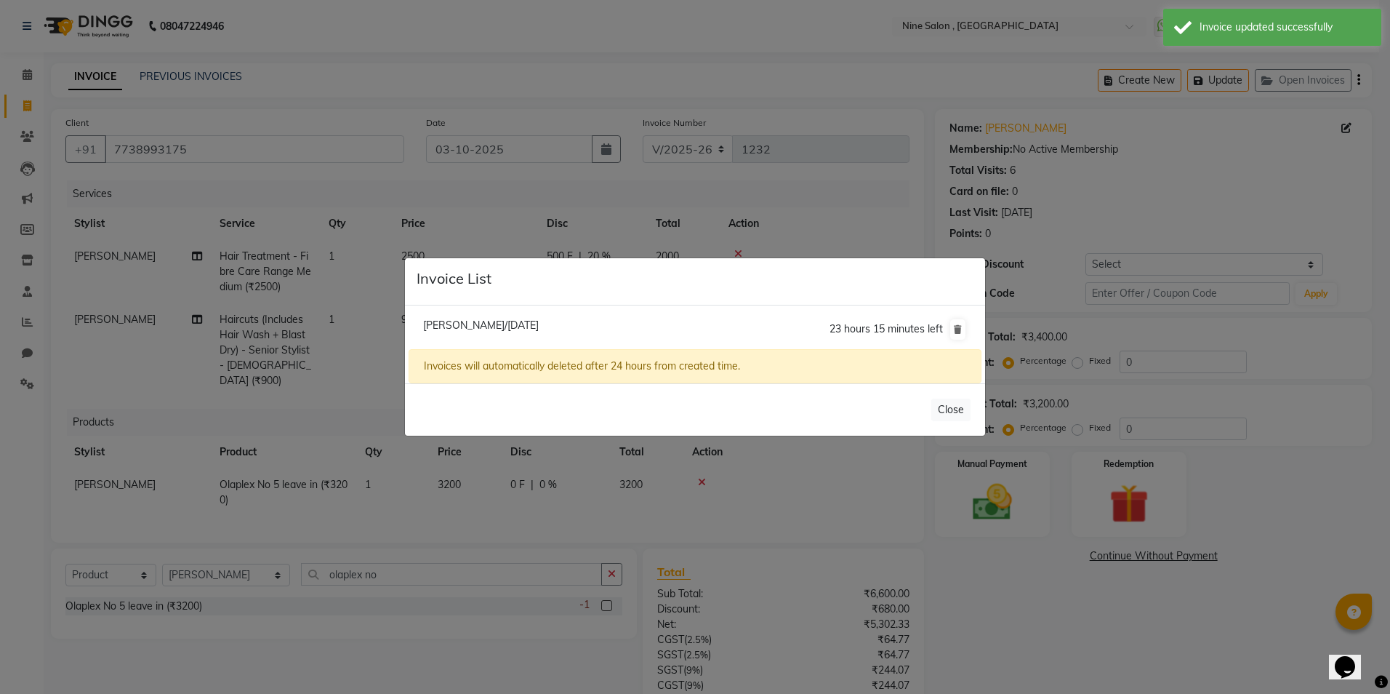
drag, startPoint x: 1152, startPoint y: 177, endPoint x: 1164, endPoint y: 169, distance: 14.1
click at [1153, 177] on ngb-modal-window "Invoice List Monika Hundia/03 October 2025 23 hours 15 minutes left Invoices wi…" at bounding box center [695, 347] width 1390 height 694
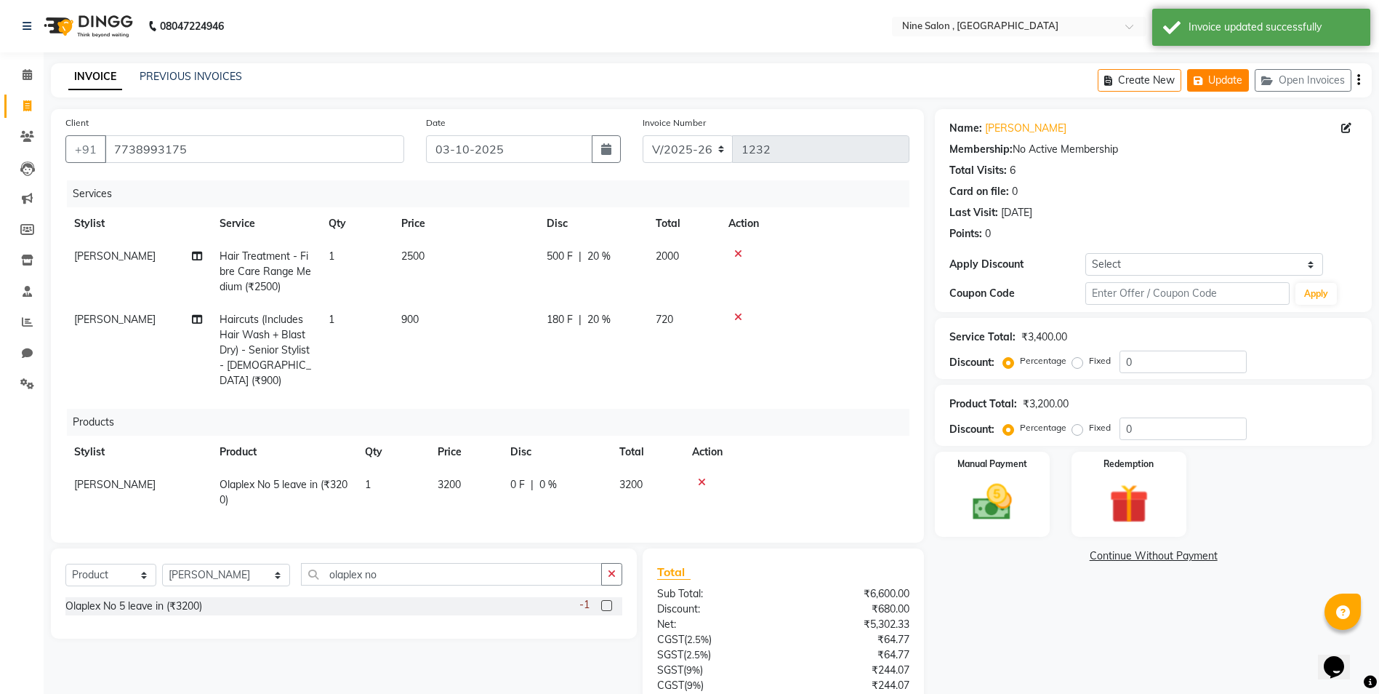
click at [1224, 86] on button "Update" at bounding box center [1218, 80] width 62 height 23
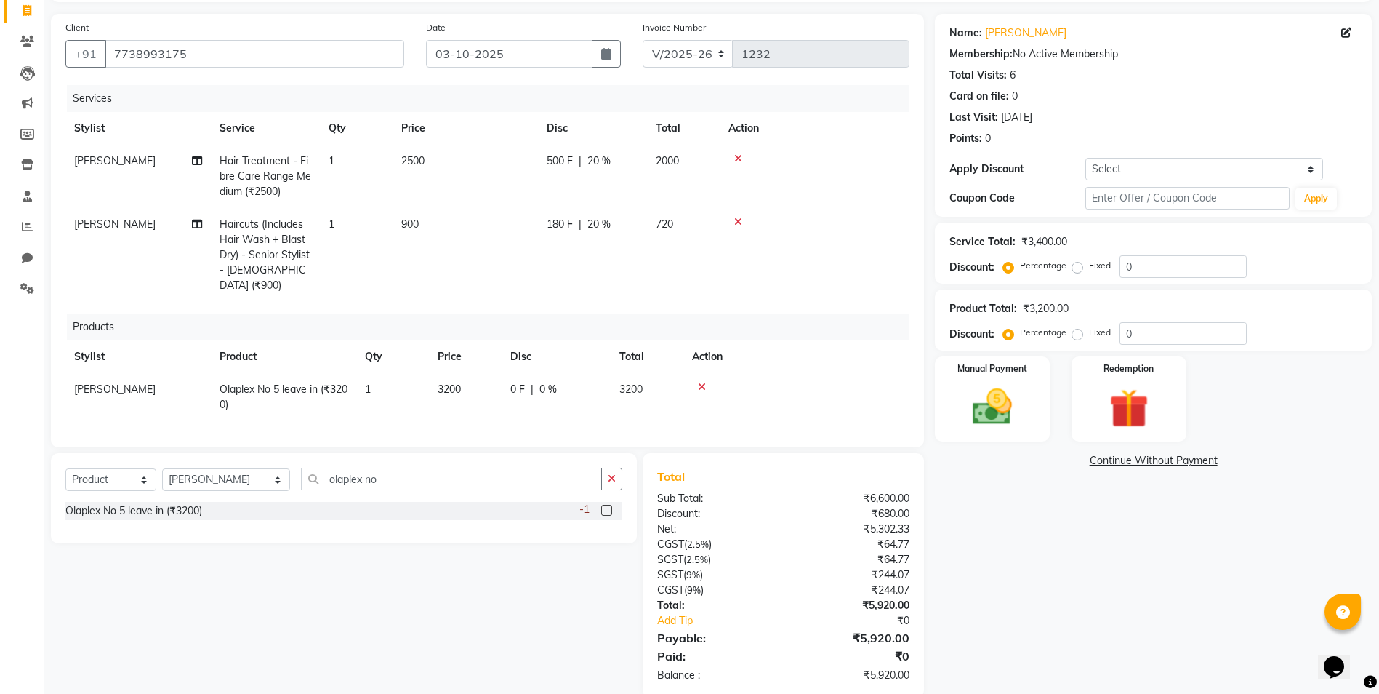
scroll to position [116, 0]
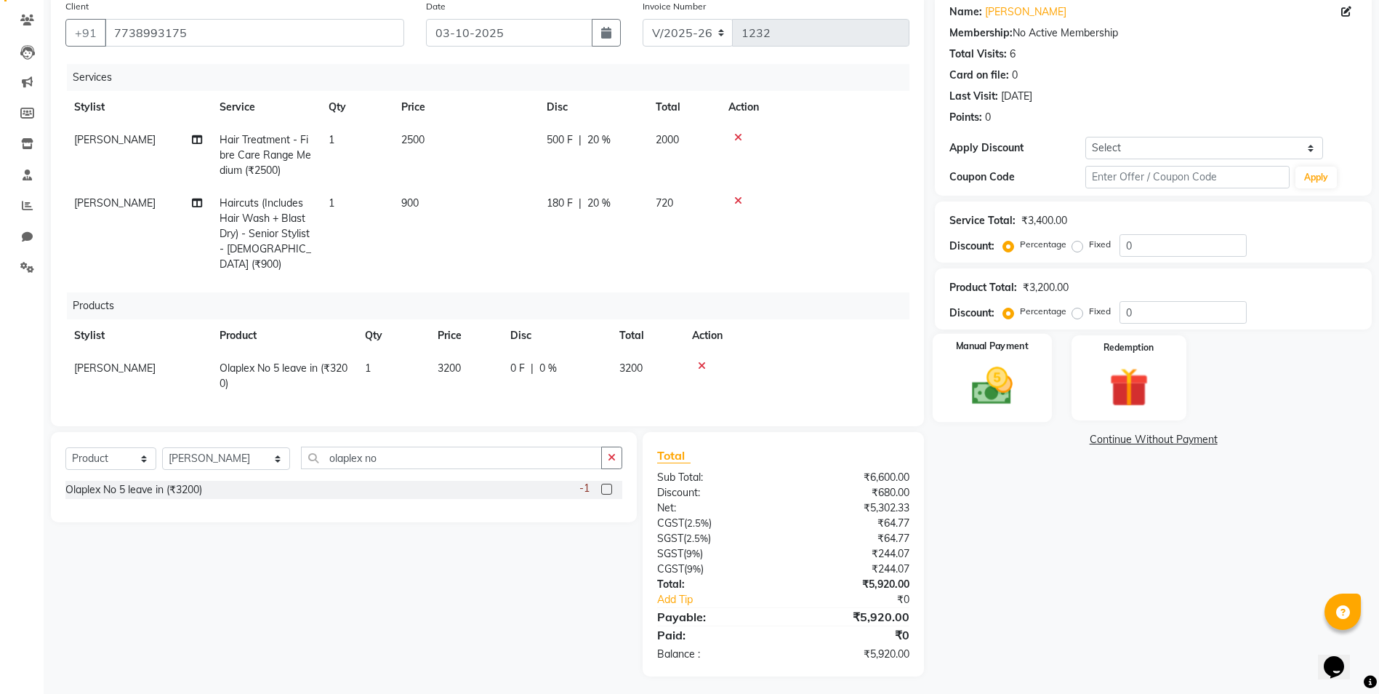
click at [1005, 406] on img at bounding box center [992, 385] width 67 height 47
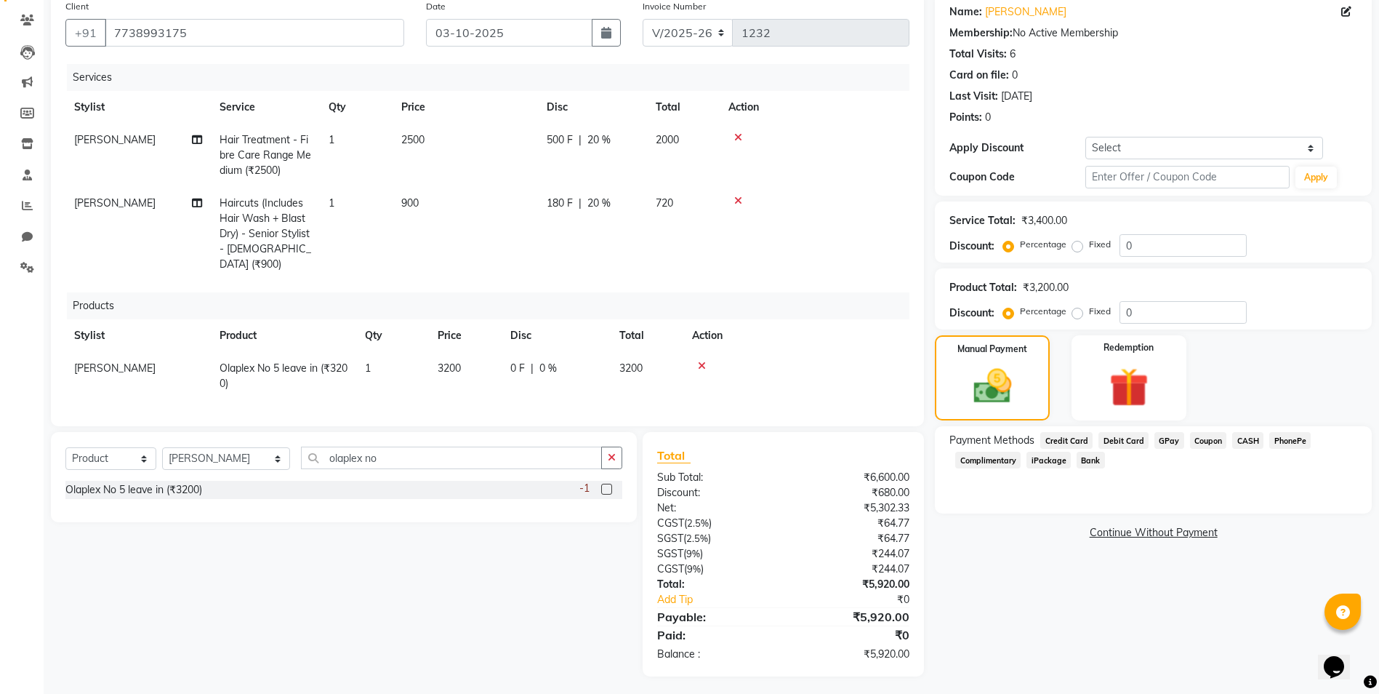
click at [1247, 442] on span "CASH" at bounding box center [1247, 440] width 31 height 17
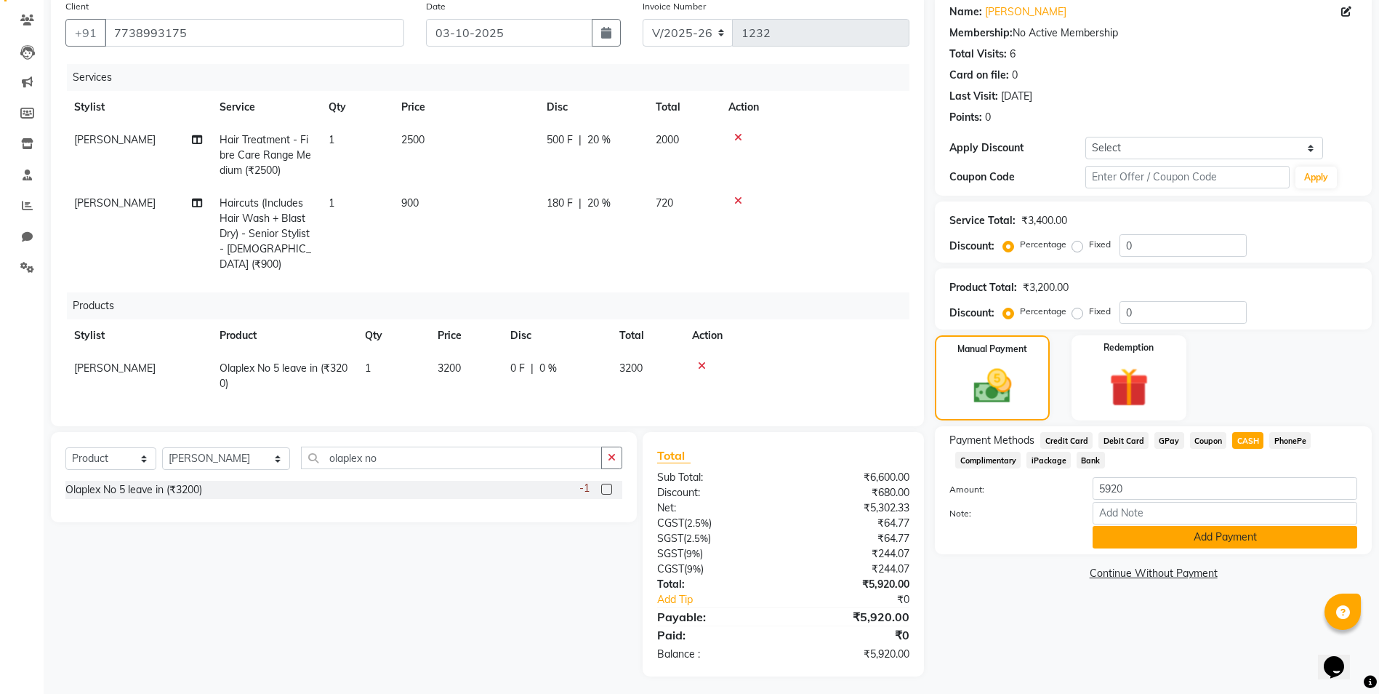
click at [1251, 534] on button "Add Payment" at bounding box center [1225, 537] width 265 height 23
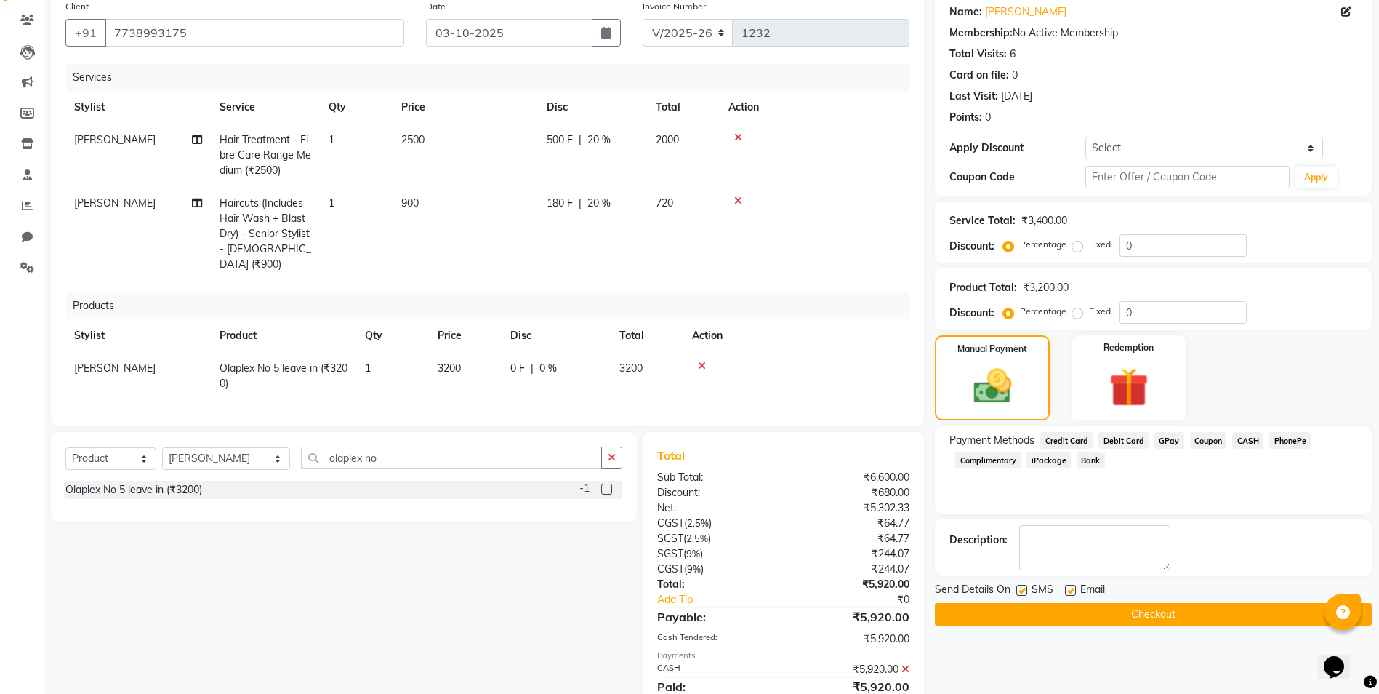
click at [1196, 619] on button "Checkout" at bounding box center [1153, 614] width 437 height 23
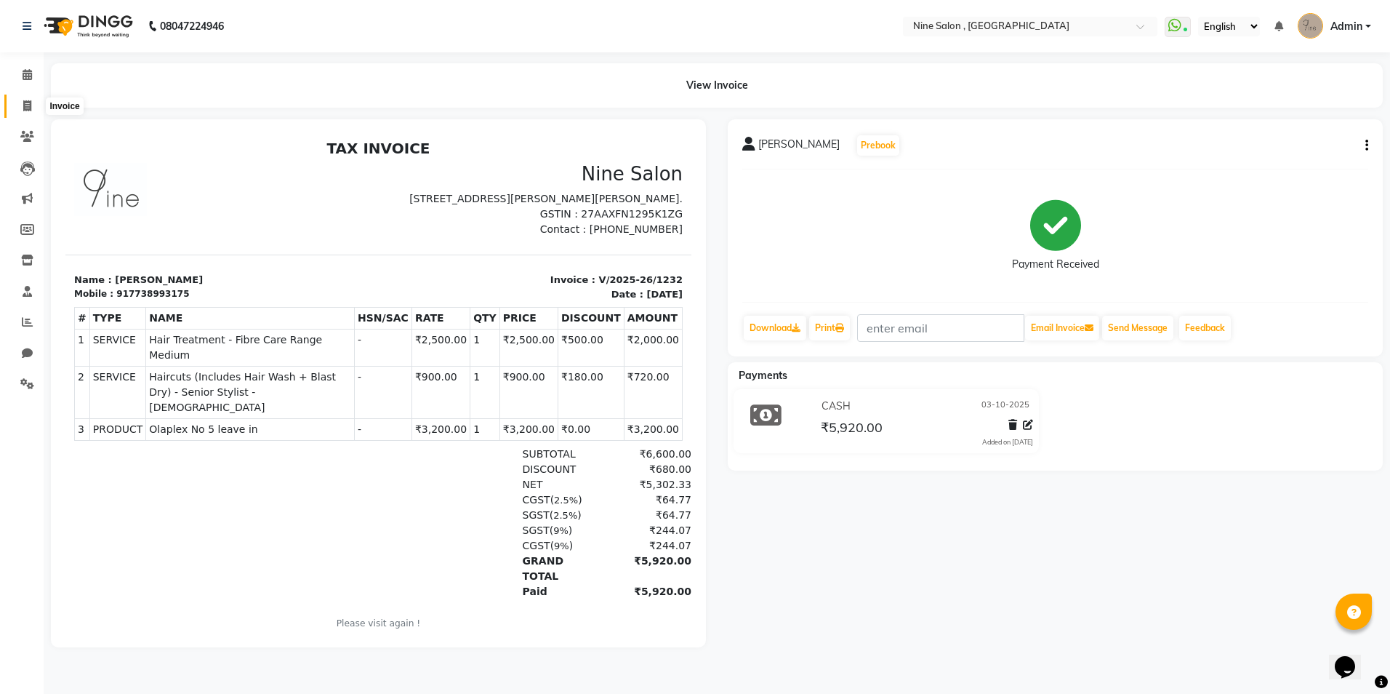
click at [29, 103] on icon at bounding box center [27, 105] width 8 height 11
select select "service"
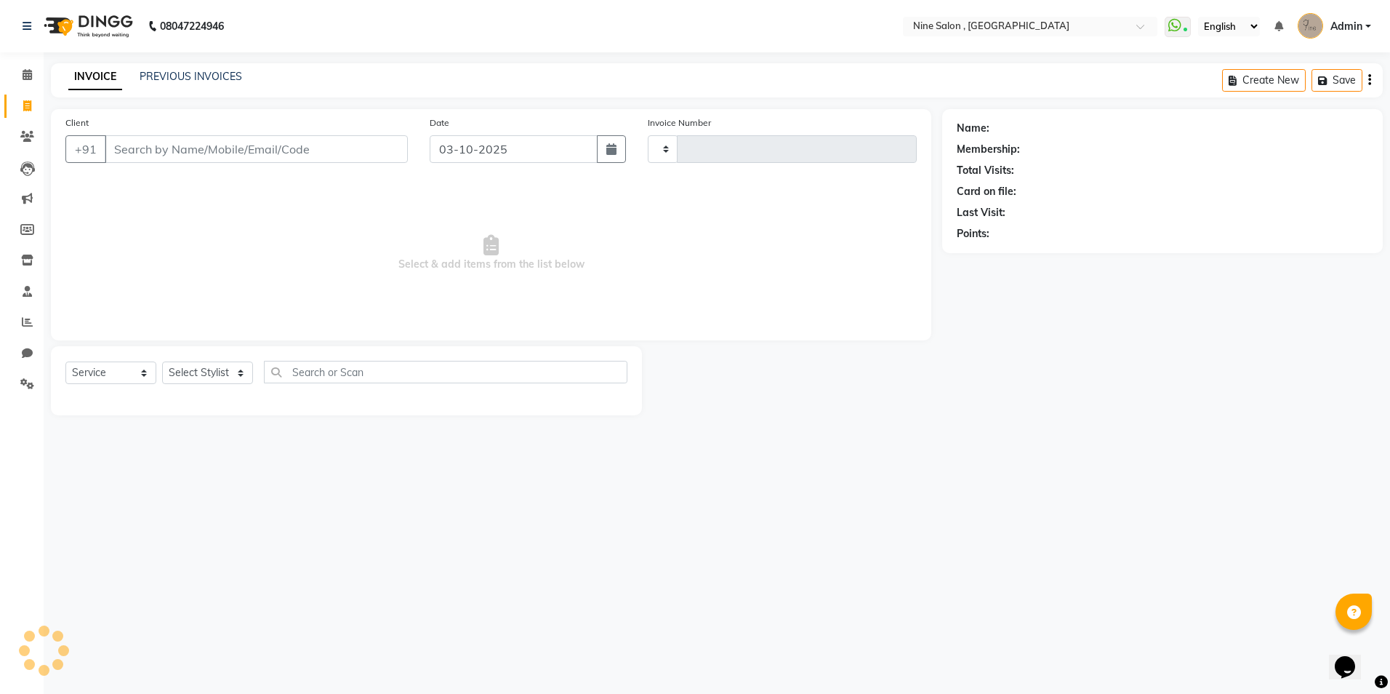
type input "1233"
select select "7341"
click at [220, 146] on input "Client" at bounding box center [256, 149] width 303 height 28
click at [217, 373] on select "Select Stylist Front desk Harsh Sankat Heena Suleman Shaikh Imran Shaikh Khushi…" at bounding box center [226, 372] width 129 height 23
select select "83991"
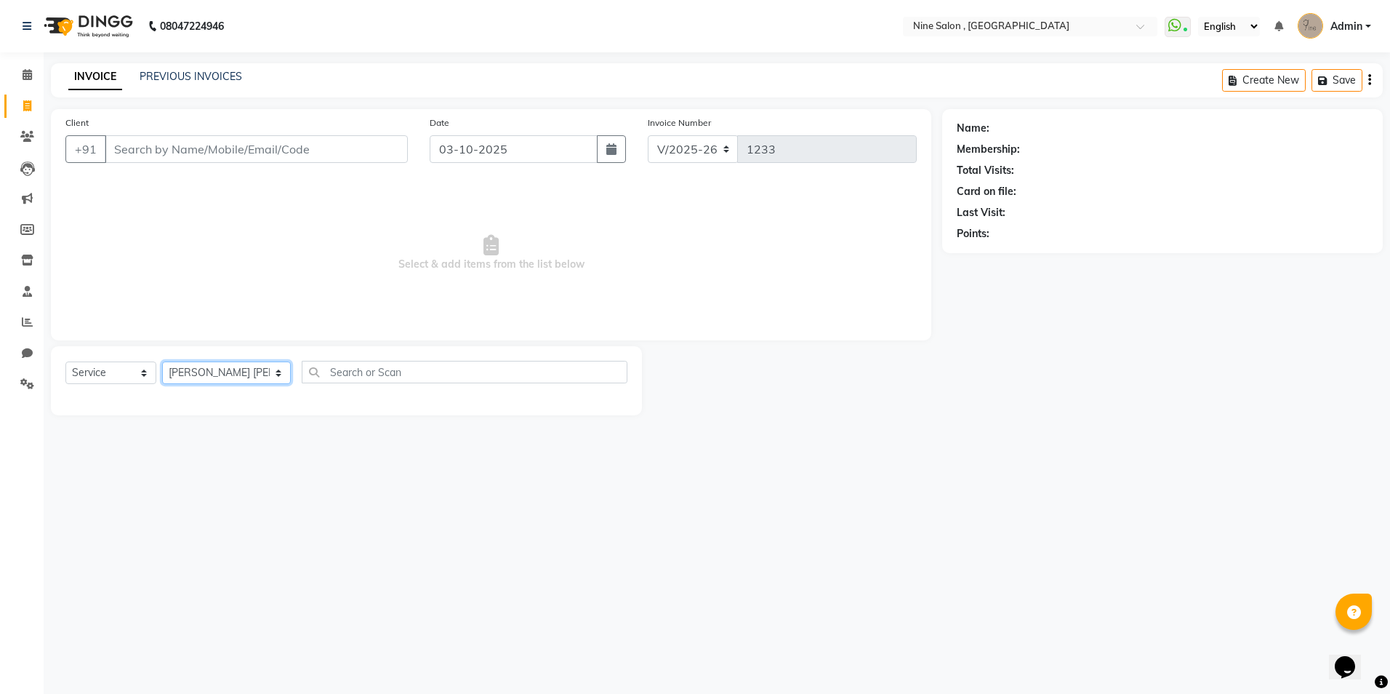
click at [162, 361] on select "Select Stylist Front desk Harsh Sankat Heena Suleman Shaikh Imran Shaikh Khushi…" at bounding box center [226, 372] width 129 height 23
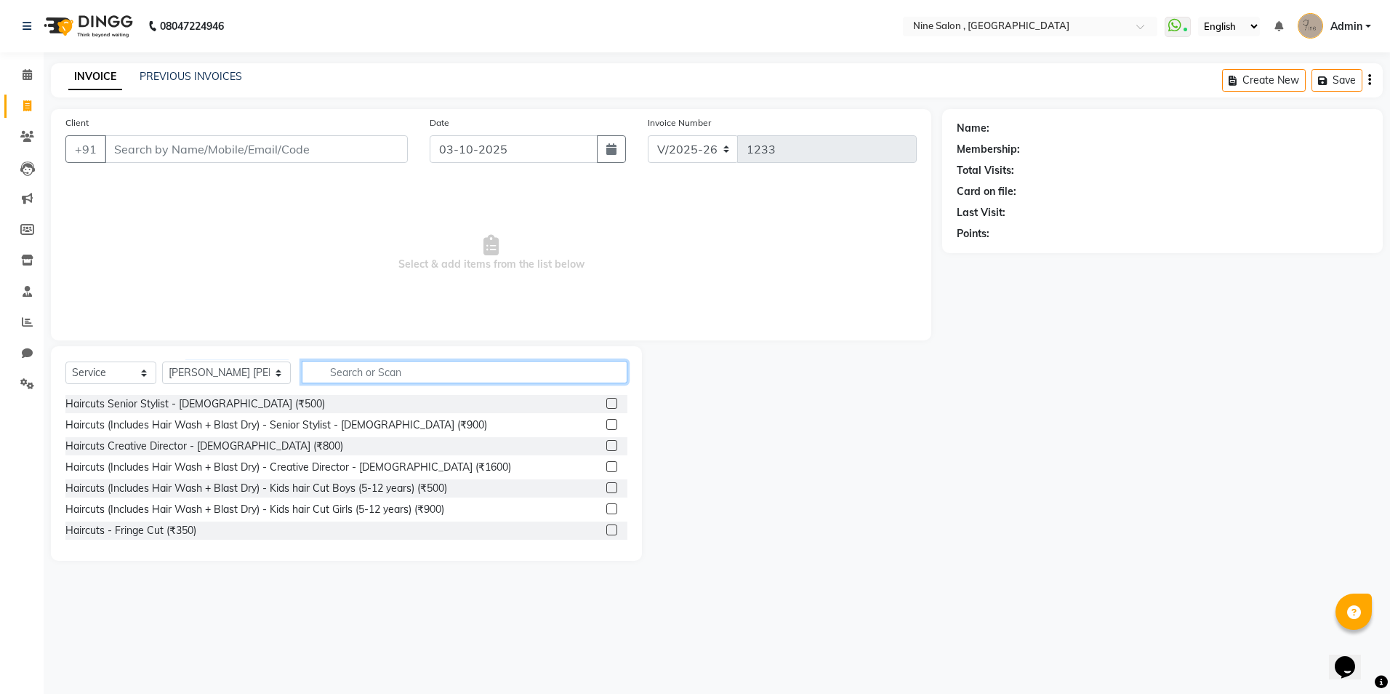
click at [342, 375] on input "text" at bounding box center [465, 372] width 326 height 23
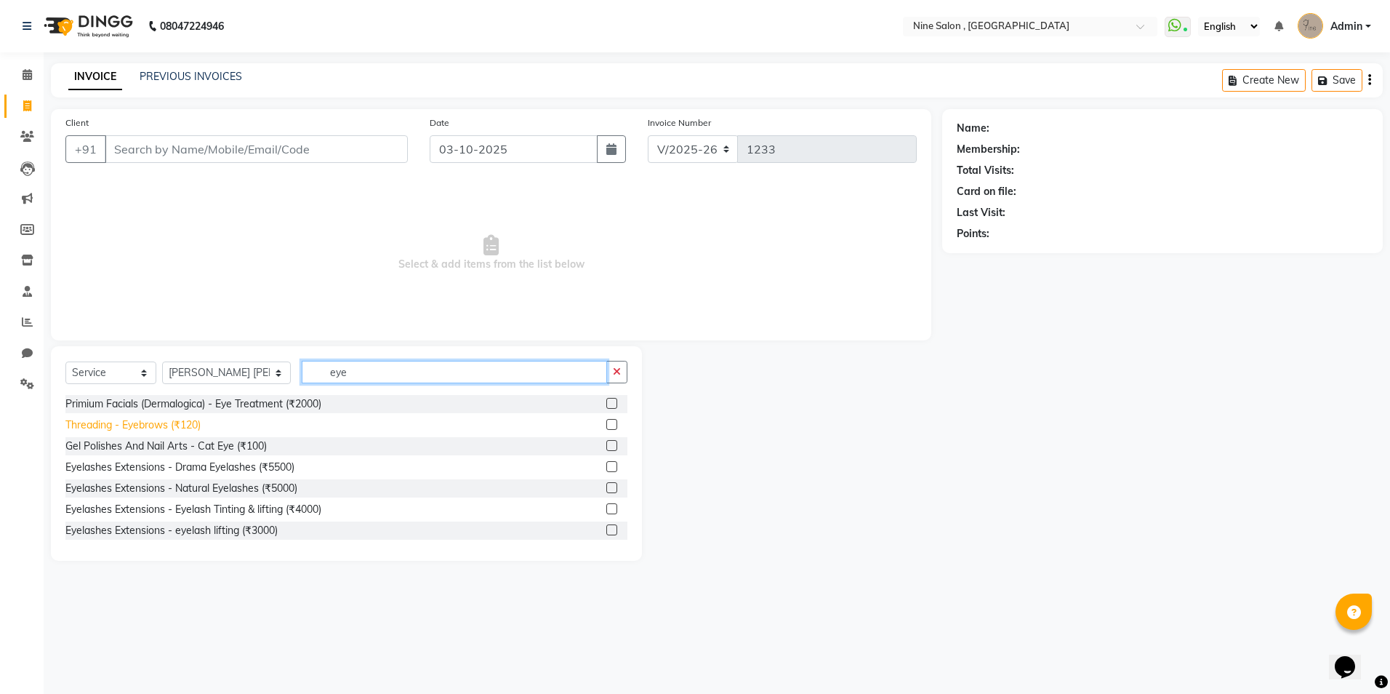
type input "eye"
click at [183, 424] on div "Threading - Eyebrows (₹120)" at bounding box center [132, 424] width 135 height 15
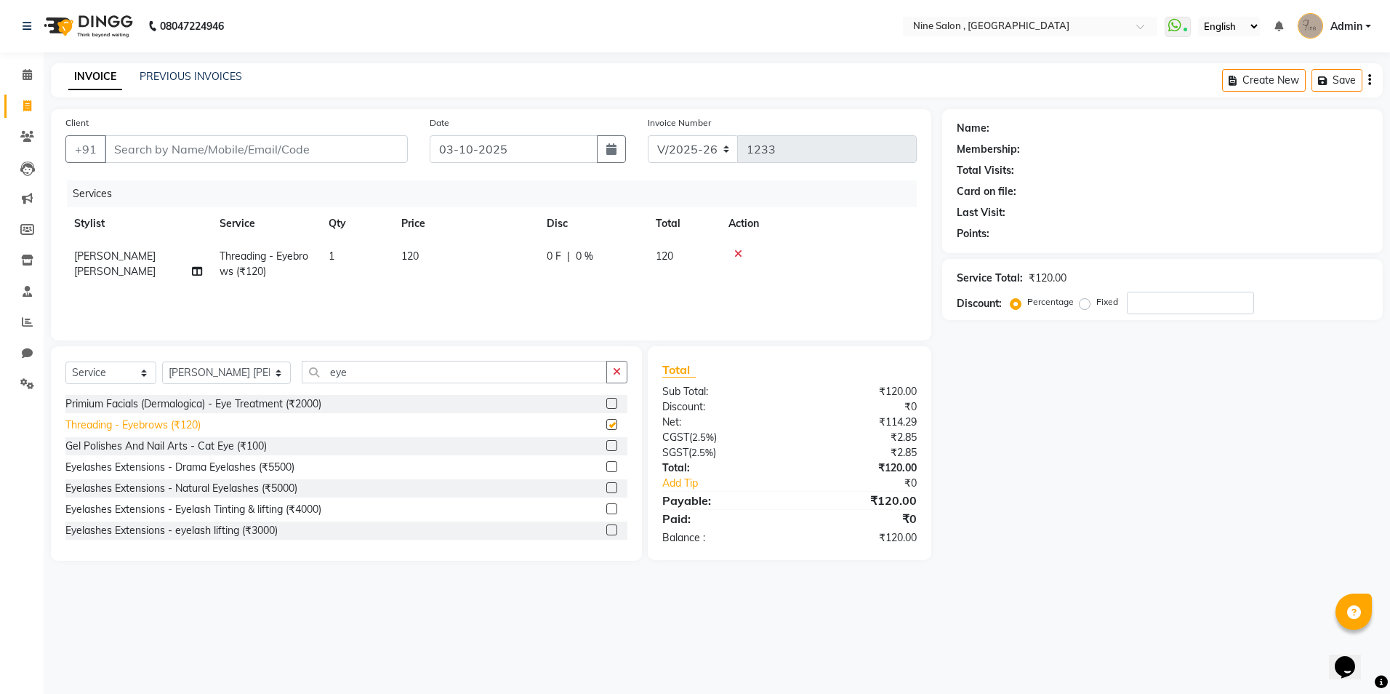
checkbox input "false"
click at [241, 371] on select "Select Stylist Front desk Harsh Sankat Heena Suleman Shaikh Imran Shaikh Khushi…" at bounding box center [226, 372] width 129 height 23
select select "91687"
click at [162, 361] on select "Select Stylist Front desk Harsh Sankat Heena Suleman Shaikh Imran Shaikh Khushi…" at bounding box center [226, 372] width 129 height 23
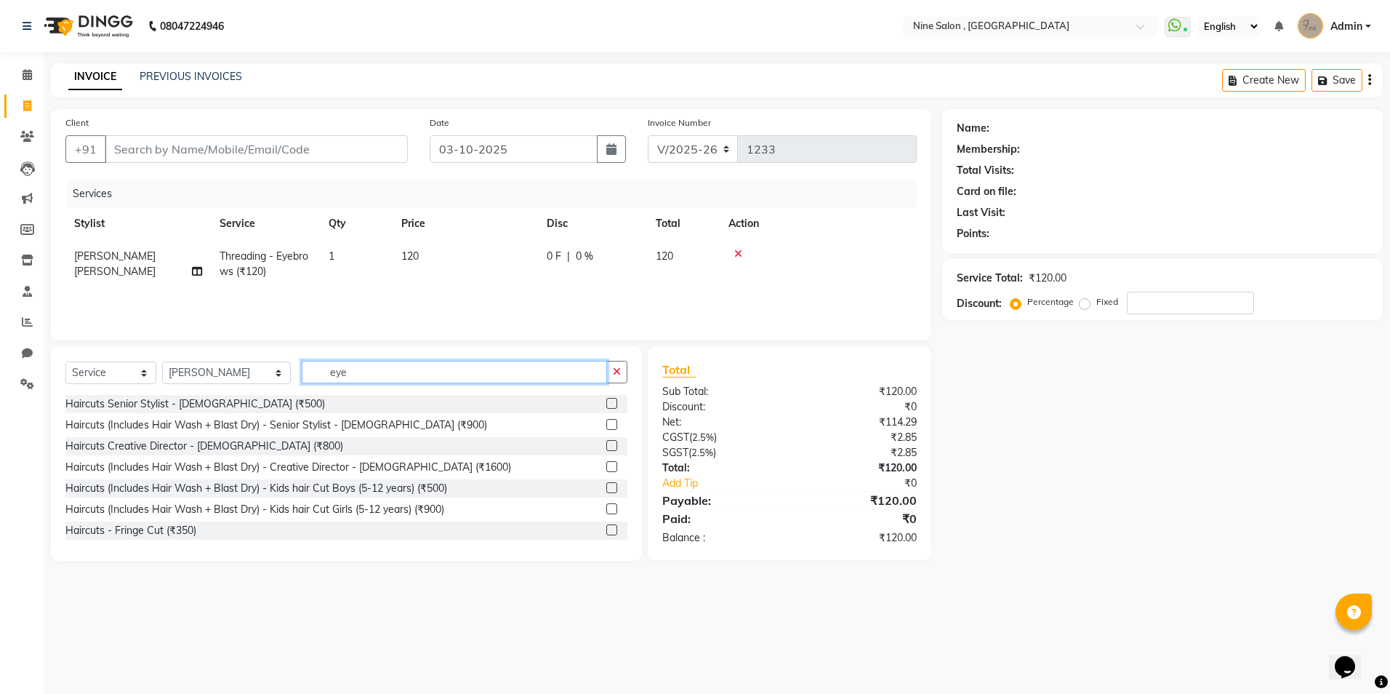
click at [329, 373] on input "eye" at bounding box center [454, 372] width 305 height 23
type input "e"
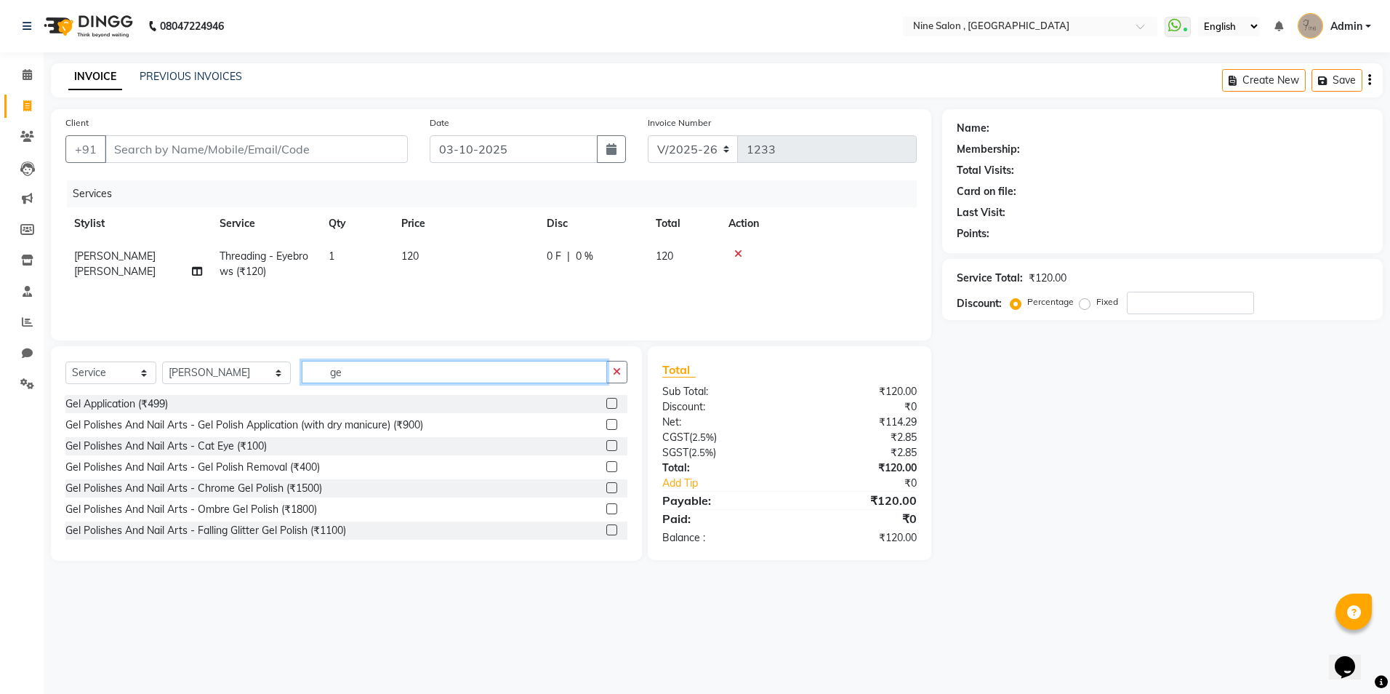
type input "g"
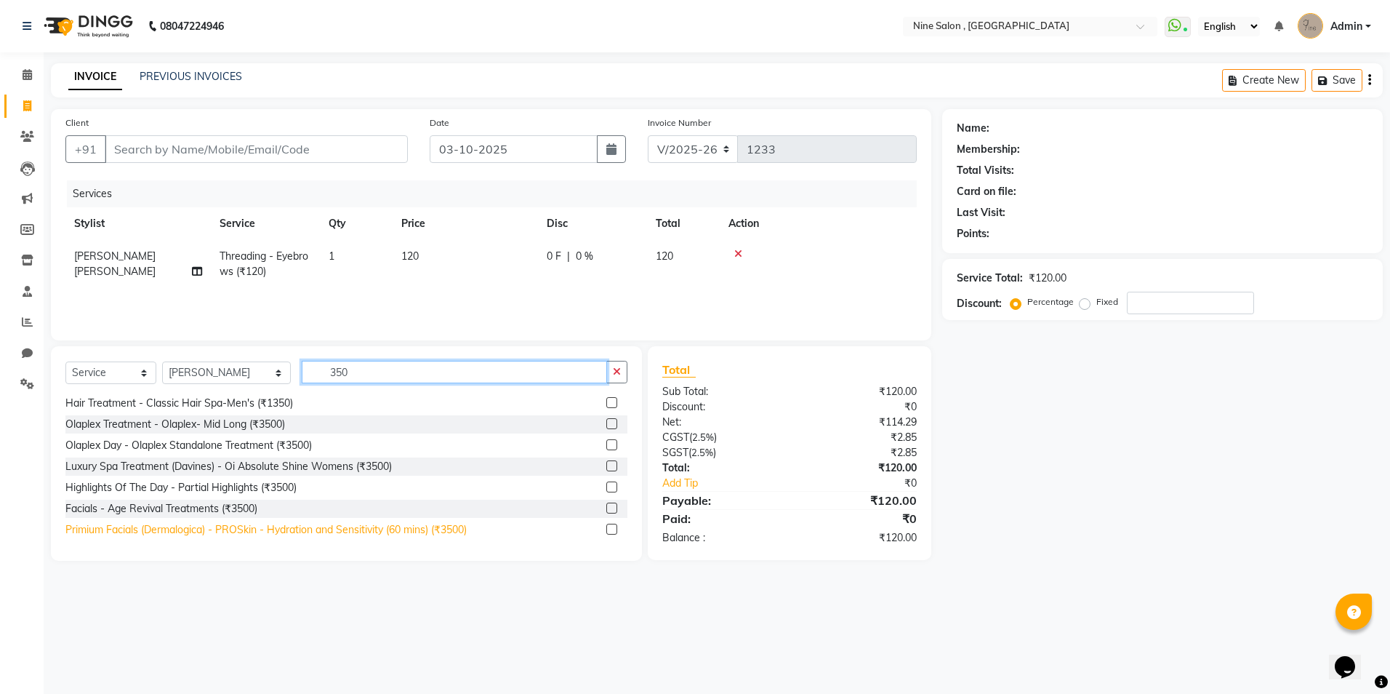
scroll to position [129, 0]
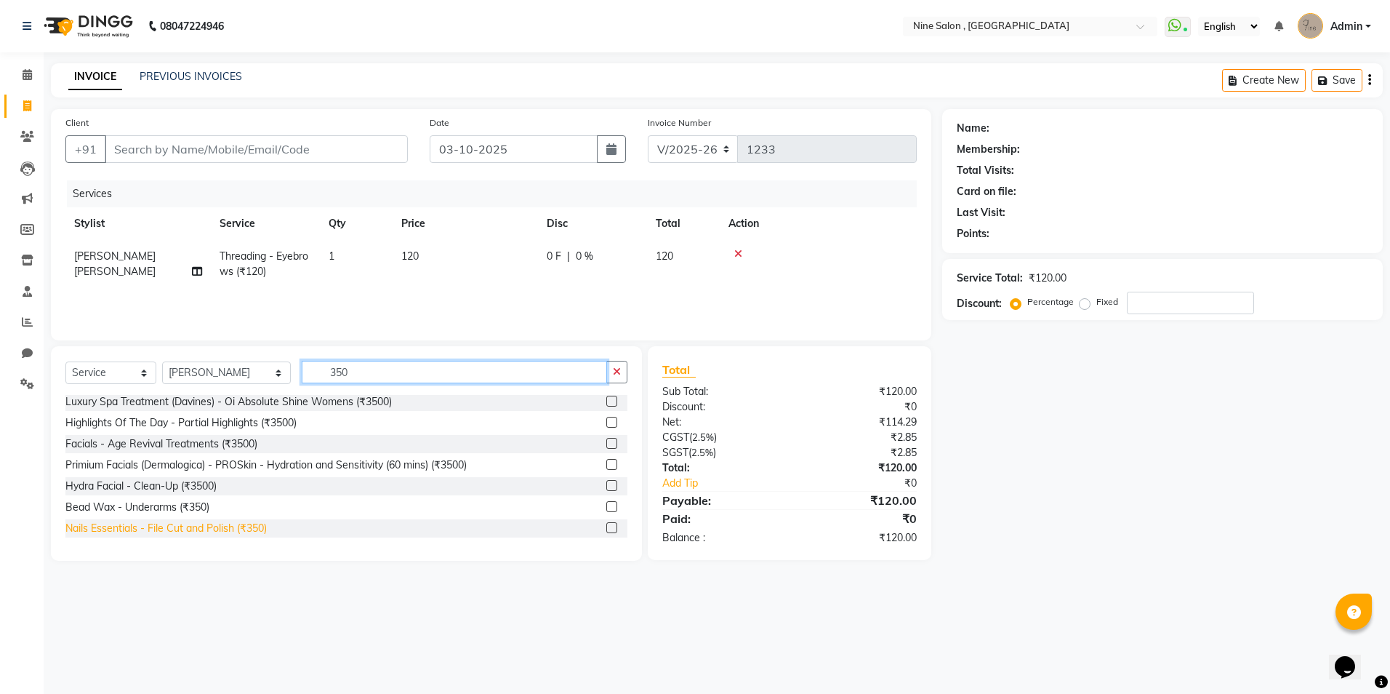
type input "350"
click at [212, 532] on div "Nails Essentials - File Cut and Polish (₹350)" at bounding box center [165, 528] width 201 height 15
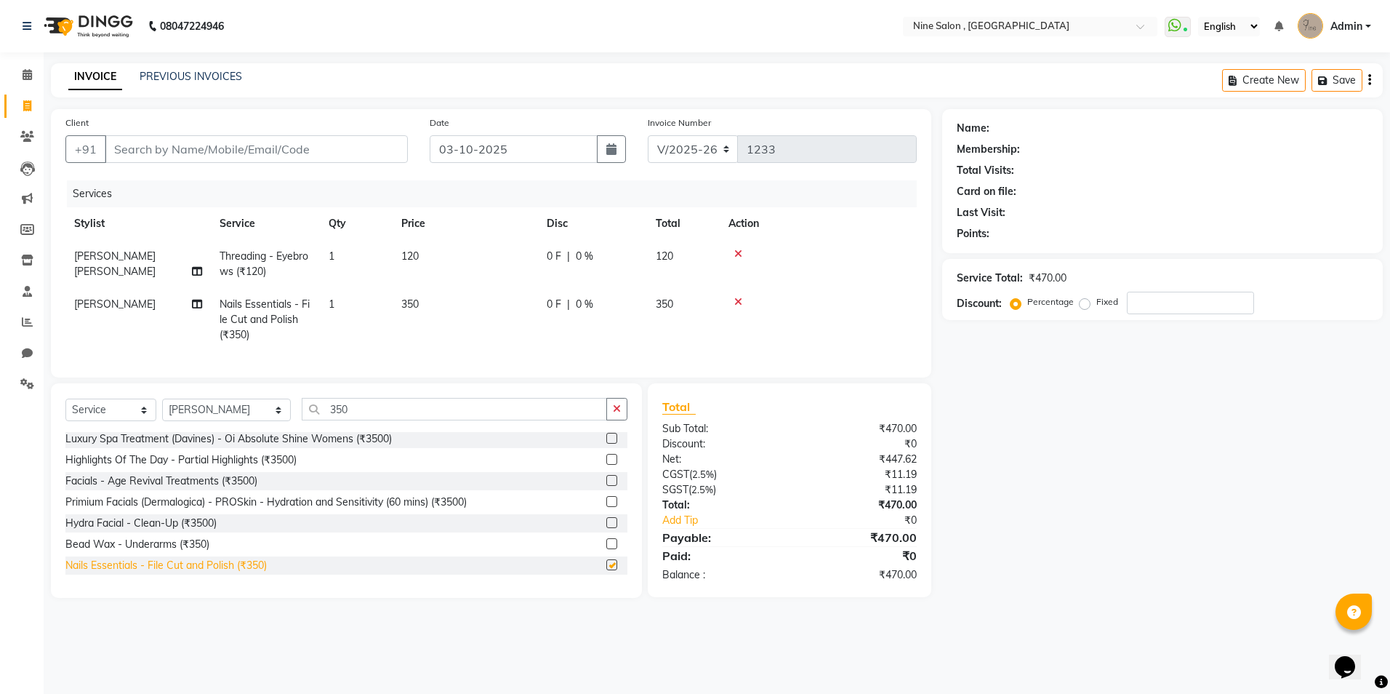
checkbox input "false"
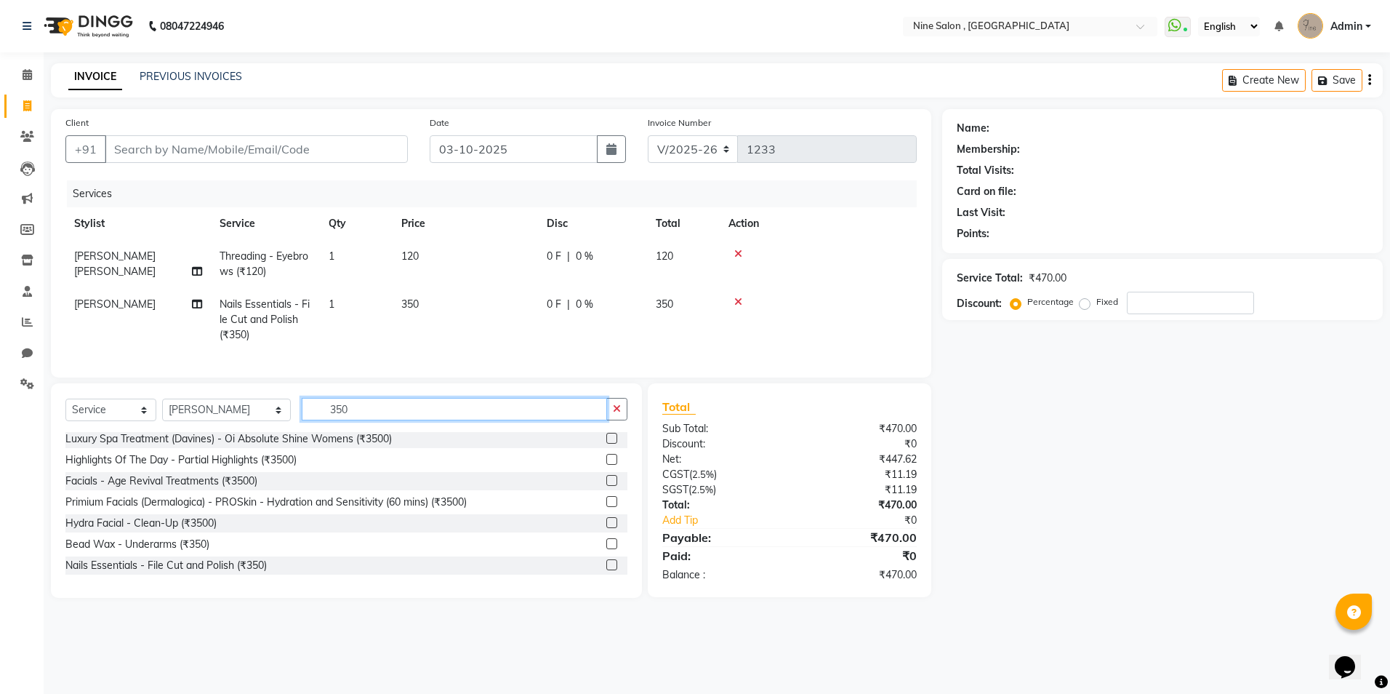
click at [378, 420] on input "350" at bounding box center [454, 409] width 305 height 23
type input "3"
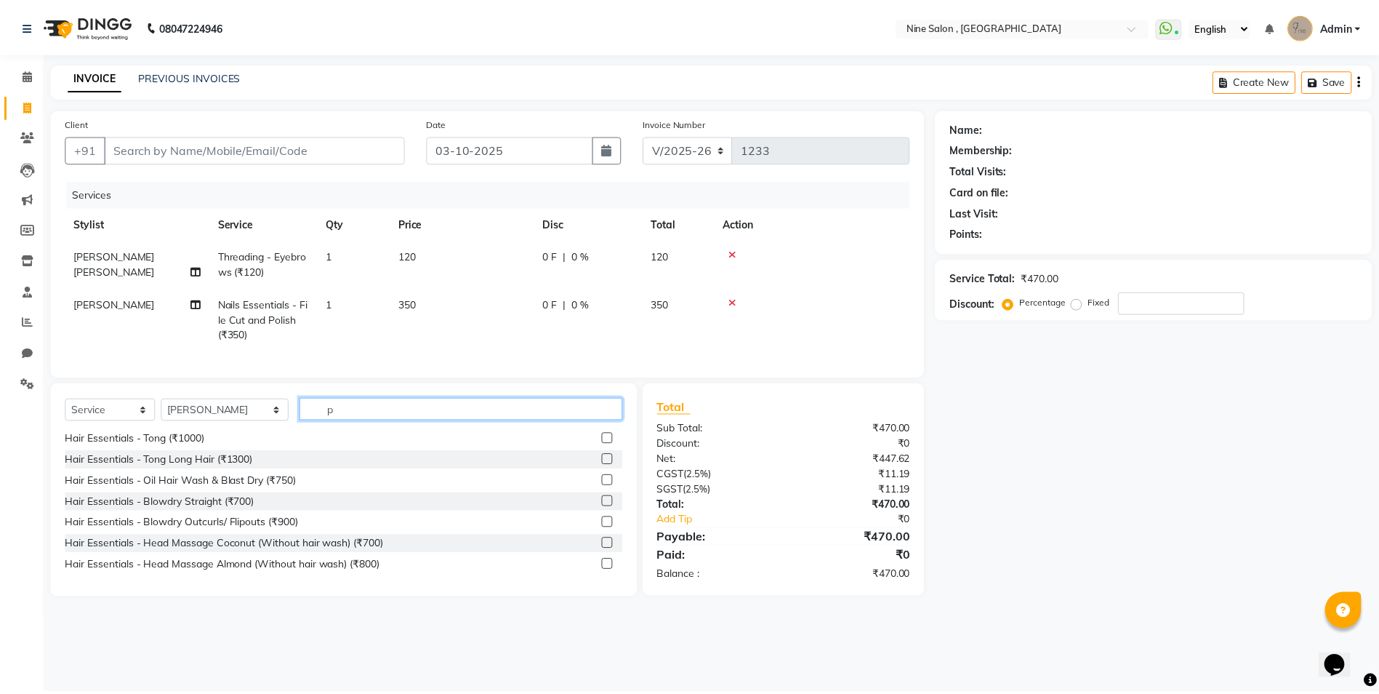
scroll to position [0, 0]
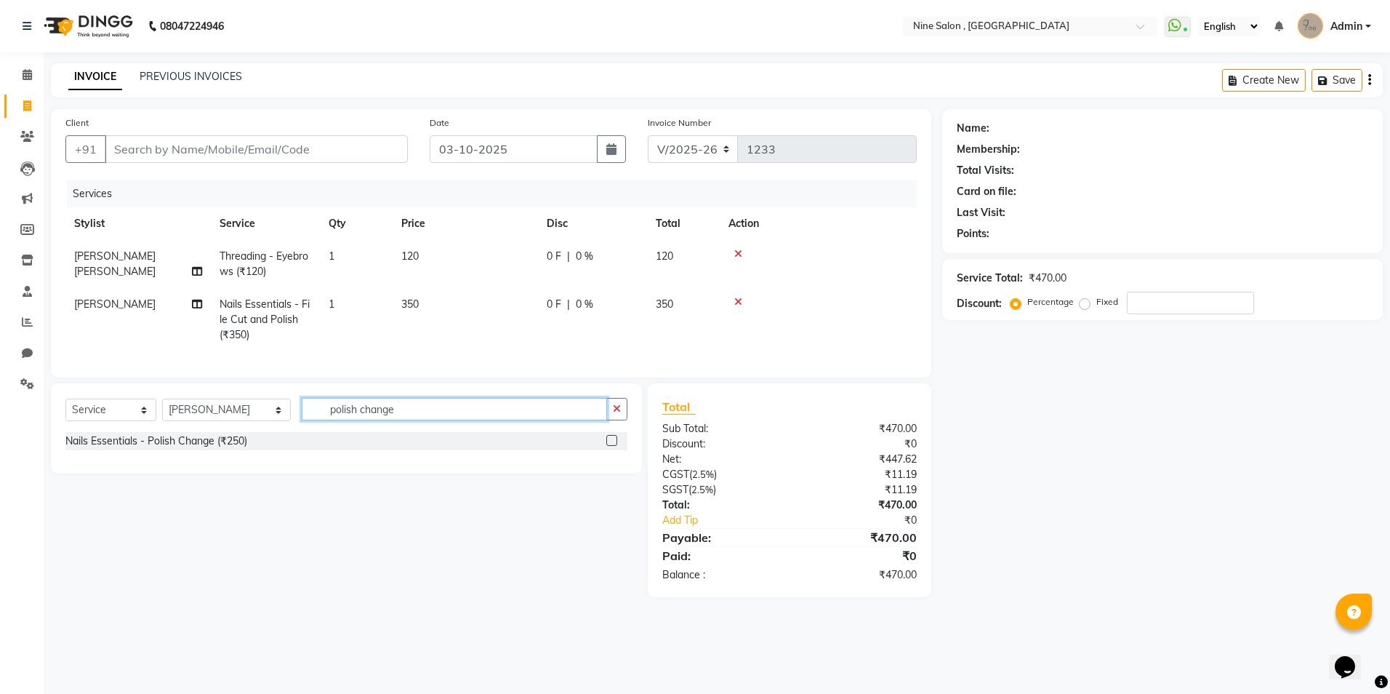
type input "polish change"
click at [268, 450] on div "Nails Essentials - Polish Change (₹250)" at bounding box center [346, 441] width 562 height 18
click at [616, 446] on label at bounding box center [611, 440] width 11 height 11
click at [616, 446] on input "checkbox" at bounding box center [610, 440] width 9 height 9
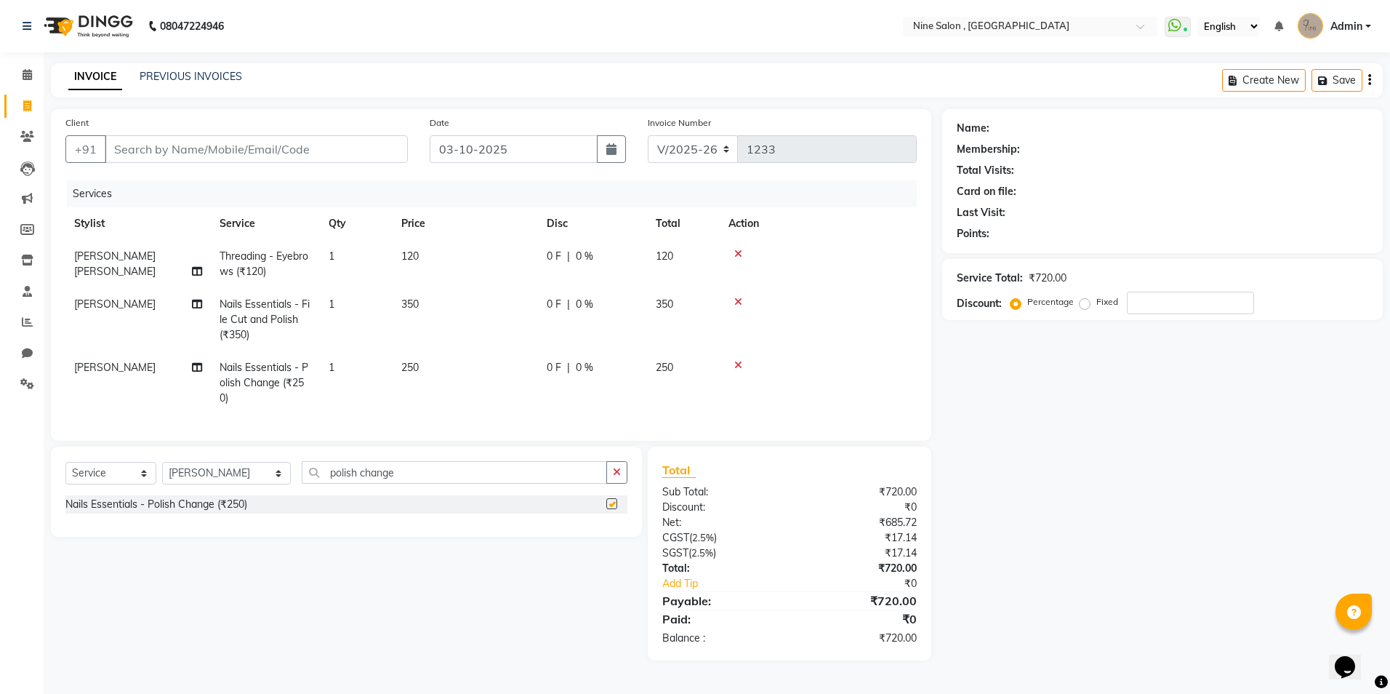
checkbox input "false"
click at [738, 305] on icon at bounding box center [738, 302] width 8 height 10
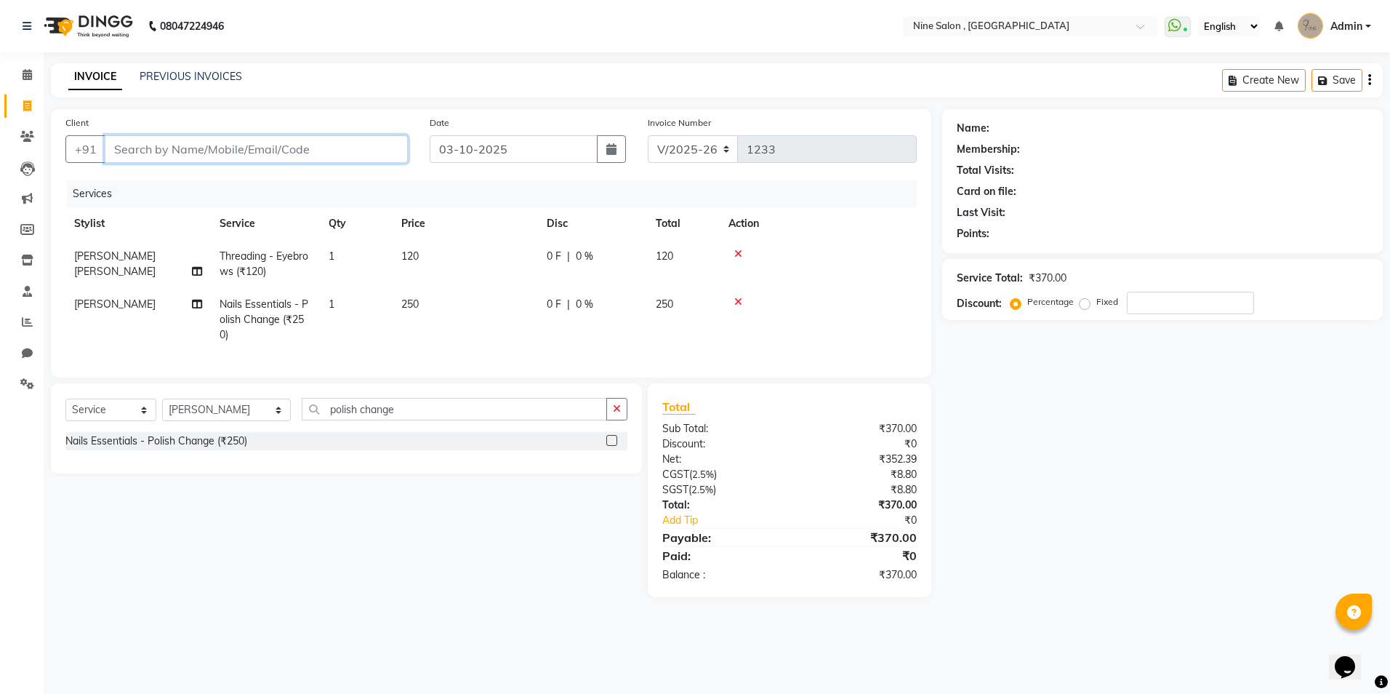
click at [249, 151] on input "Client" at bounding box center [256, 149] width 303 height 28
click at [154, 143] on input "Client" at bounding box center [256, 149] width 303 height 28
click at [281, 143] on input "Client" at bounding box center [256, 149] width 303 height 28
type input "9"
type input "0"
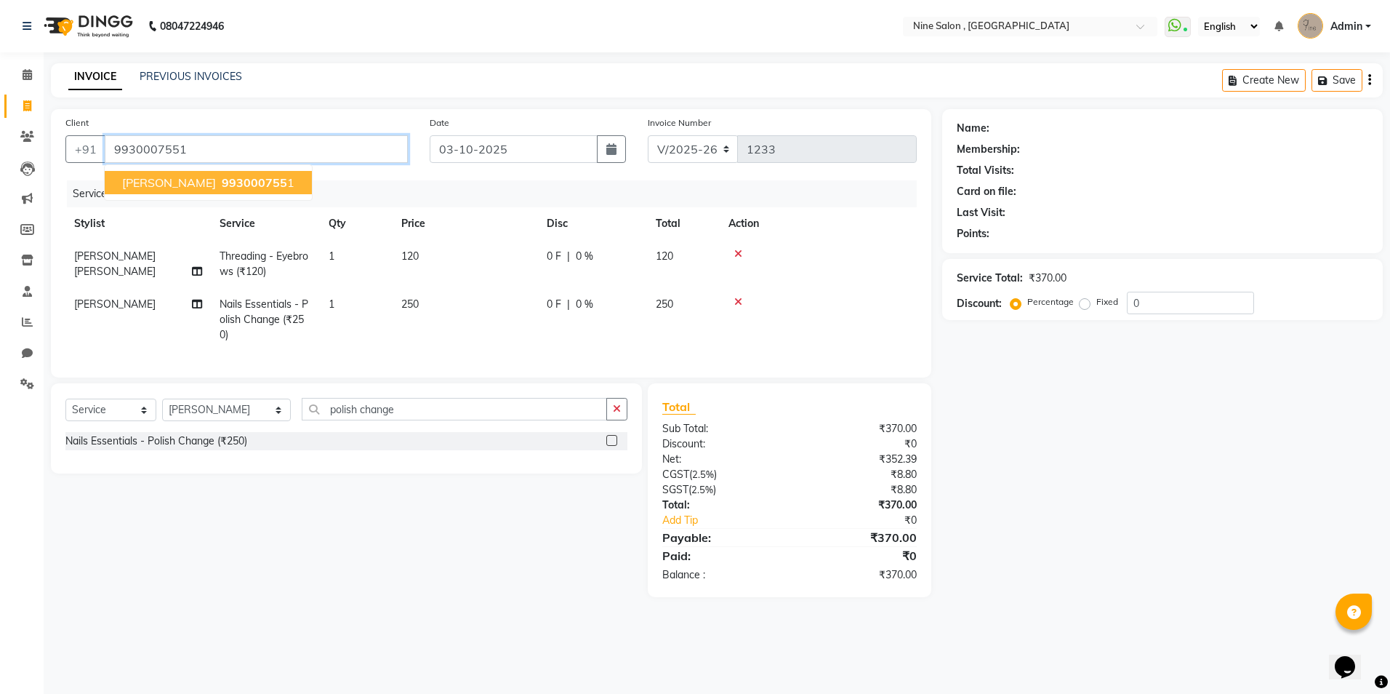
type input "9930007551"
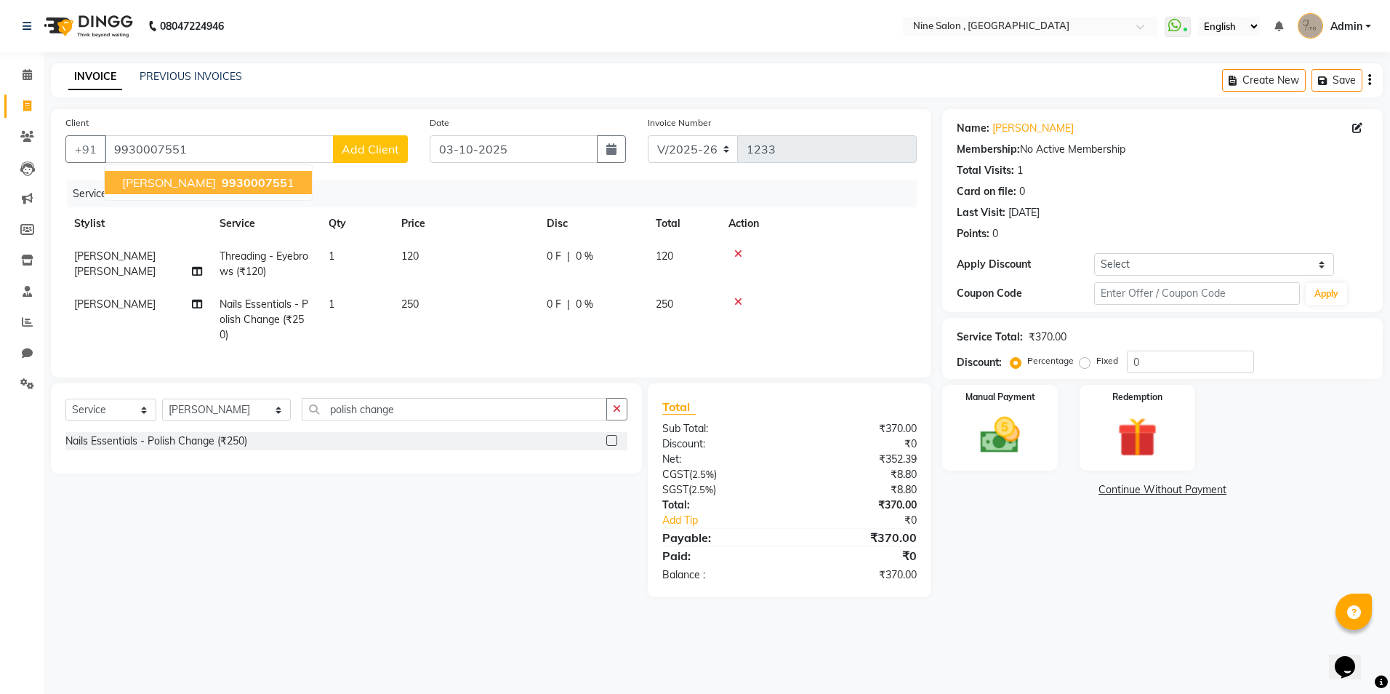
click at [187, 185] on span "Mudita Narsaria" at bounding box center [169, 182] width 94 height 15
click at [1021, 431] on img at bounding box center [1000, 435] width 68 height 48
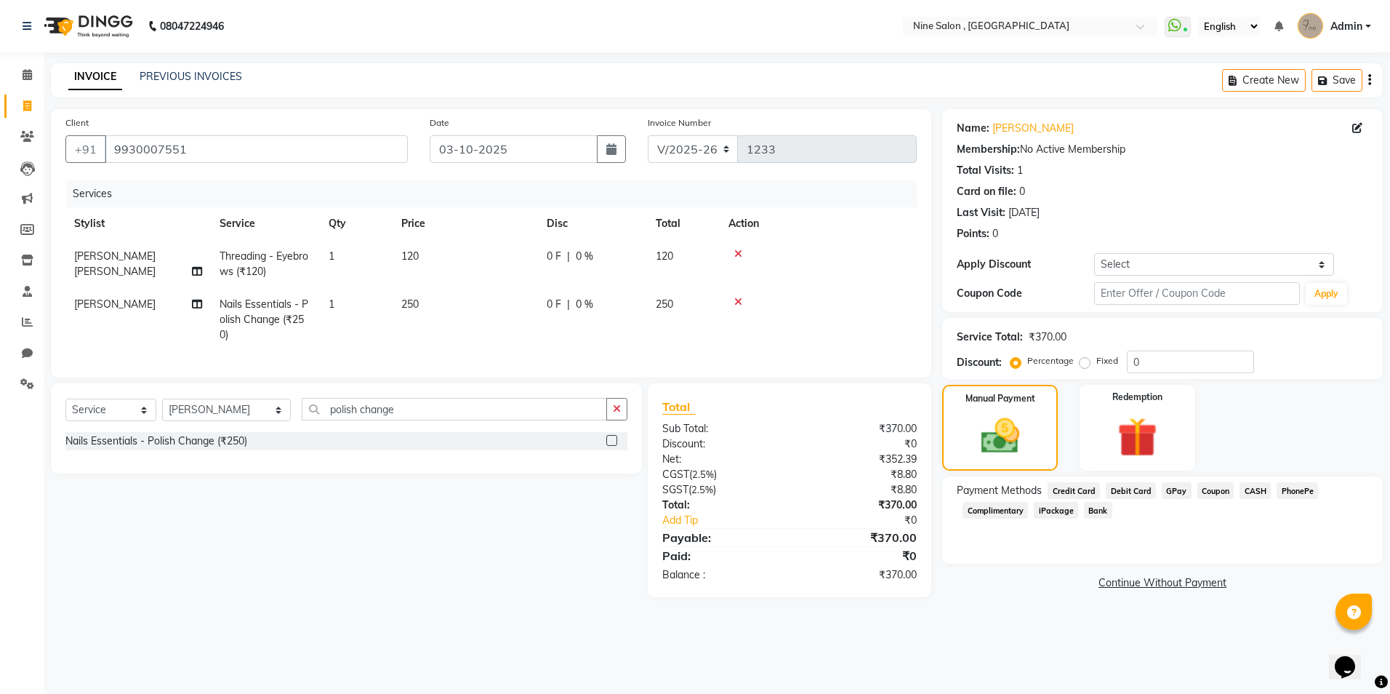
click at [1080, 492] on span "Credit Card" at bounding box center [1074, 490] width 52 height 17
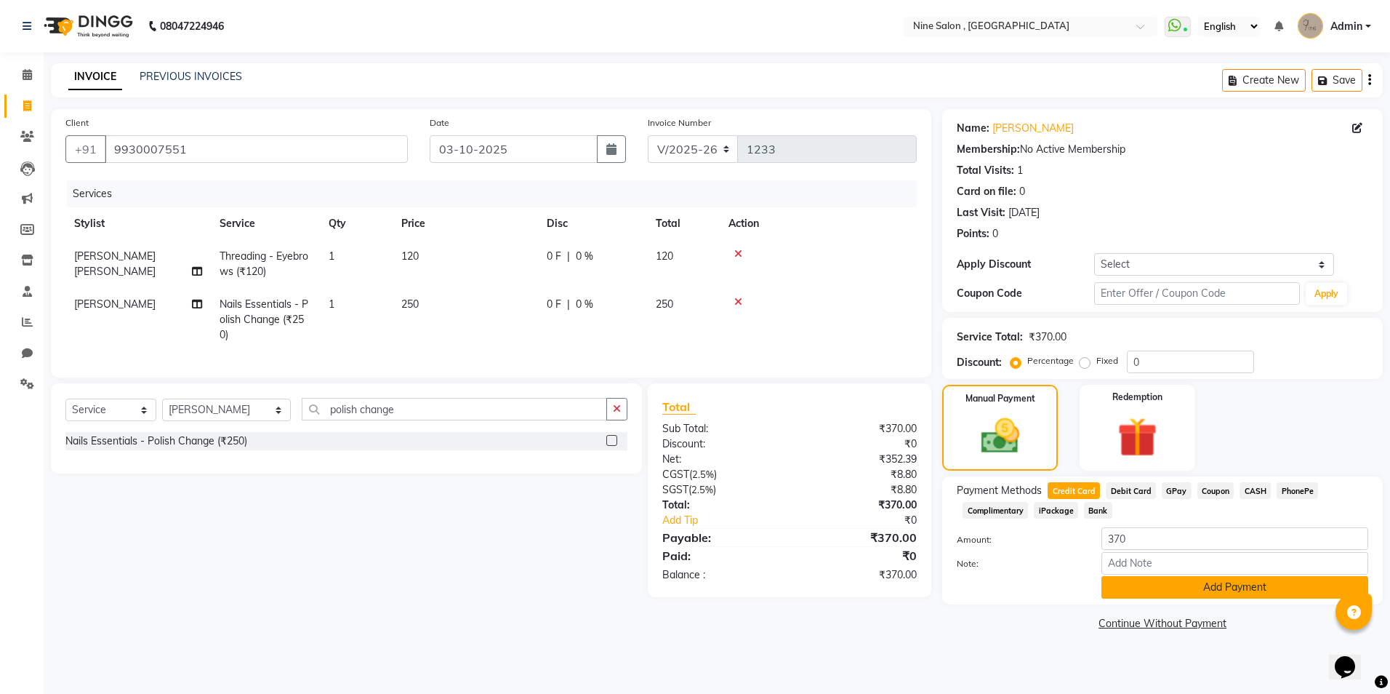
click at [1176, 582] on button "Add Payment" at bounding box center [1234, 587] width 267 height 23
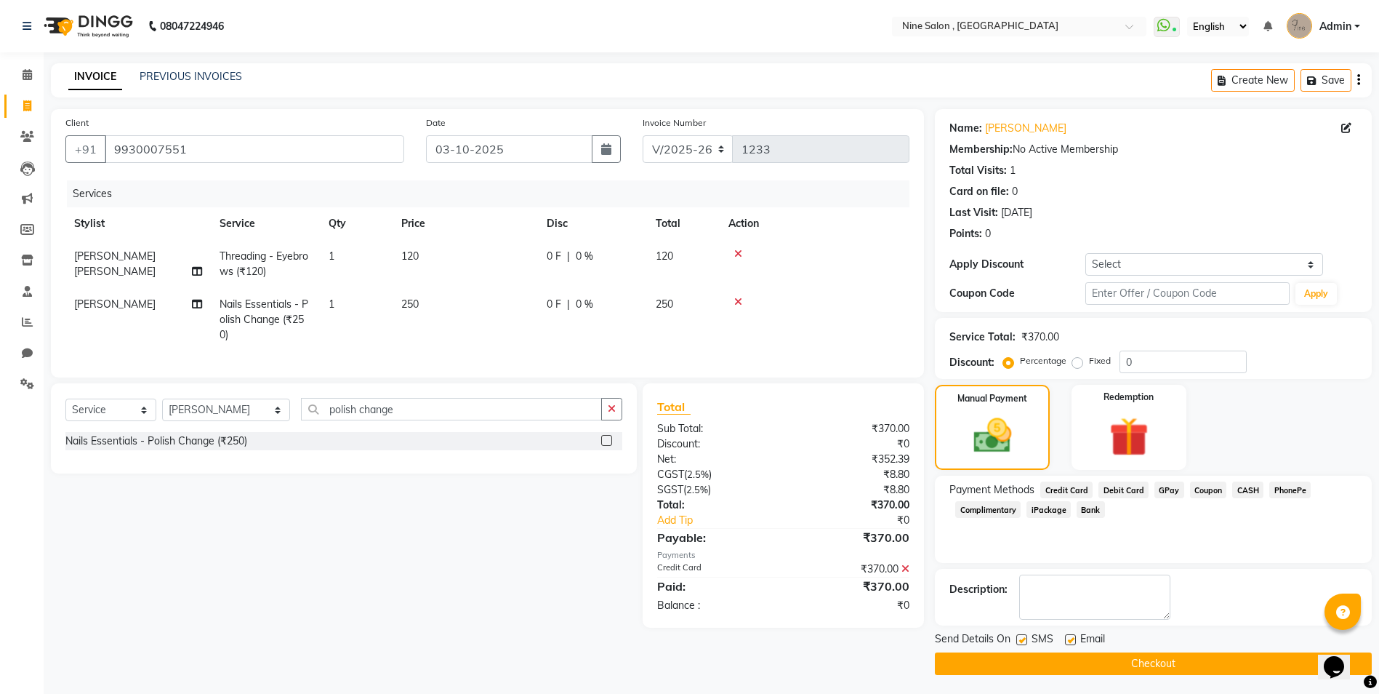
scroll to position [3, 0]
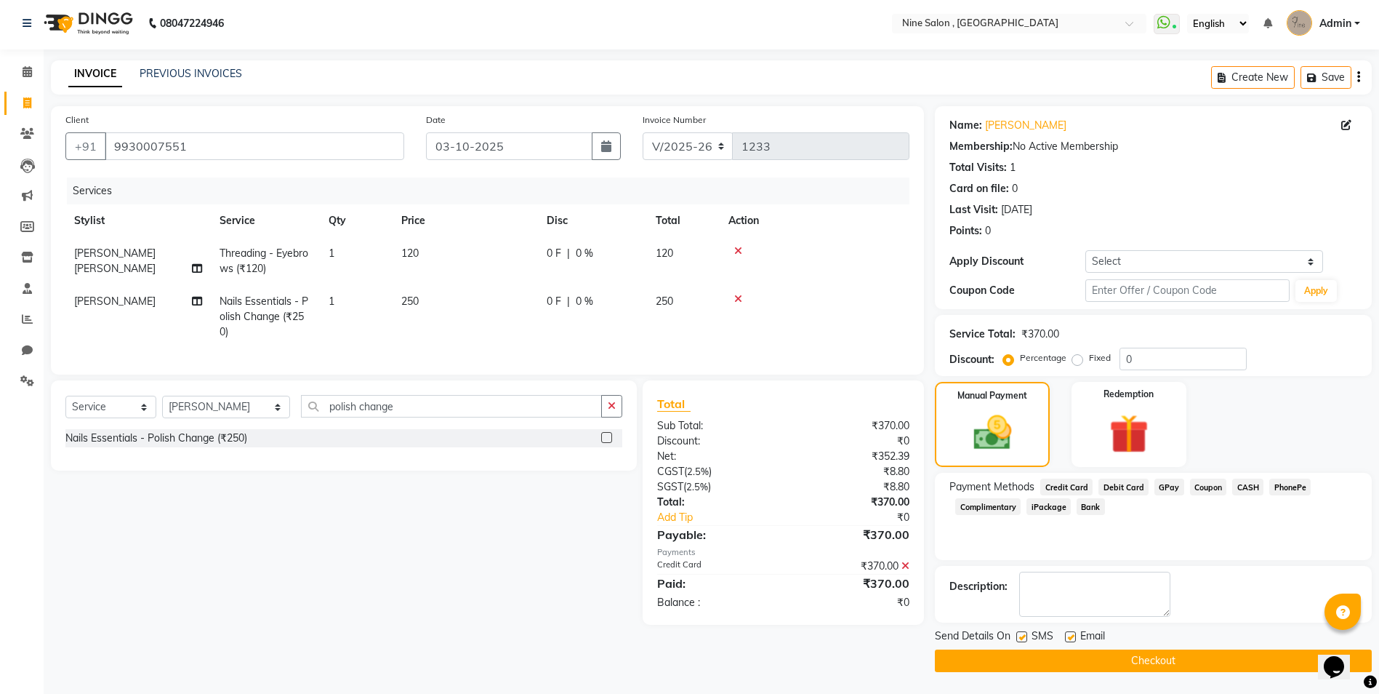
click at [1166, 654] on button "Checkout" at bounding box center [1153, 660] width 437 height 23
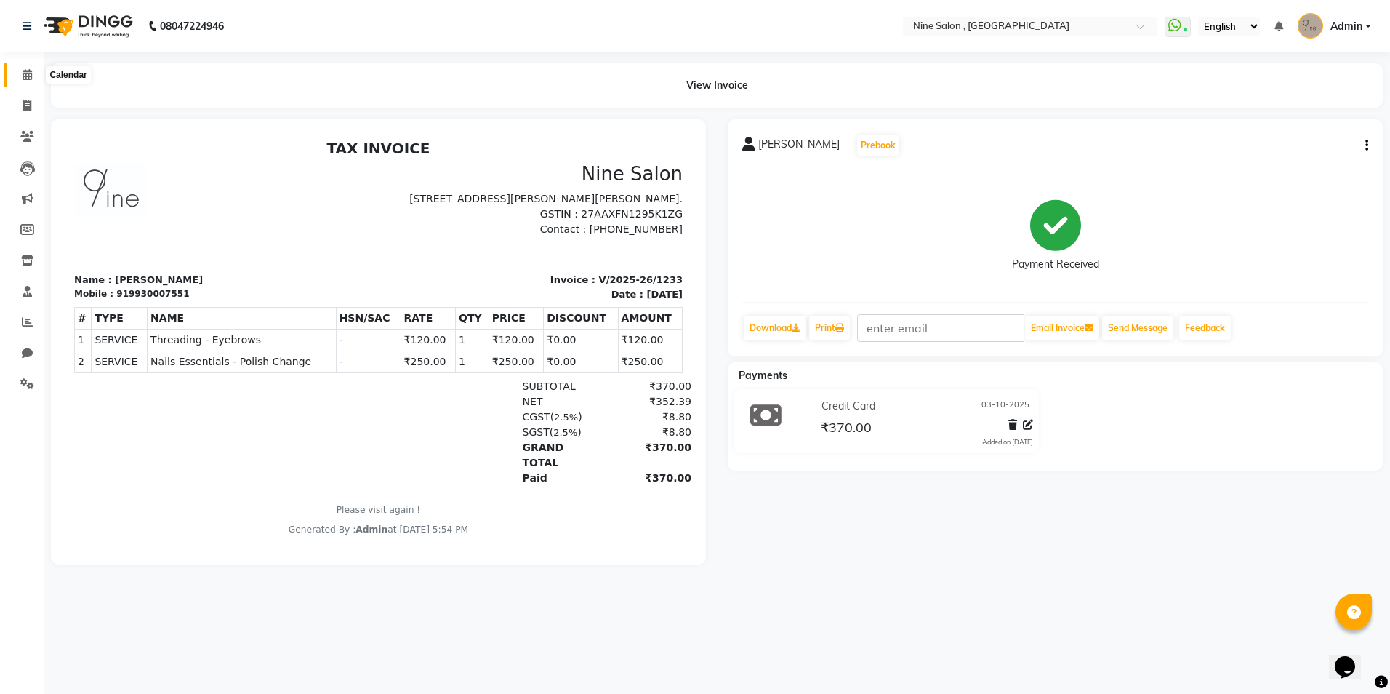
click at [27, 79] on icon at bounding box center [27, 74] width 9 height 11
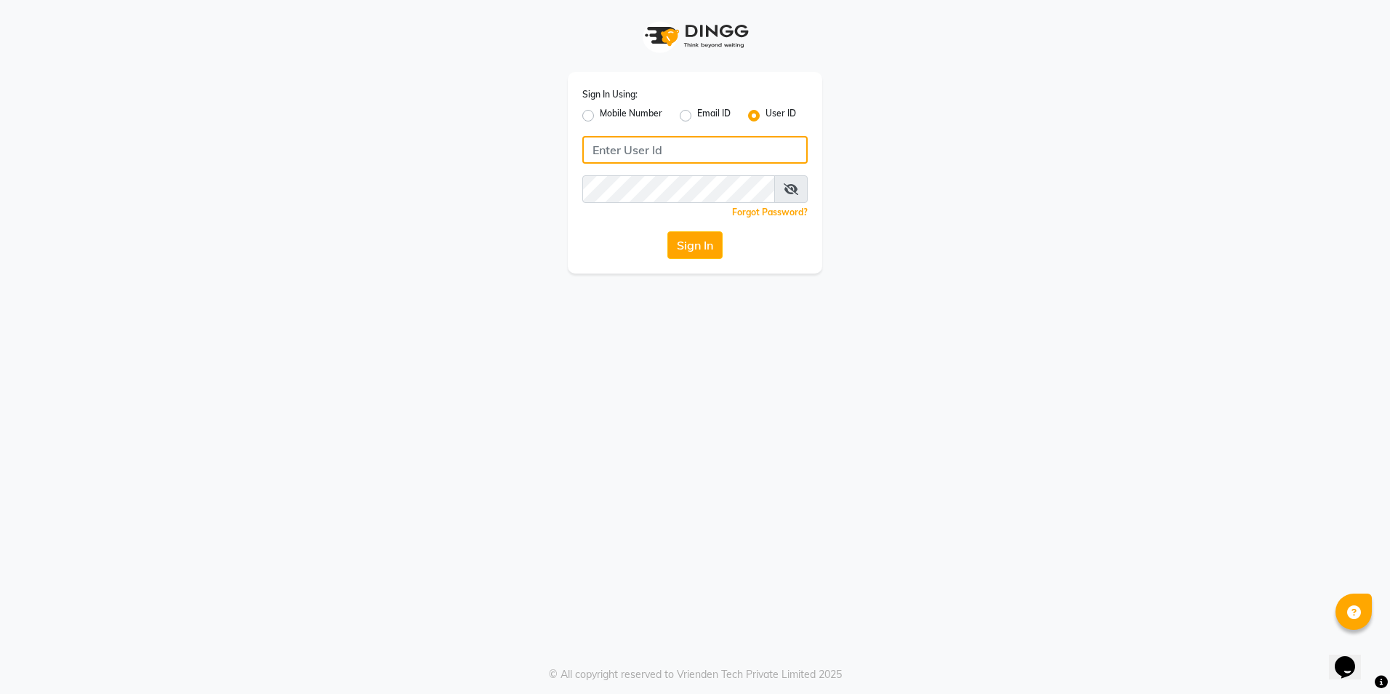
type input "8828380818"
click at [600, 118] on label "Mobile Number" at bounding box center [631, 115] width 63 height 17
click at [600, 116] on input "Mobile Number" at bounding box center [604, 111] width 9 height 9
radio input "true"
radio input "false"
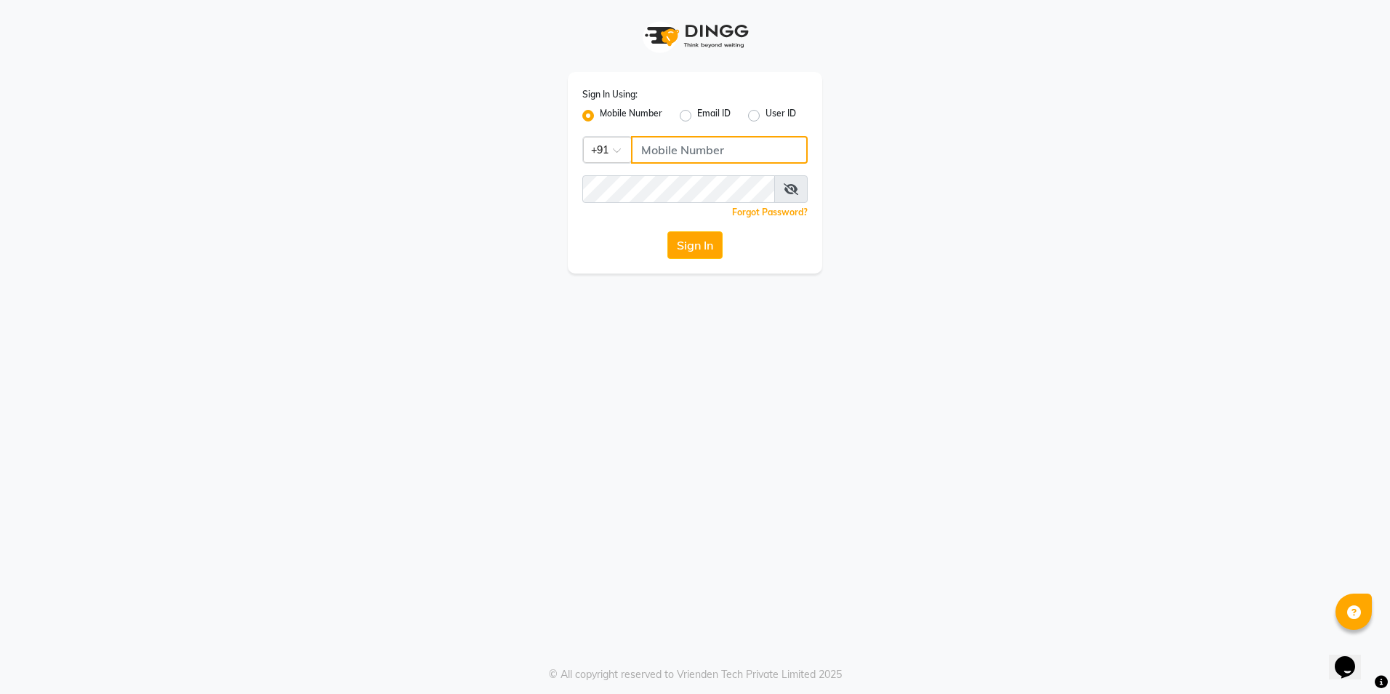
click at [681, 150] on input "Username" at bounding box center [719, 150] width 177 height 28
click at [689, 147] on input "Username" at bounding box center [719, 150] width 177 height 28
drag, startPoint x: 735, startPoint y: 143, endPoint x: 593, endPoint y: 148, distance: 142.6
click at [593, 148] on div "Country Code × +91 7730830319" at bounding box center [694, 150] width 225 height 28
click at [896, 236] on div "Sign In Using: Mobile Number Email ID User ID Country Code × +91 7730830319 Rem…" at bounding box center [695, 136] width 829 height 273
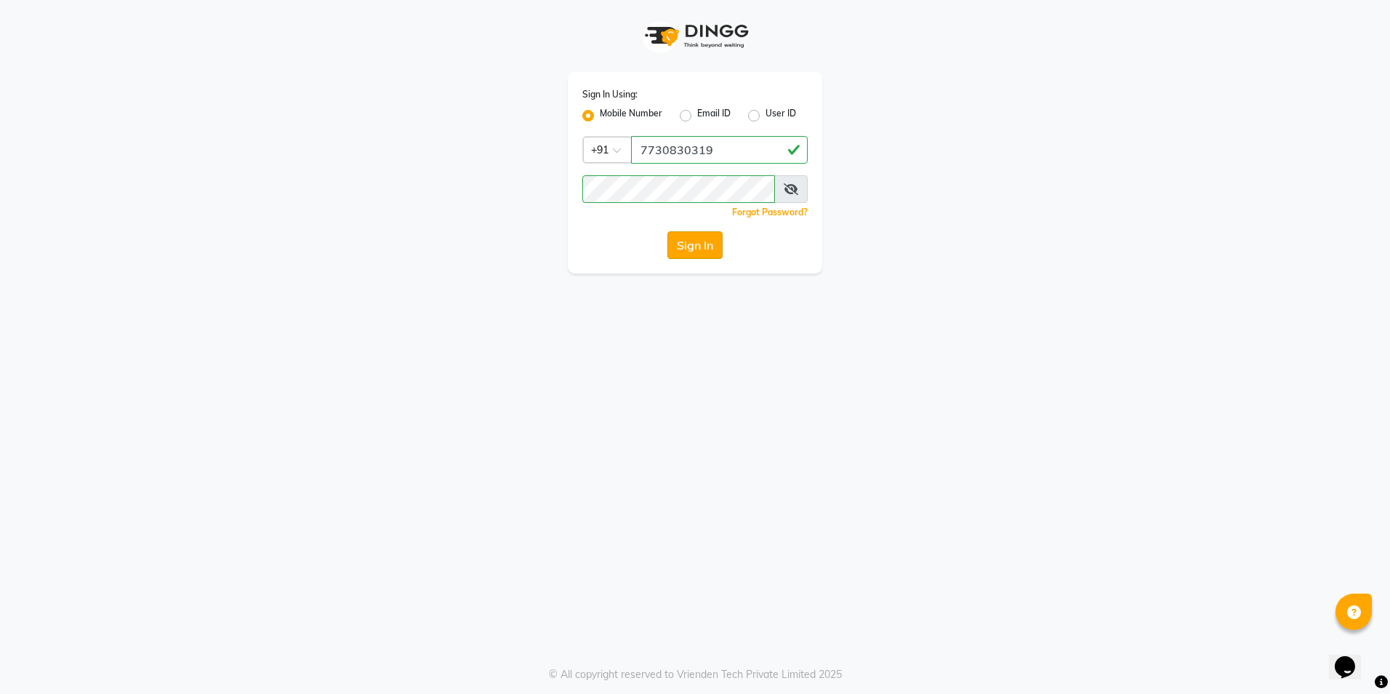
click at [711, 239] on button "Sign In" at bounding box center [694, 245] width 55 height 28
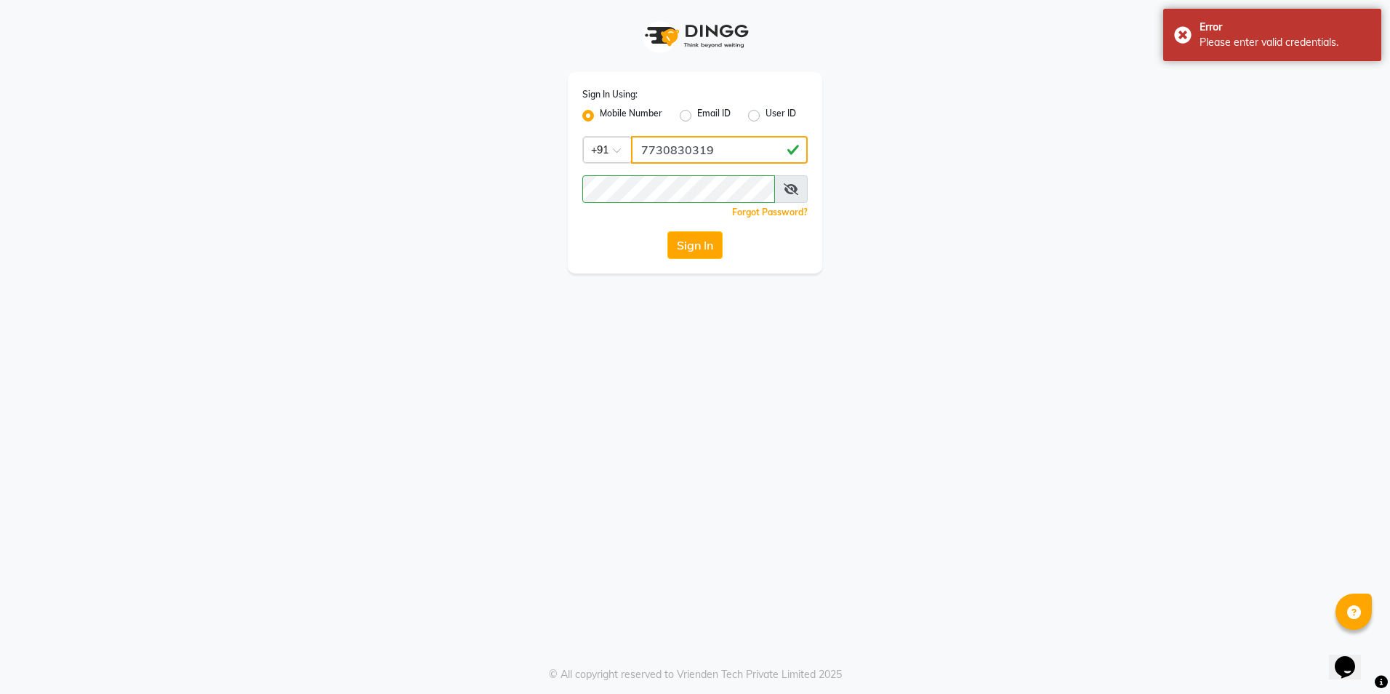
click at [675, 148] on input "7730830319" at bounding box center [719, 150] width 177 height 28
drag, startPoint x: 723, startPoint y: 147, endPoint x: 609, endPoint y: 154, distance: 114.4
click at [609, 154] on div "Country Code × +91 7738030319" at bounding box center [694, 150] width 225 height 28
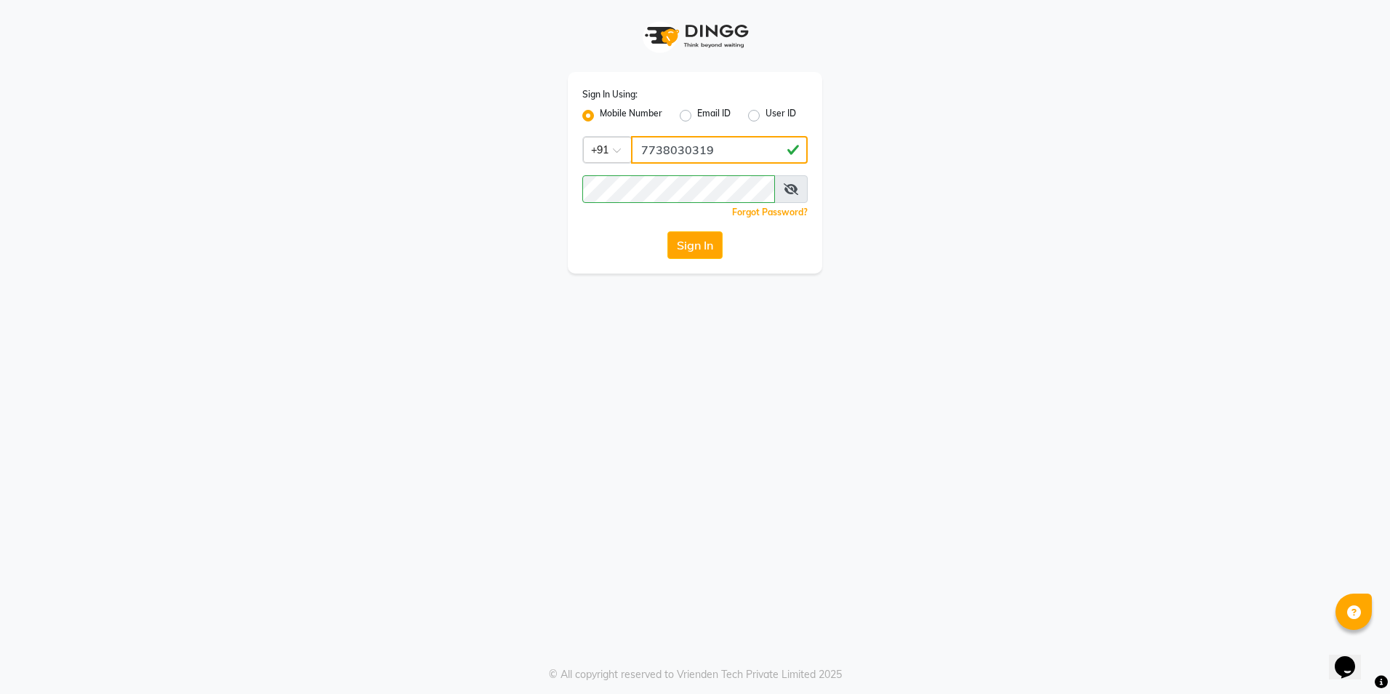
type input "7738030319"
drag, startPoint x: 913, startPoint y: 214, endPoint x: 887, endPoint y: 218, distance: 26.4
click at [910, 214] on div "Sign In Using: Mobile Number Email ID User ID Country Code × +91 7738030319 Rem…" at bounding box center [695, 136] width 829 height 273
click at [702, 236] on button "Sign In" at bounding box center [694, 245] width 55 height 28
